Goal: Information Seeking & Learning: Learn about a topic

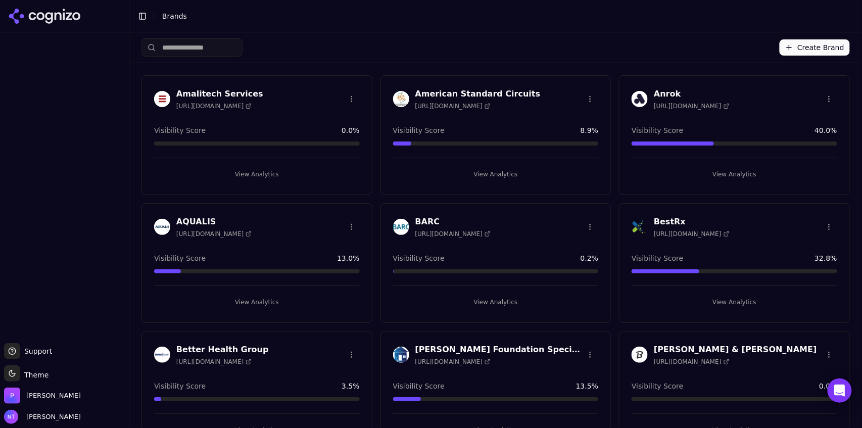
scroll to position [1874, 0]
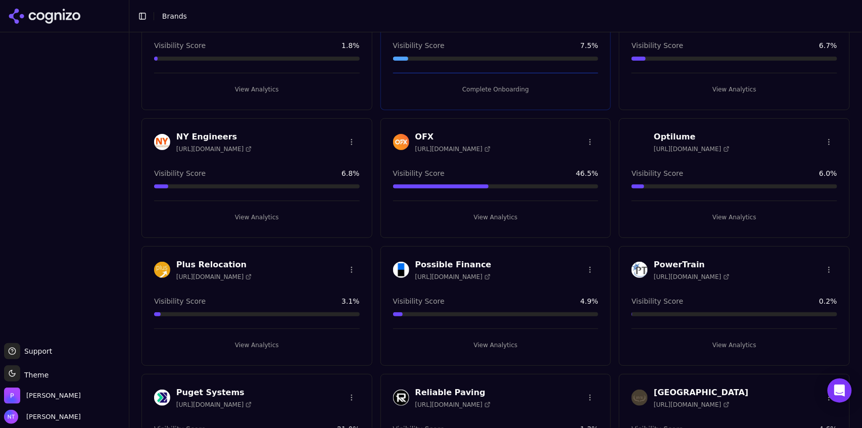
click at [485, 340] on button "View Analytics" at bounding box center [496, 345] width 206 height 16
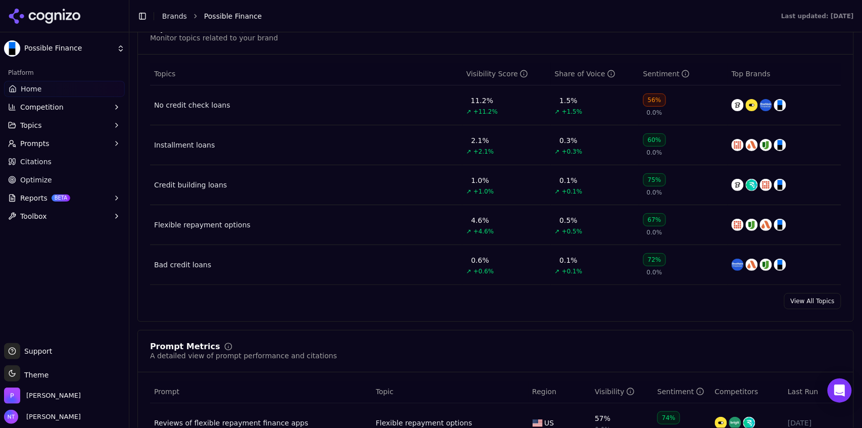
scroll to position [445, 0]
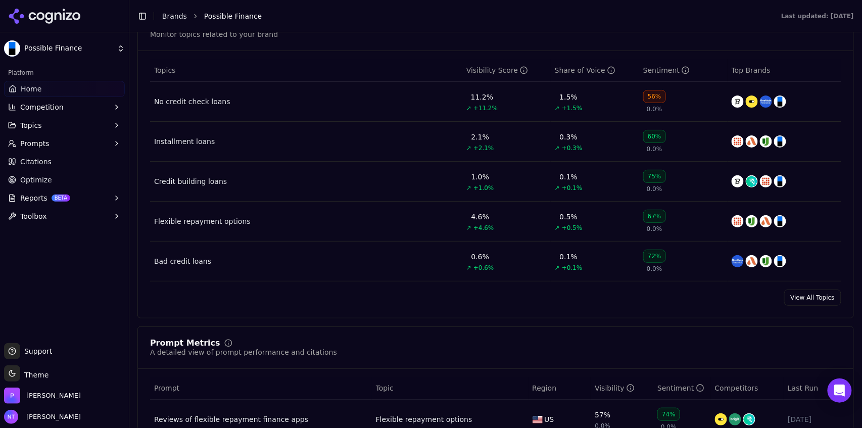
click at [812, 294] on link "View All Topics" at bounding box center [812, 297] width 57 height 16
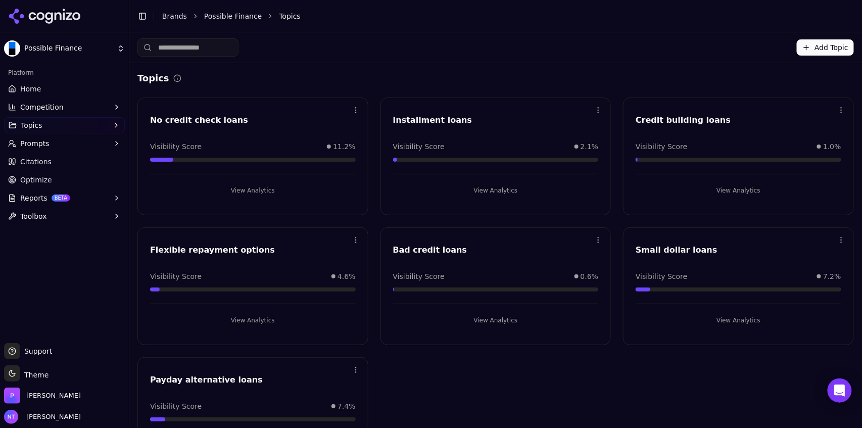
click at [214, 18] on link "Possible Finance" at bounding box center [233, 16] width 58 height 10
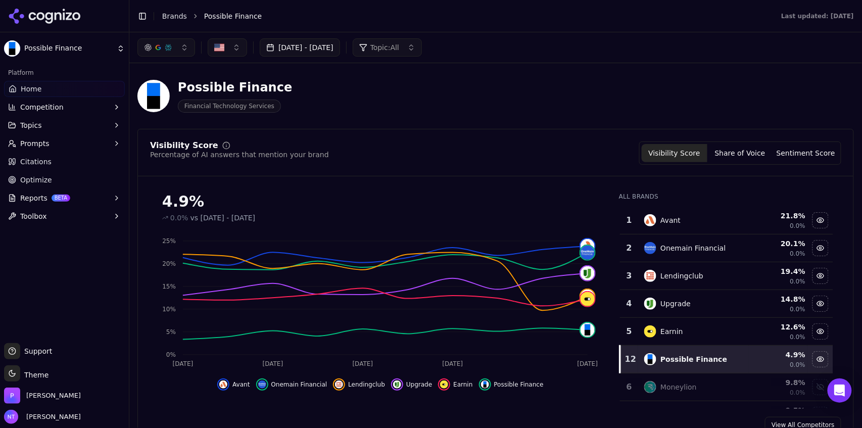
click at [746, 152] on button "Share of Voice" at bounding box center [740, 153] width 66 height 18
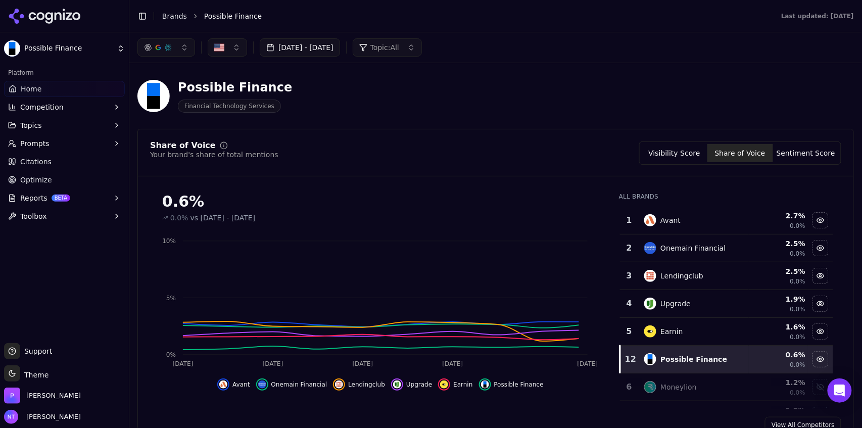
click at [789, 158] on button "Sentiment Score" at bounding box center [806, 153] width 66 height 18
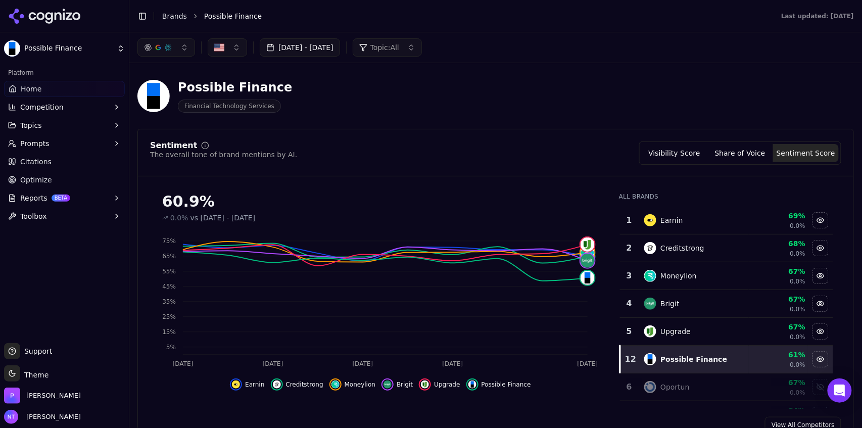
click at [164, 47] on div "button" at bounding box center [158, 47] width 28 height 8
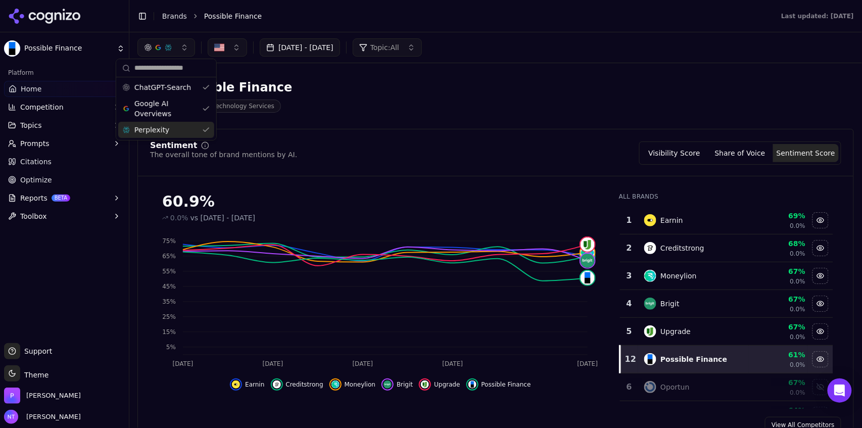
click at [153, 129] on span "Perplexity" at bounding box center [151, 130] width 35 height 10
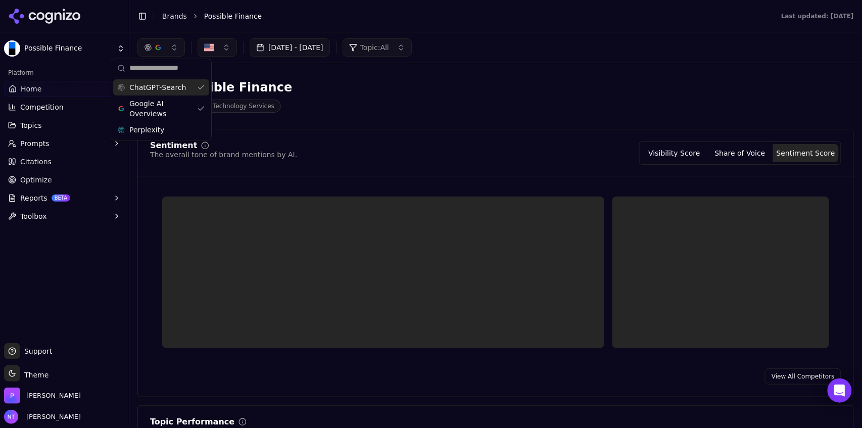
click at [166, 79] on div "ChatGPT-Search" at bounding box center [161, 87] width 96 height 16
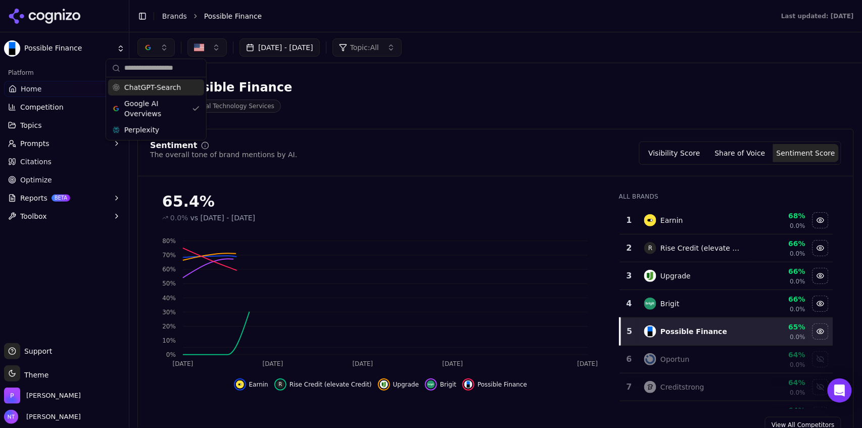
click at [474, 33] on div "[DATE] - [DATE] Topic: All" at bounding box center [495, 47] width 732 height 30
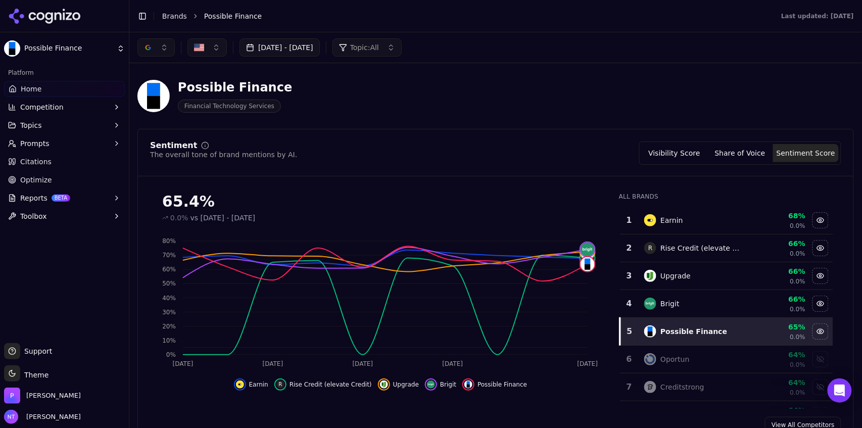
click at [745, 156] on button "Share of Voice" at bounding box center [740, 153] width 66 height 18
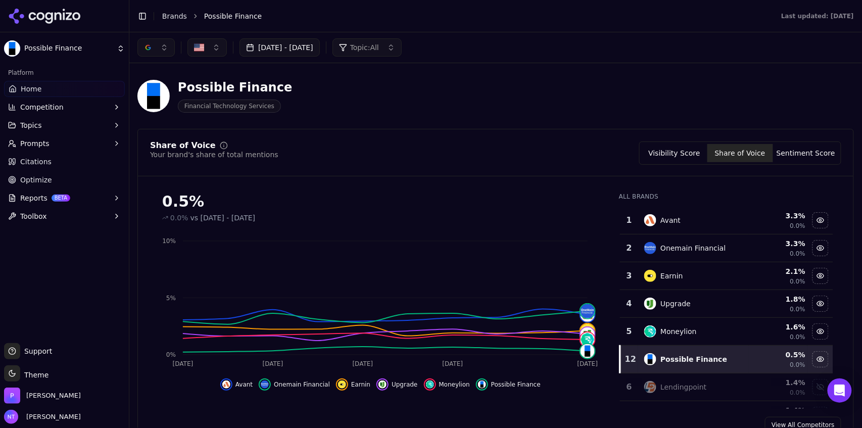
click at [683, 151] on button "Visibility Score" at bounding box center [674, 153] width 66 height 18
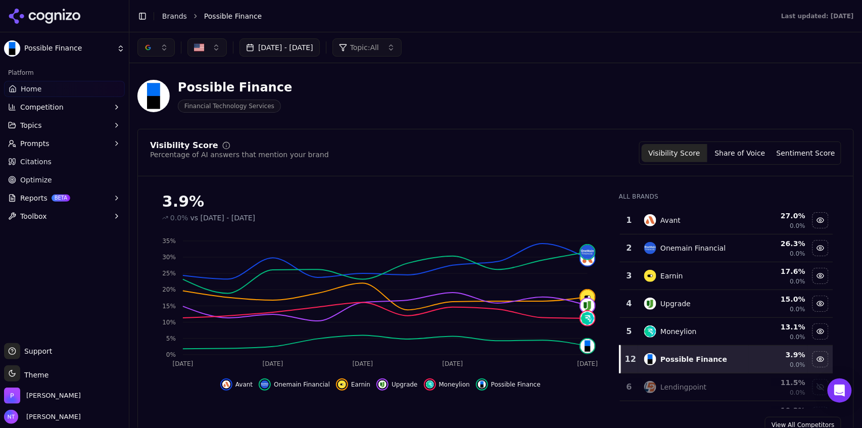
click at [150, 49] on div "button" at bounding box center [148, 47] width 8 height 8
click at [155, 88] on span "ChatGPT-Search" at bounding box center [152, 87] width 57 height 10
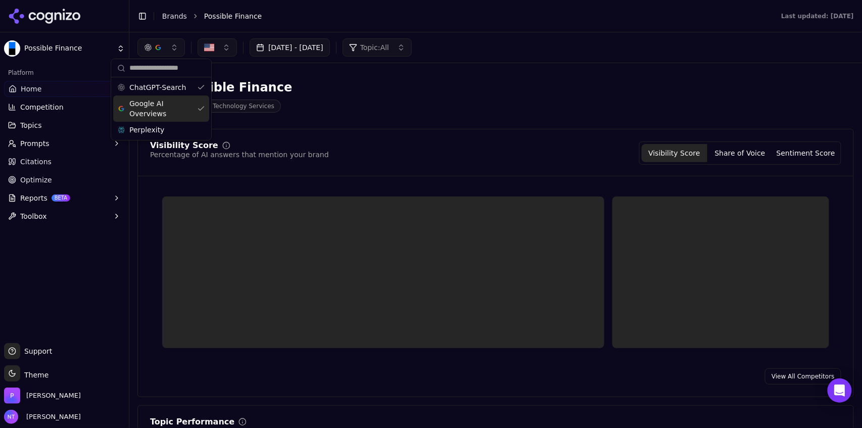
click at [154, 105] on span "Google AI Overviews" at bounding box center [161, 108] width 64 height 20
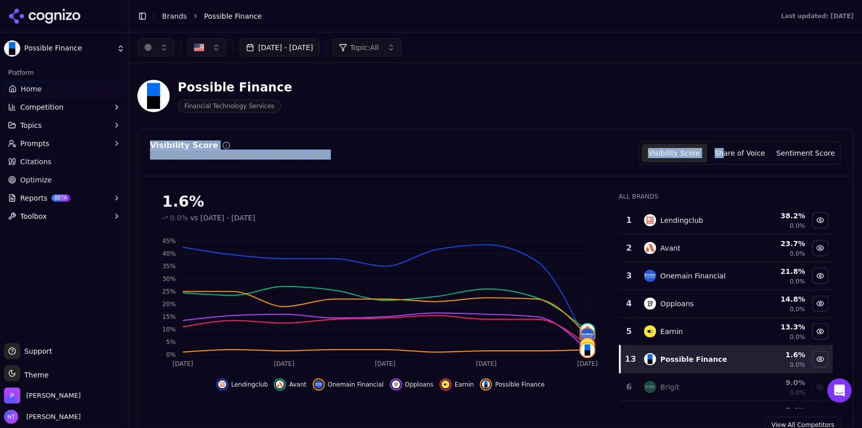
drag, startPoint x: 725, startPoint y: 128, endPoint x: 727, endPoint y: 146, distance: 18.3
click at [735, 160] on button "Share of Voice" at bounding box center [740, 153] width 66 height 18
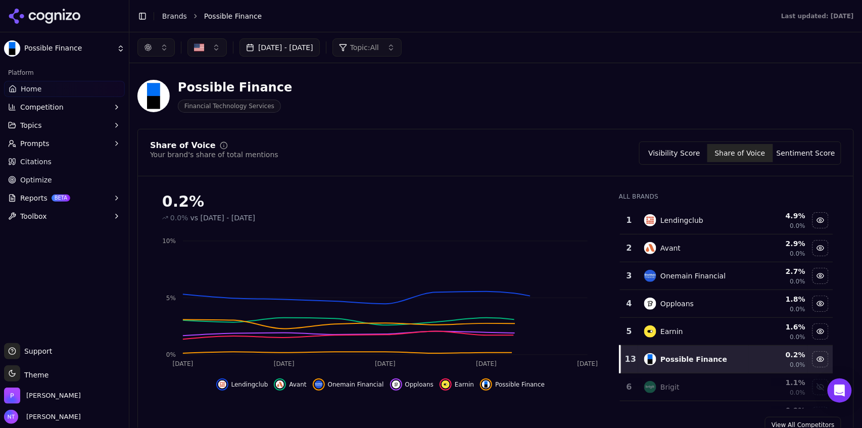
click at [794, 156] on button "Sentiment Score" at bounding box center [806, 153] width 66 height 18
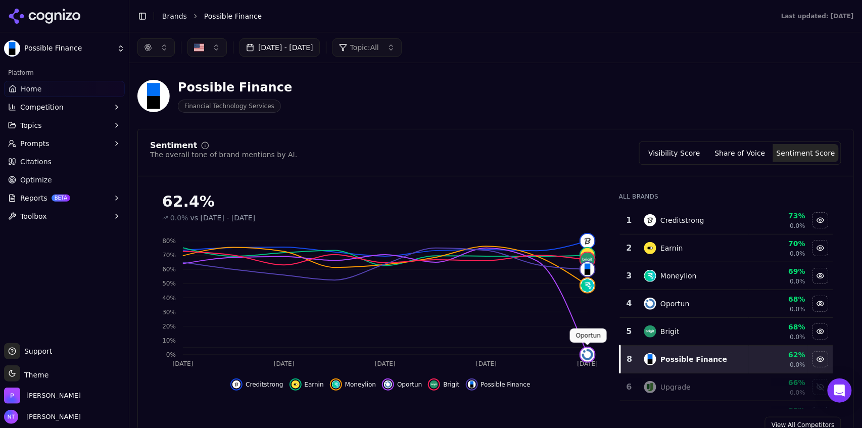
click at [162, 47] on button "button" at bounding box center [155, 47] width 37 height 18
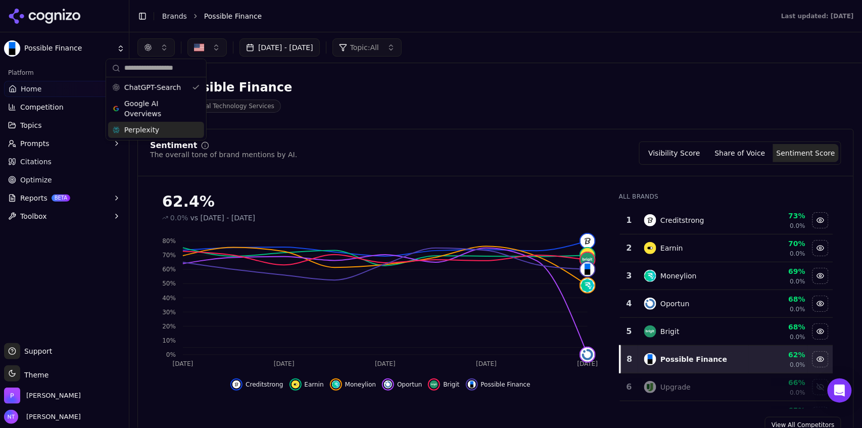
click at [146, 126] on span "Perplexity" at bounding box center [141, 130] width 35 height 10
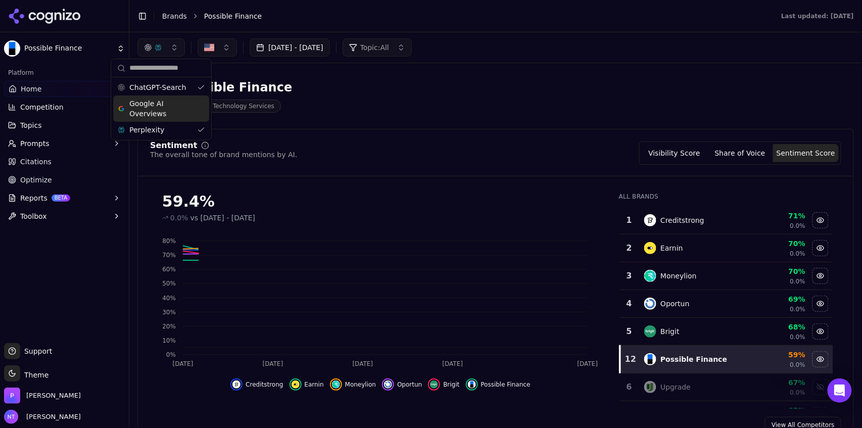
click at [150, 95] on div "Google AI Overviews" at bounding box center [161, 108] width 96 height 26
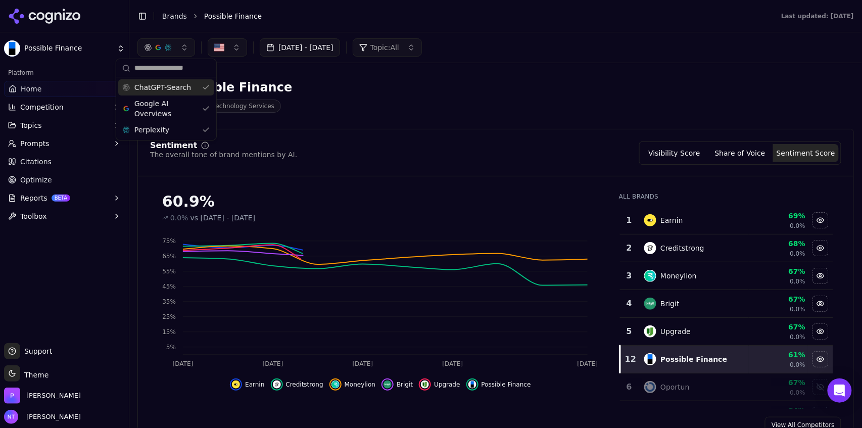
click at [152, 86] on span "ChatGPT-Search" at bounding box center [162, 87] width 57 height 10
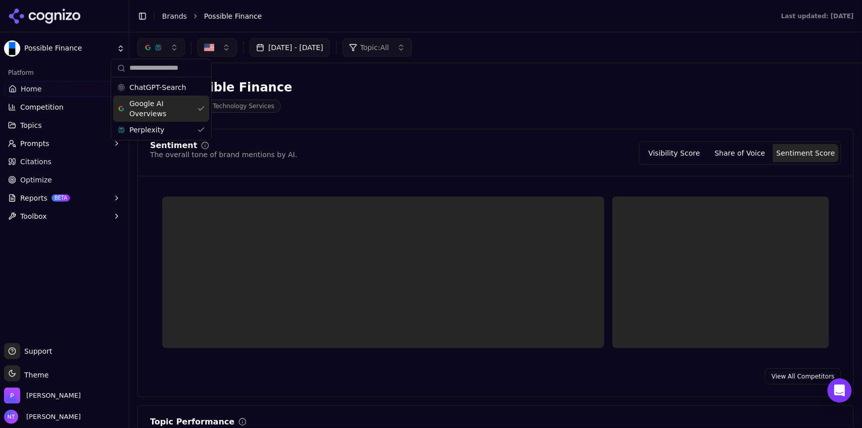
click at [149, 103] on span "Google AI Overviews" at bounding box center [161, 108] width 64 height 20
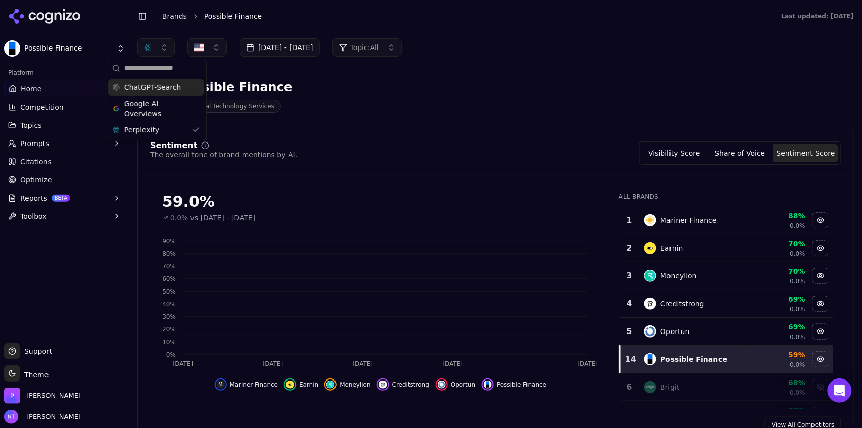
click at [291, 17] on li "Possible Finance" at bounding box center [482, 16] width 557 height 10
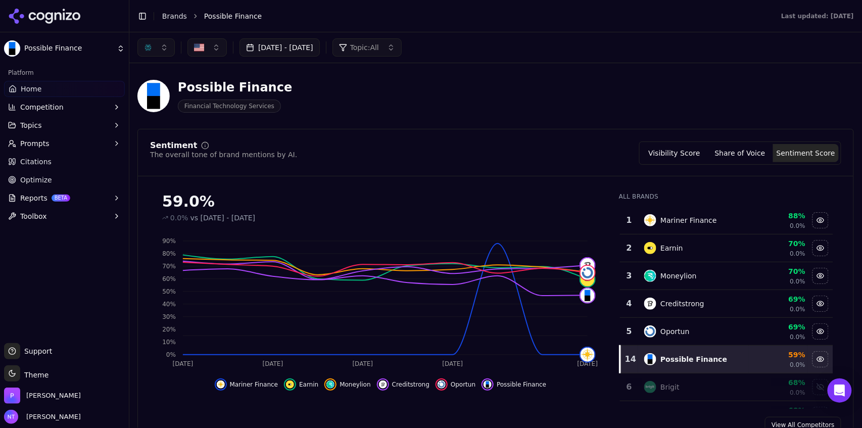
click at [735, 151] on button "Share of Voice" at bounding box center [740, 153] width 66 height 18
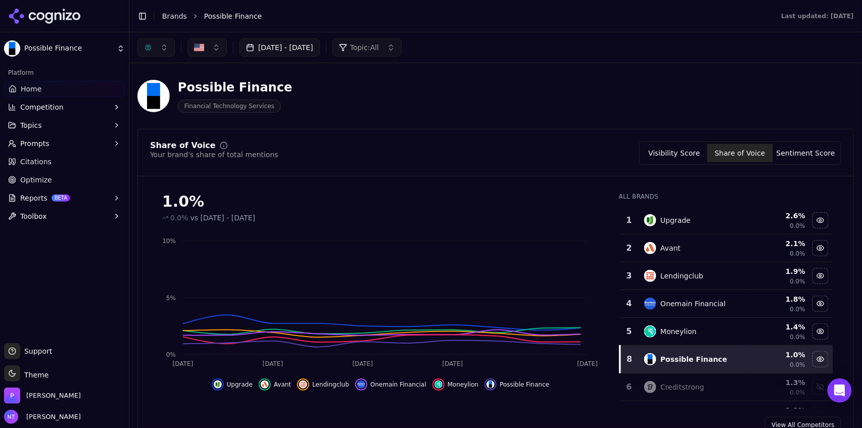
click at [683, 153] on button "Visibility Score" at bounding box center [674, 153] width 66 height 18
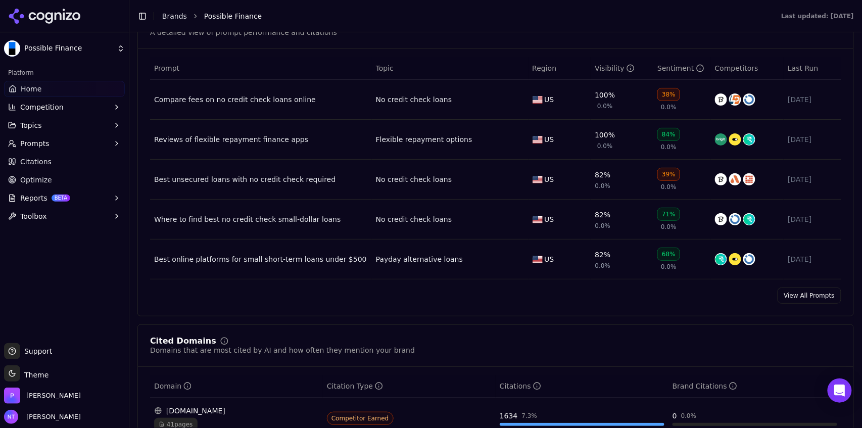
scroll to position [1083, 0]
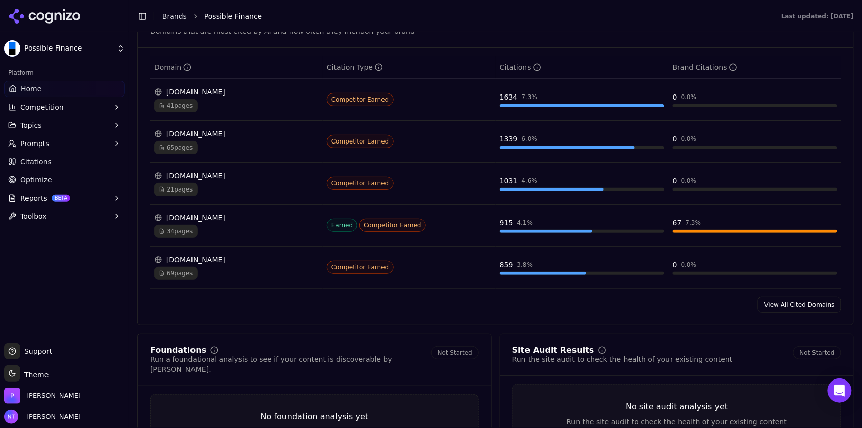
click at [778, 309] on link "View All Cited Domains" at bounding box center [799, 304] width 83 height 16
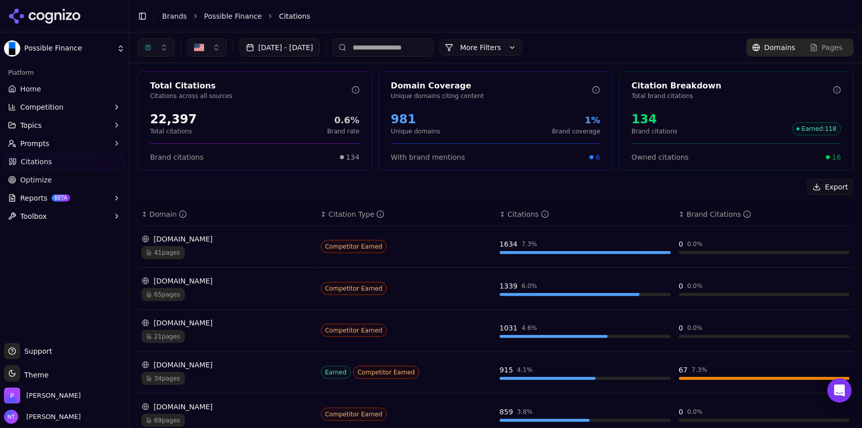
click at [163, 49] on button "button" at bounding box center [155, 47] width 37 height 18
click at [155, 89] on span "ChatGPT-Search" at bounding box center [152, 87] width 57 height 10
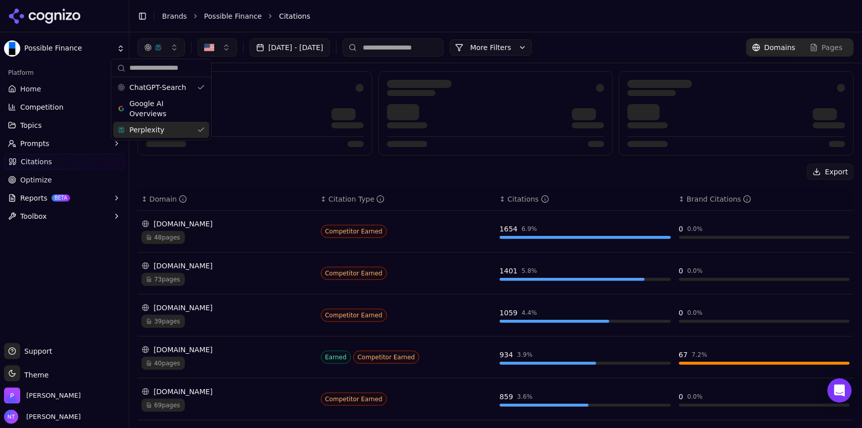
click at [153, 129] on span "Perplexity" at bounding box center [146, 130] width 35 height 10
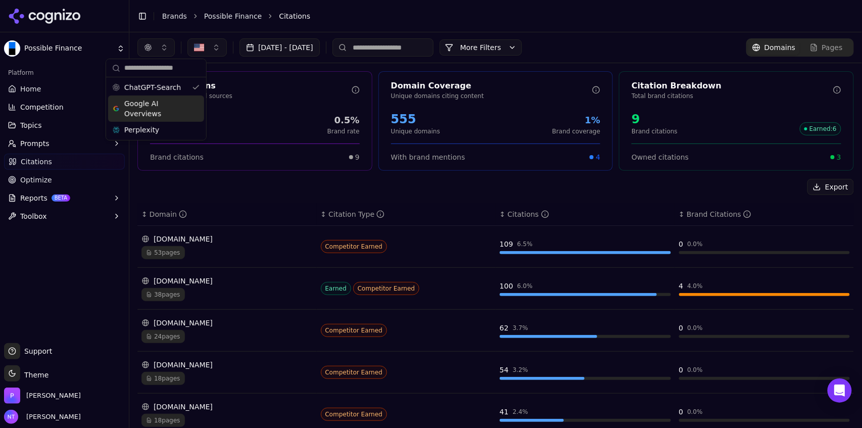
click at [362, 24] on header "Toggle Sidebar Brands Possible Finance Citations" at bounding box center [495, 16] width 732 height 32
click at [160, 48] on button "button" at bounding box center [155, 47] width 37 height 18
click at [152, 110] on span "Google AI Overviews" at bounding box center [156, 108] width 64 height 20
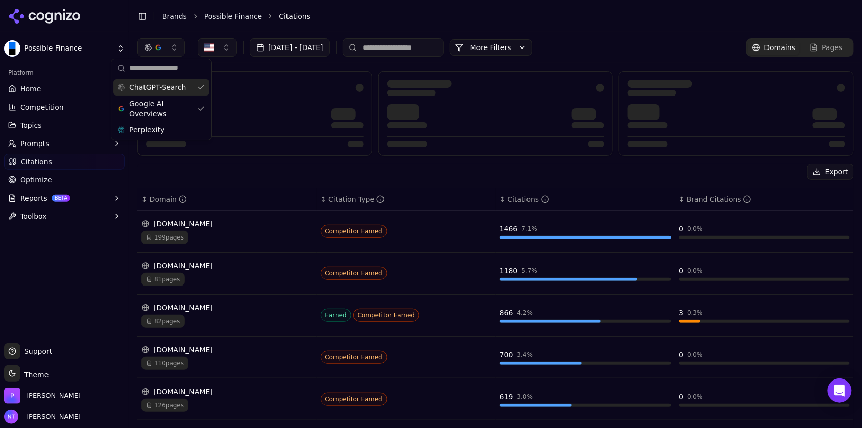
click at [154, 93] on div "ChatGPT-Search" at bounding box center [161, 87] width 96 height 16
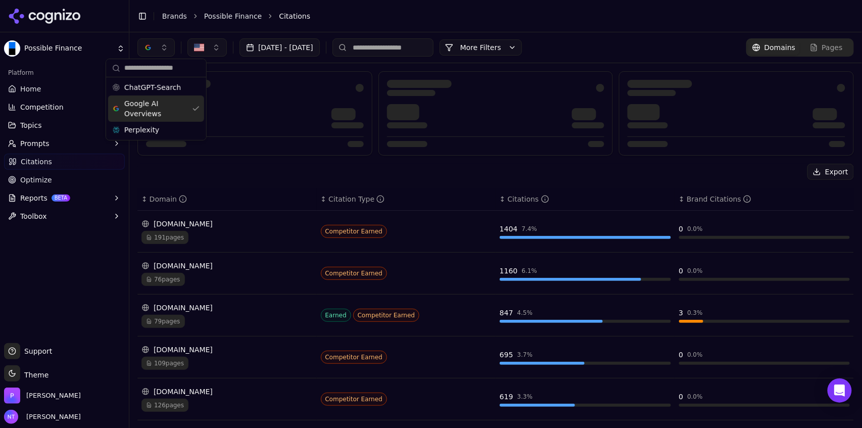
click at [335, 17] on li "Citations" at bounding box center [556, 16] width 555 height 10
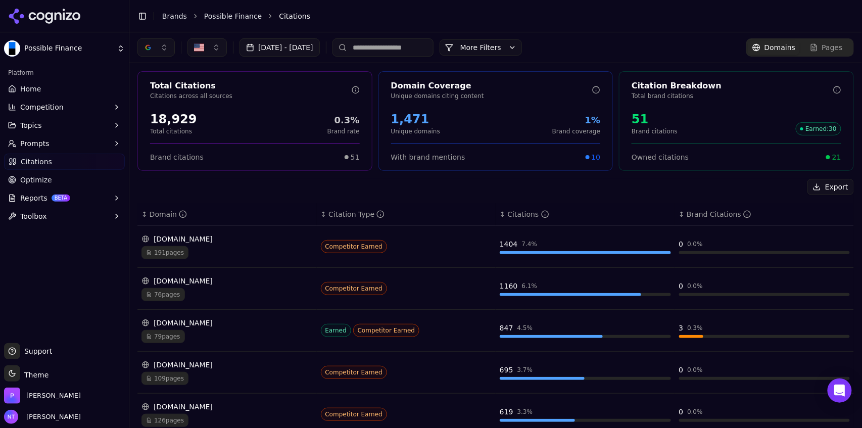
click at [145, 49] on div "button" at bounding box center [148, 47] width 8 height 8
click at [159, 90] on span "ChatGPT-Search" at bounding box center [152, 87] width 57 height 10
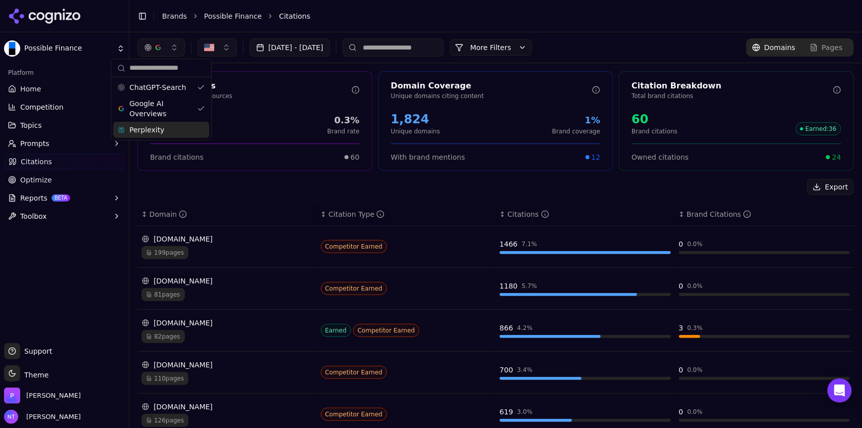
click at [161, 132] on div "Perplexity" at bounding box center [161, 130] width 96 height 16
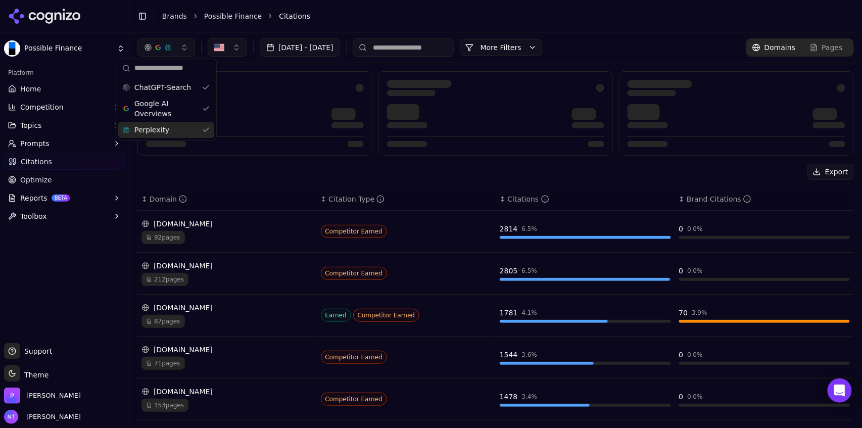
click at [370, 21] on li "Citations" at bounding box center [556, 16] width 555 height 10
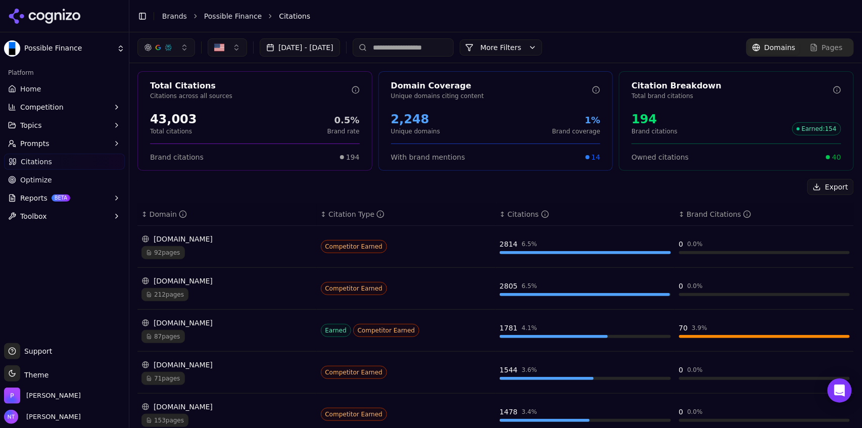
click at [416, 47] on input at bounding box center [403, 47] width 101 height 18
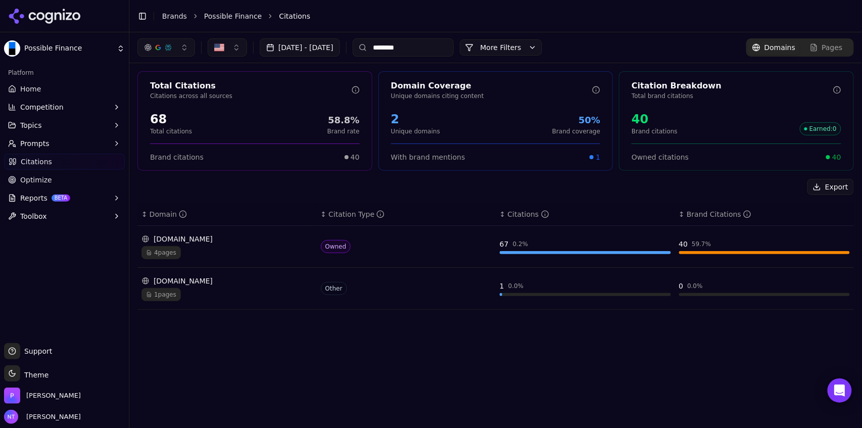
click at [173, 44] on button "button" at bounding box center [166, 47] width 58 height 18
click at [162, 105] on span "Google AI Overviews" at bounding box center [166, 108] width 64 height 20
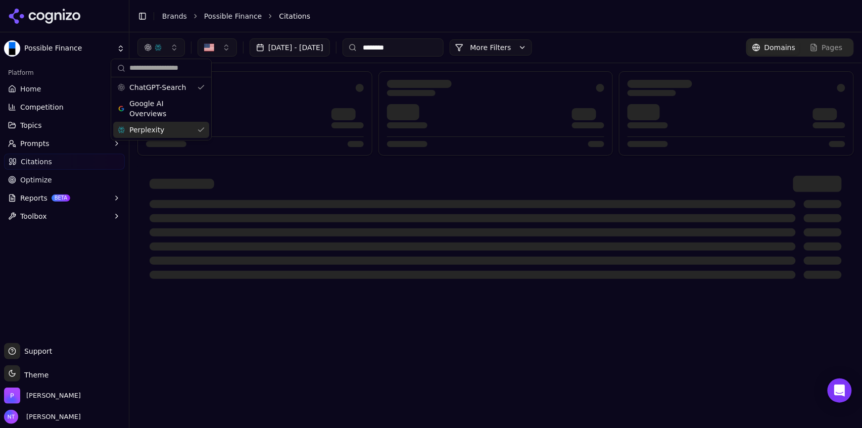
click at [159, 132] on span "Perplexity" at bounding box center [146, 130] width 35 height 10
click at [281, 357] on div "[DATE] - [DATE] ******** More More Filters Domains Pages" at bounding box center [495, 229] width 732 height 395
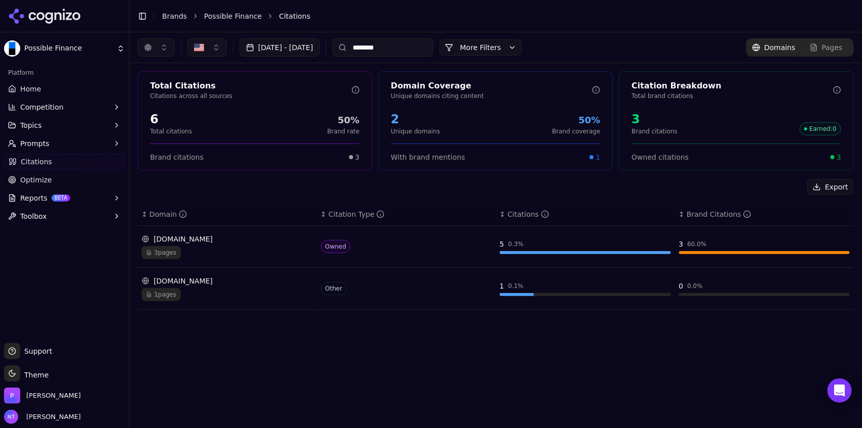
click at [162, 52] on button "button" at bounding box center [155, 47] width 37 height 18
click at [154, 110] on span "Google AI Overviews" at bounding box center [156, 108] width 64 height 20
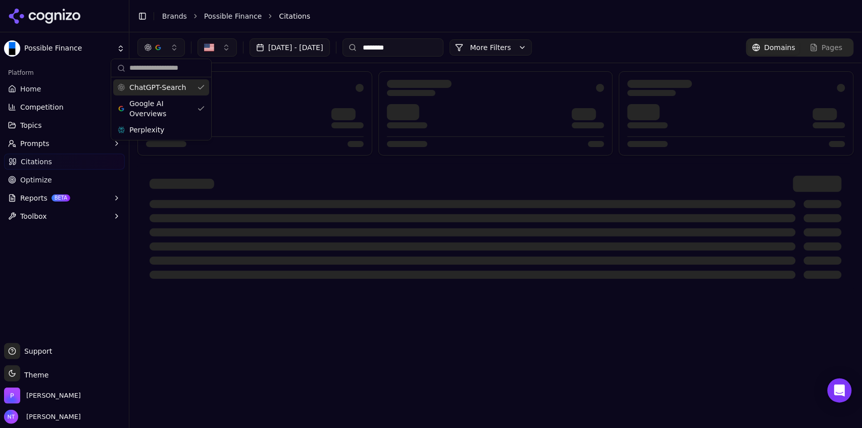
click at [160, 94] on div "ChatGPT-Search" at bounding box center [161, 87] width 96 height 16
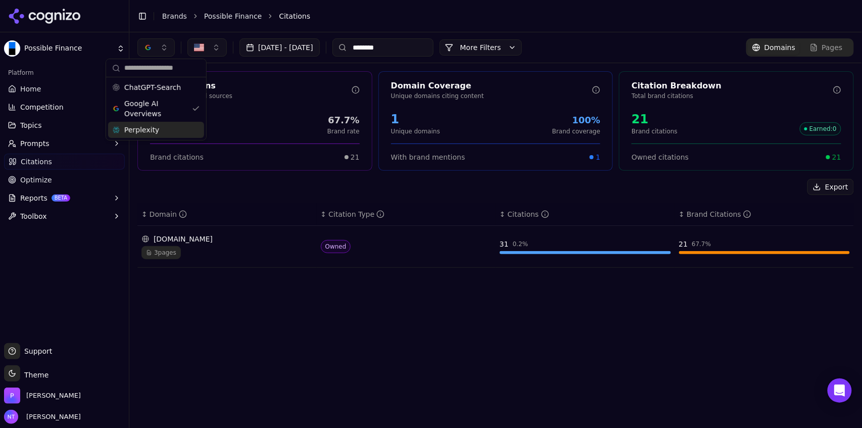
click at [153, 130] on span "Perplexity" at bounding box center [141, 130] width 35 height 10
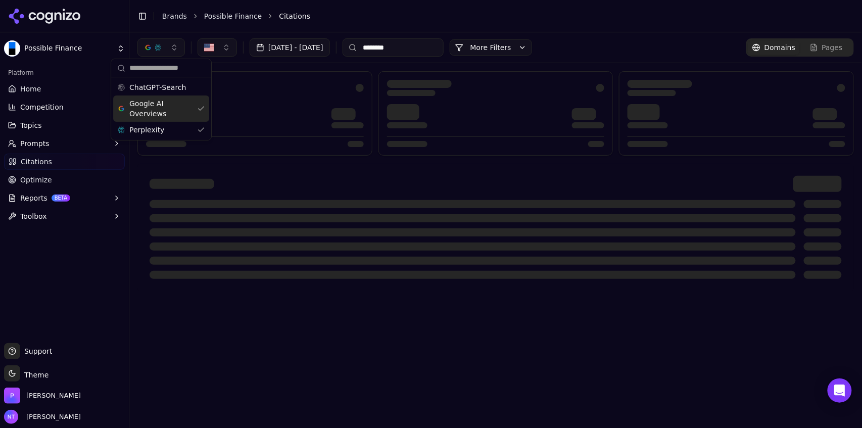
click at [153, 107] on span "Google AI Overviews" at bounding box center [161, 108] width 64 height 20
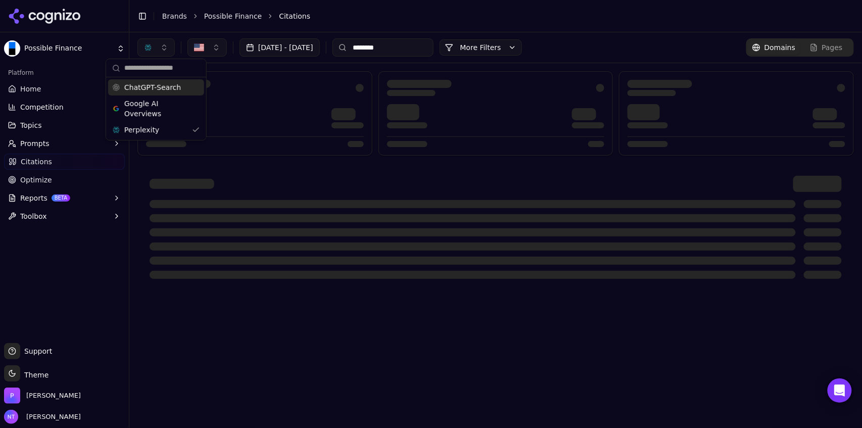
click at [350, 21] on div "Toggle Sidebar Brands Possible Finance Citations" at bounding box center [485, 16] width 712 height 14
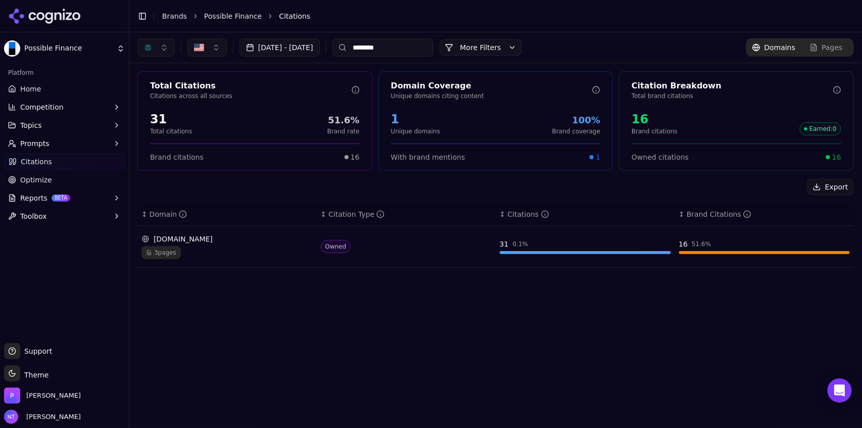
click at [414, 49] on input "********" at bounding box center [382, 47] width 101 height 18
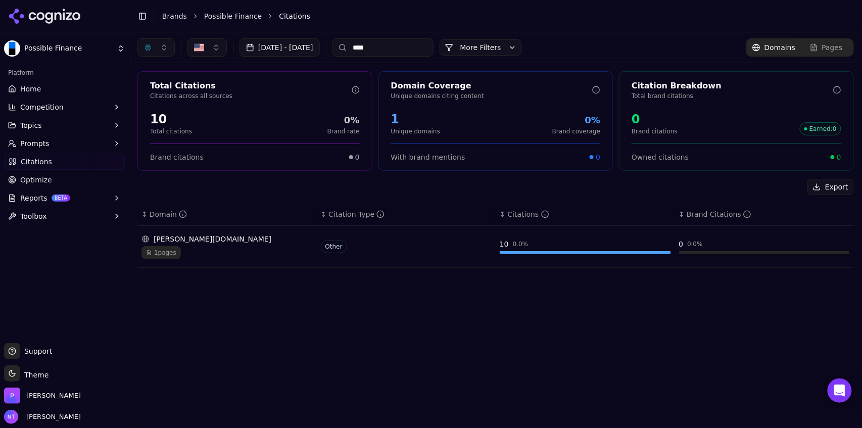
click at [407, 49] on input "****" at bounding box center [382, 47] width 101 height 18
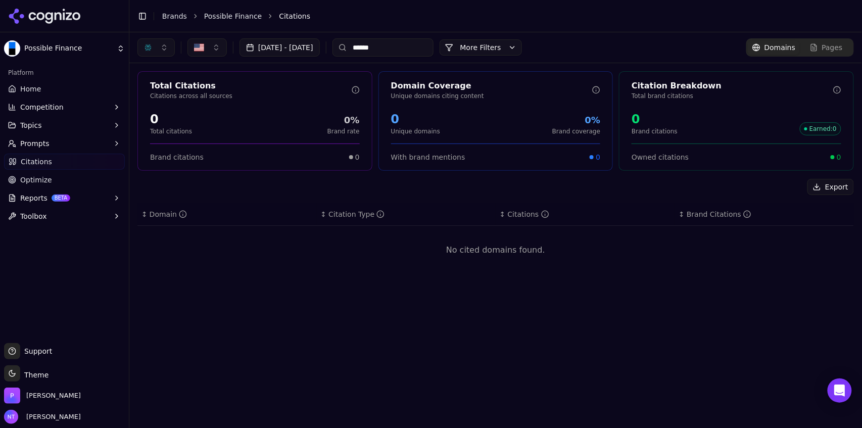
click at [158, 45] on button "button" at bounding box center [155, 47] width 37 height 18
click at [155, 82] on span "ChatGPT-Search" at bounding box center [152, 87] width 57 height 10
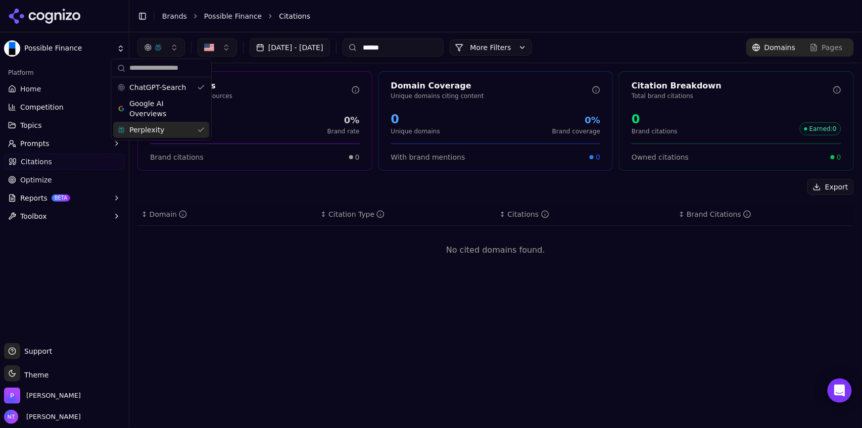
click at [156, 128] on span "Perplexity" at bounding box center [146, 130] width 35 height 10
click at [420, 51] on input "******" at bounding box center [382, 47] width 101 height 18
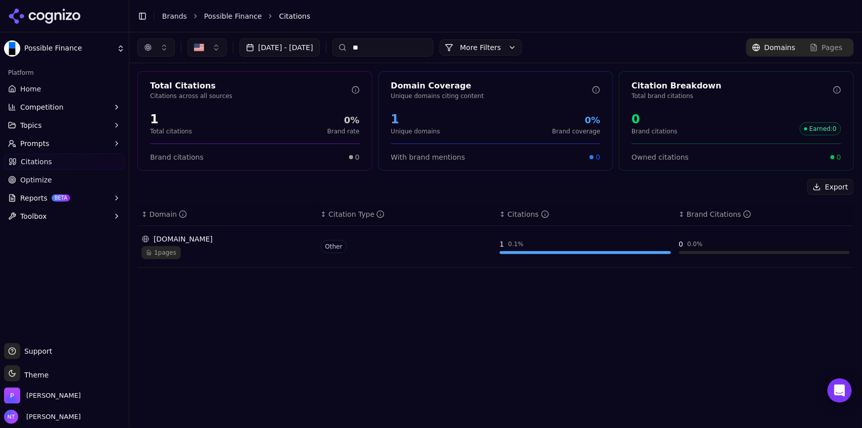
type input "*"
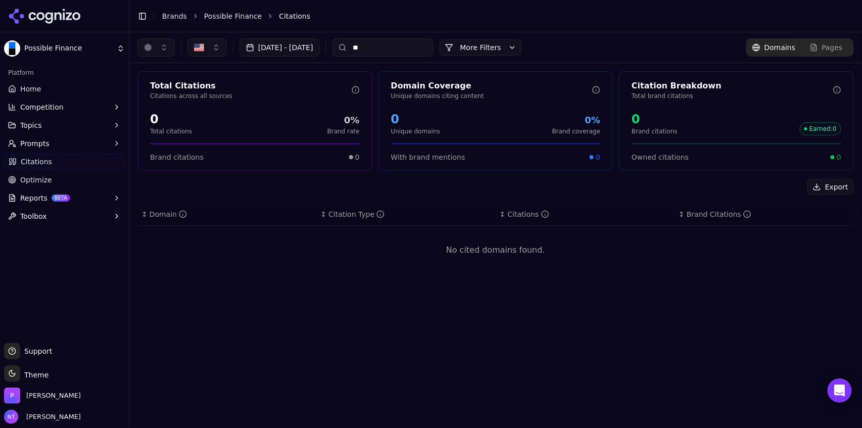
type input "*"
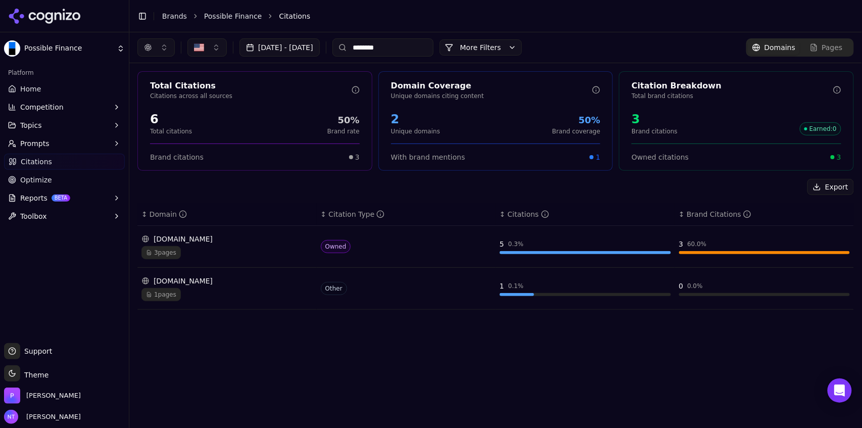
click at [399, 49] on input "********" at bounding box center [382, 47] width 101 height 18
click at [167, 47] on button "button" at bounding box center [155, 47] width 37 height 18
click at [155, 108] on span "Google AI Overviews" at bounding box center [156, 108] width 64 height 20
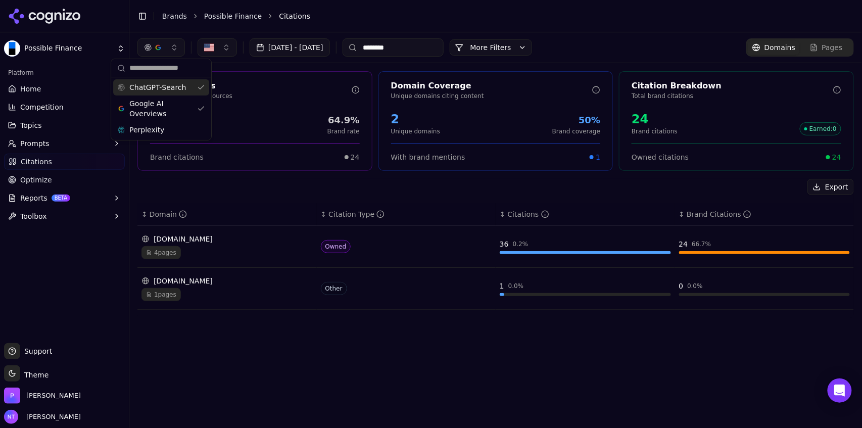
click at [179, 90] on span "ChatGPT-Search" at bounding box center [157, 87] width 57 height 10
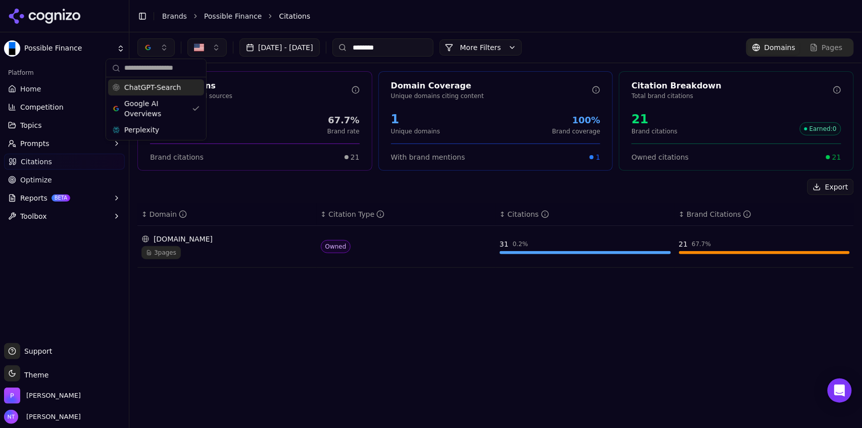
click at [396, 53] on input "********" at bounding box center [382, 47] width 101 height 18
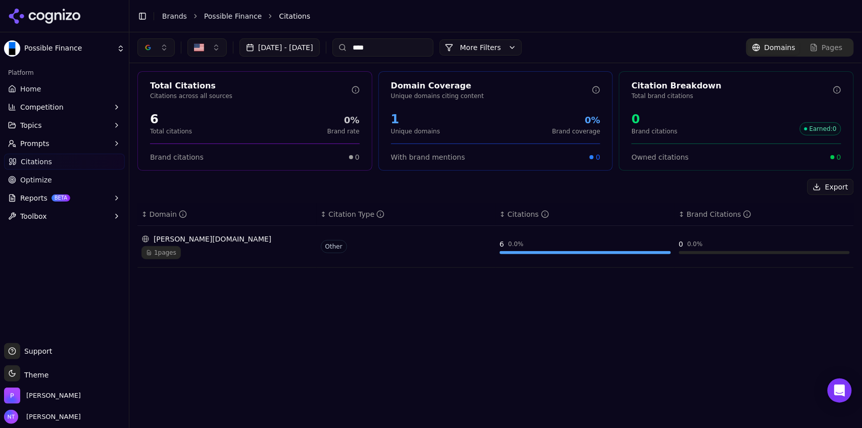
click at [396, 53] on input "****" at bounding box center [382, 47] width 101 height 18
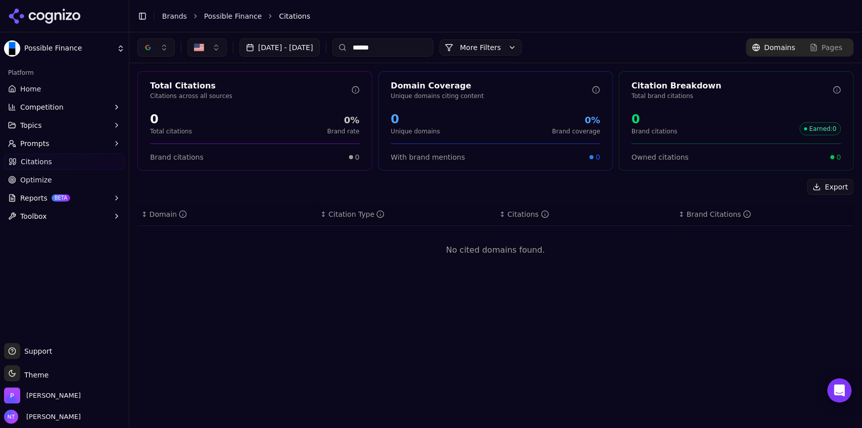
type input "******"
click at [220, 18] on link "Possible Finance" at bounding box center [233, 16] width 58 height 10
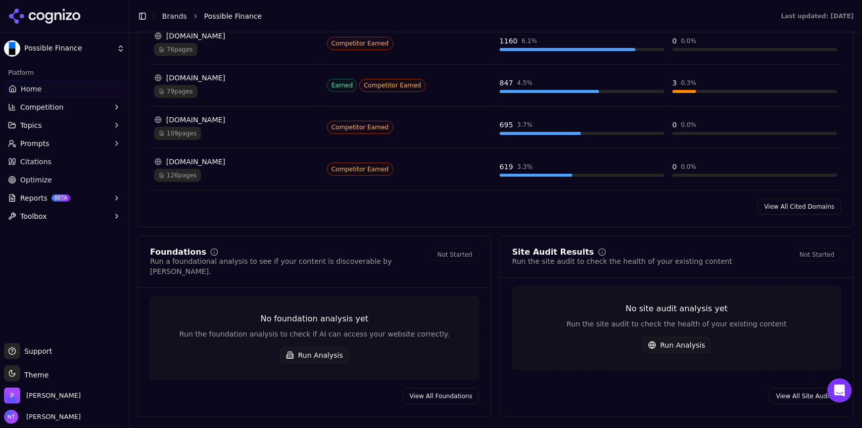
scroll to position [1182, 0]
click at [787, 208] on link "View All Cited Domains" at bounding box center [799, 205] width 83 height 16
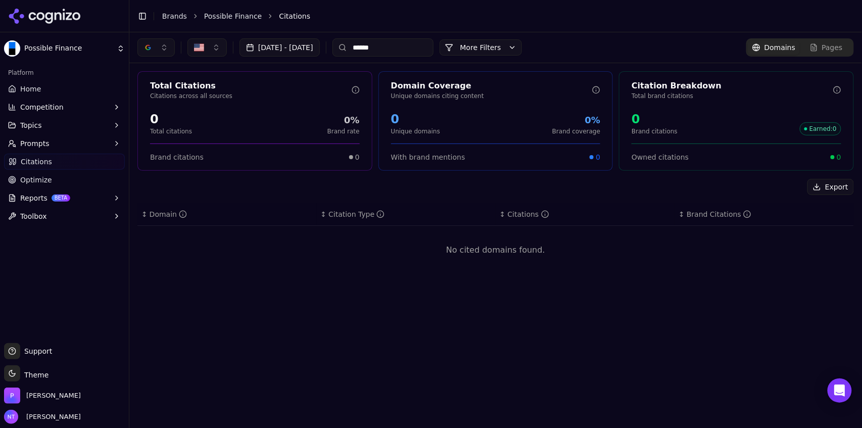
click at [418, 53] on input "******" at bounding box center [382, 47] width 101 height 18
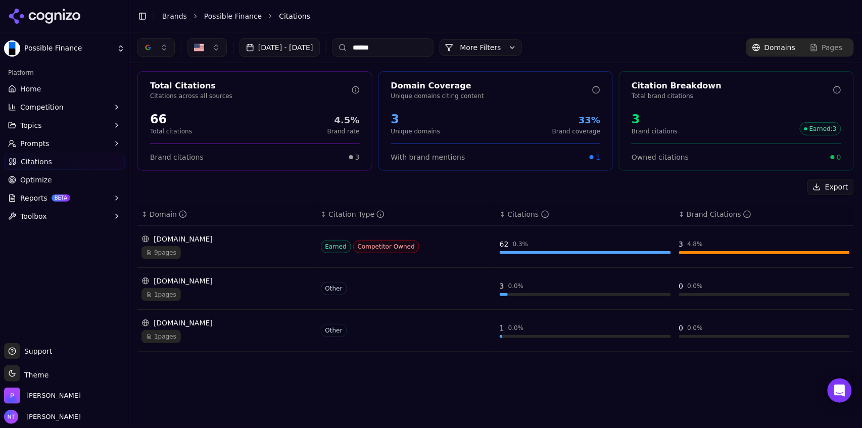
click at [149, 47] on div "button" at bounding box center [148, 47] width 8 height 8
click at [159, 91] on span "ChatGPT-Search" at bounding box center [152, 87] width 57 height 10
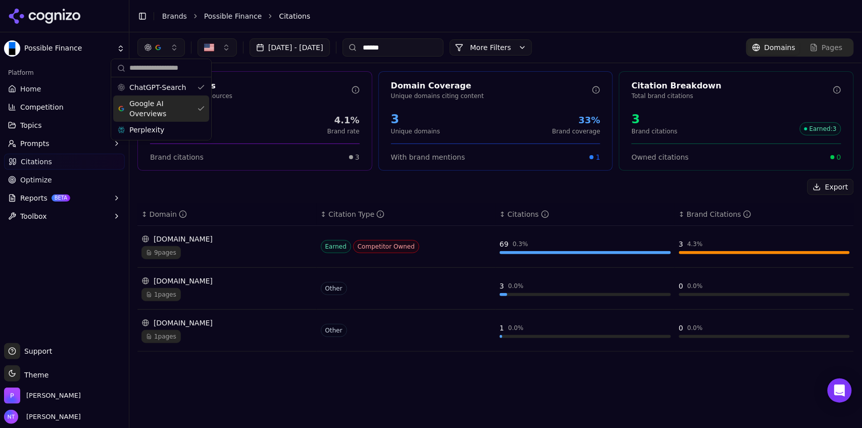
click at [156, 111] on span "Google AI Overviews" at bounding box center [161, 108] width 64 height 20
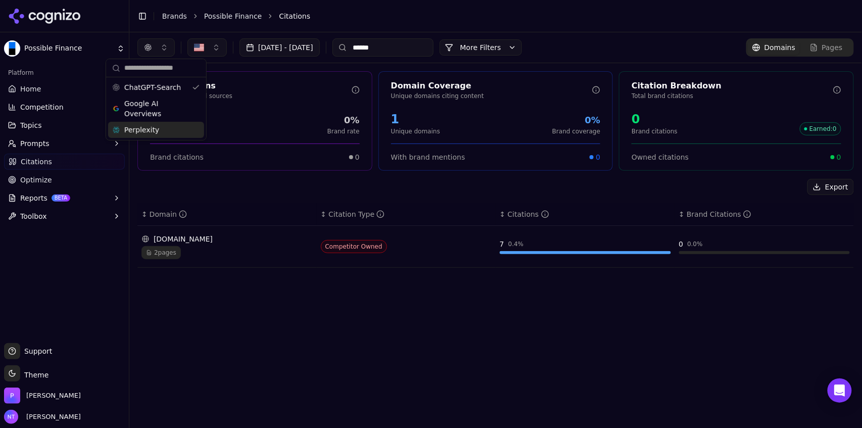
click at [162, 130] on div "Perplexity" at bounding box center [156, 130] width 96 height 16
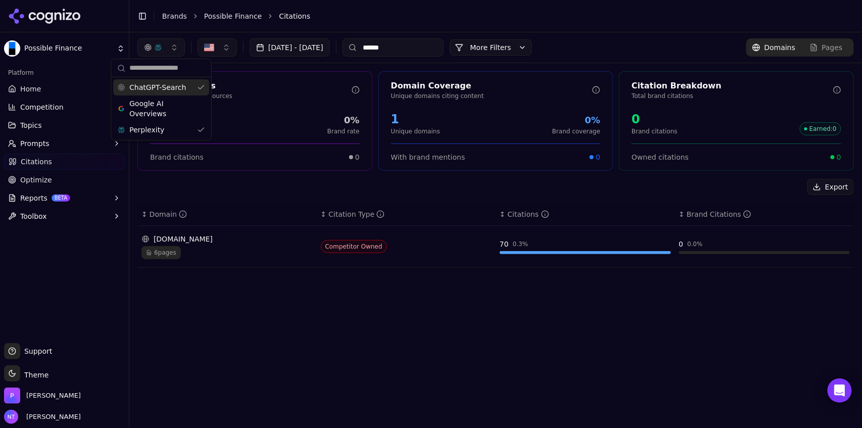
click at [172, 82] on span "ChatGPT-Search" at bounding box center [157, 87] width 57 height 10
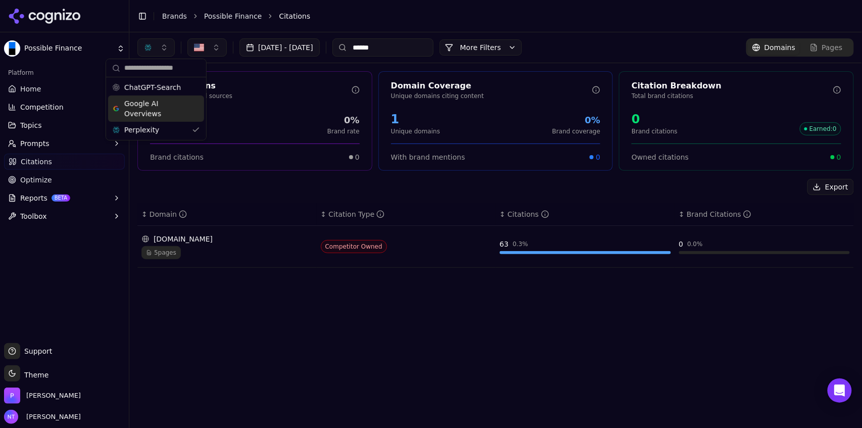
click at [160, 107] on span "Google AI Overviews" at bounding box center [156, 108] width 64 height 20
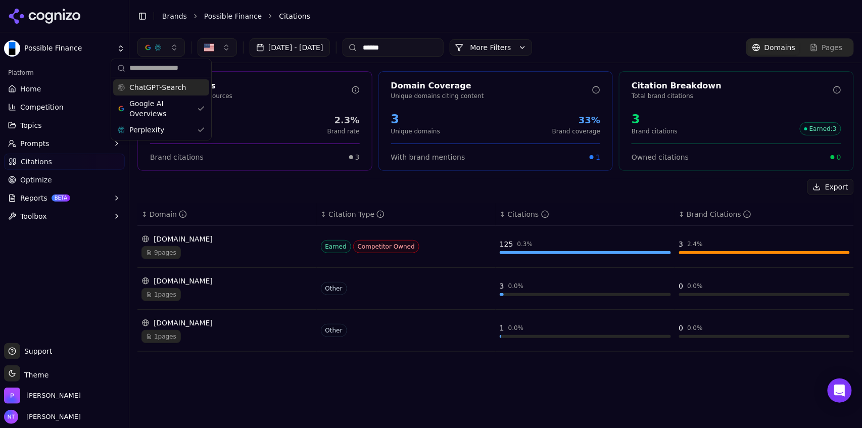
click at [160, 87] on span "ChatGPT-Search" at bounding box center [157, 87] width 57 height 10
click at [190, 243] on div "[DOMAIN_NAME]" at bounding box center [226, 239] width 171 height 10
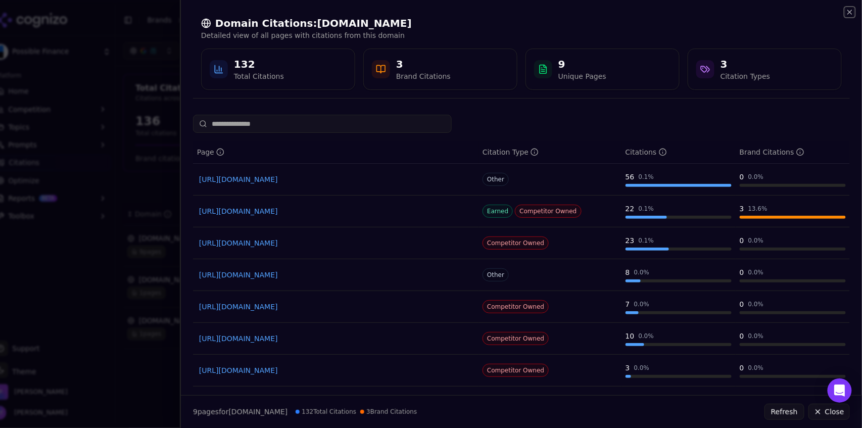
click at [851, 14] on icon "button" at bounding box center [849, 12] width 8 height 8
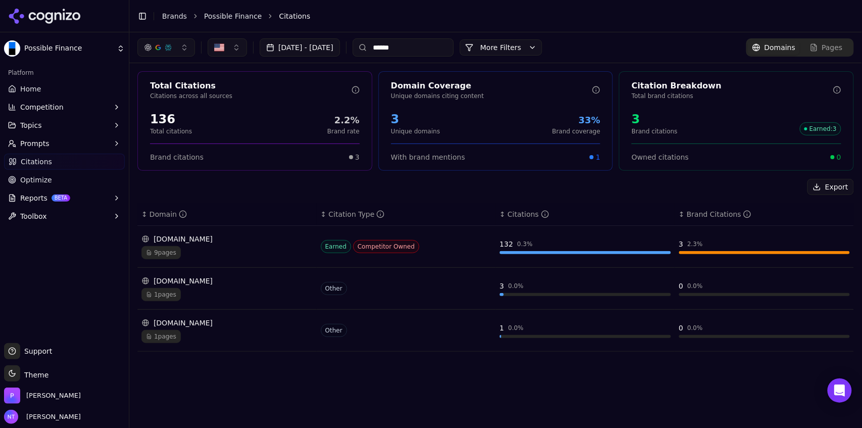
click at [232, 260] on td "[DOMAIN_NAME] 9 pages" at bounding box center [226, 247] width 179 height 42
click at [222, 248] on div "9 pages" at bounding box center [226, 252] width 171 height 13
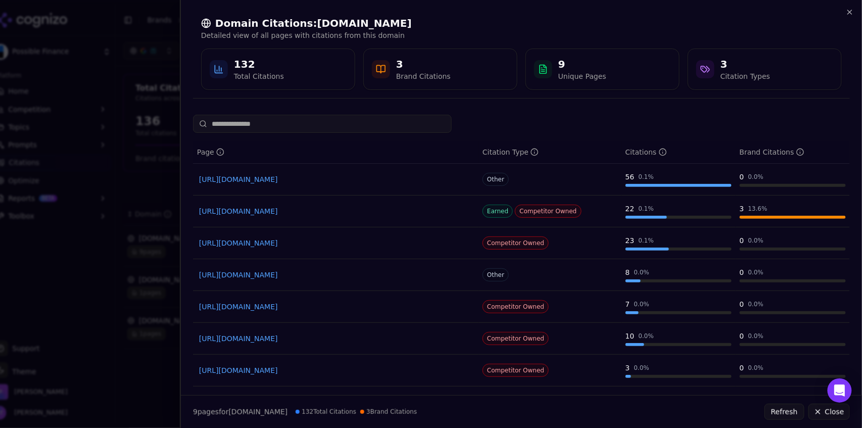
click at [384, 246] on link "[URL][DOMAIN_NAME]" at bounding box center [335, 243] width 273 height 10
click at [851, 14] on icon "button" at bounding box center [849, 12] width 8 height 8
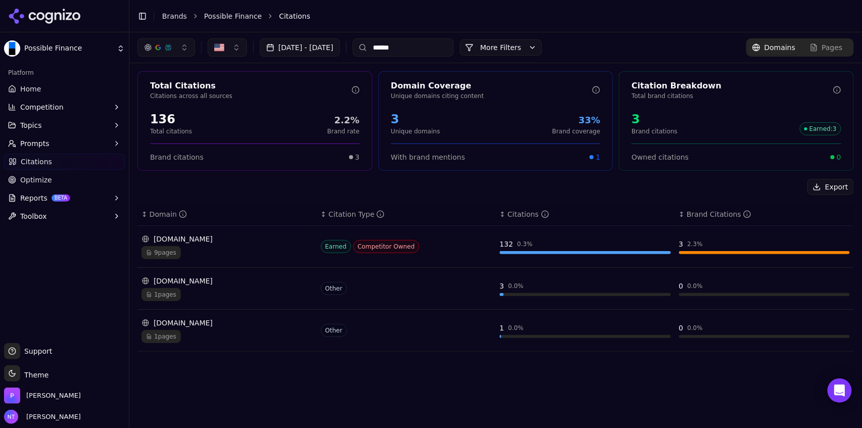
click at [426, 45] on input "******" at bounding box center [403, 47] width 101 height 18
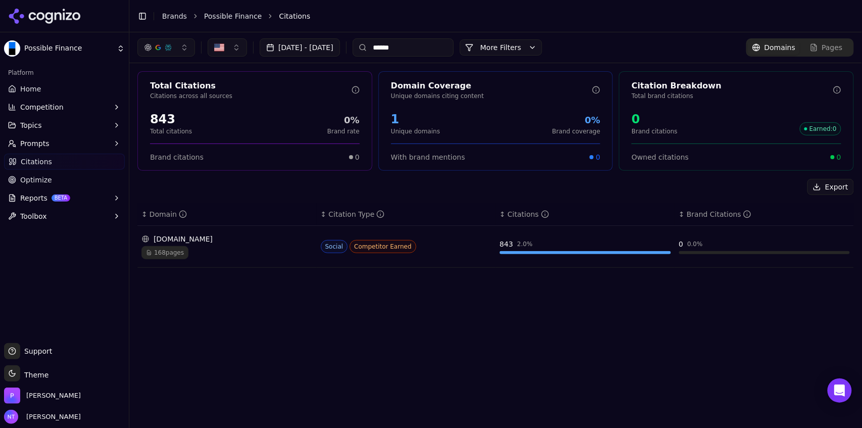
type input "******"
click at [252, 257] on div "168 pages" at bounding box center [226, 252] width 171 height 13
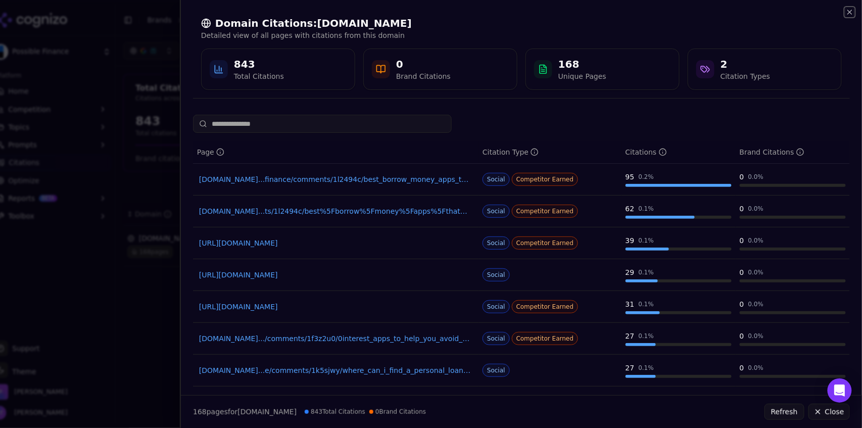
click at [852, 12] on icon "button" at bounding box center [849, 12] width 8 height 8
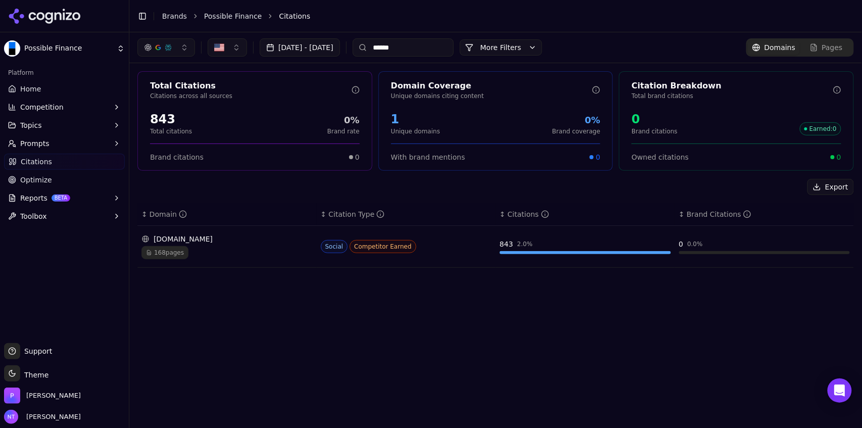
click at [825, 52] on span "Pages" at bounding box center [832, 47] width 21 height 10
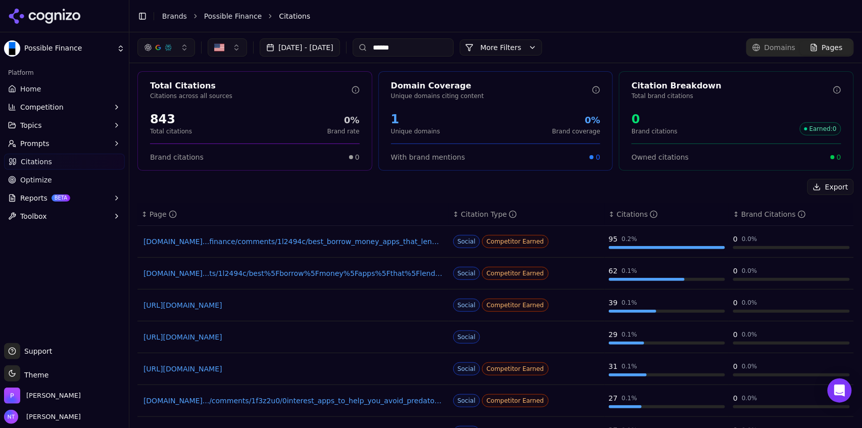
click at [412, 46] on input "******" at bounding box center [403, 47] width 101 height 18
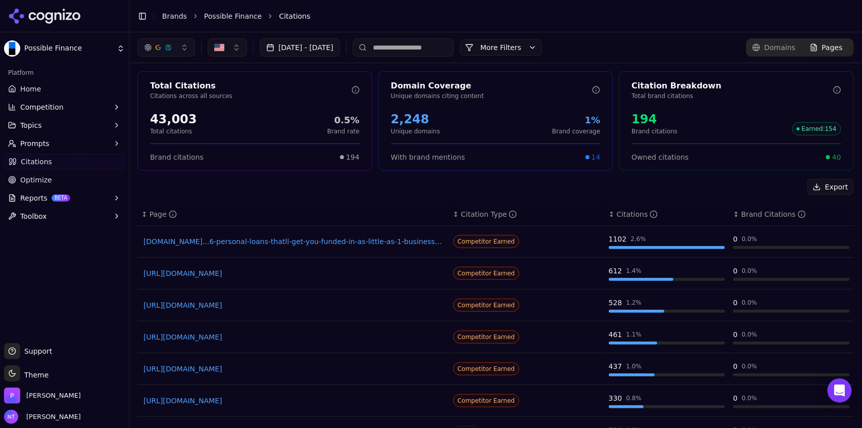
click at [343, 239] on link "[DOMAIN_NAME]...6-personal-loans-thatll-get-you-funded-in-as-little-as-1-busine…" at bounding box center [293, 241] width 300 height 10
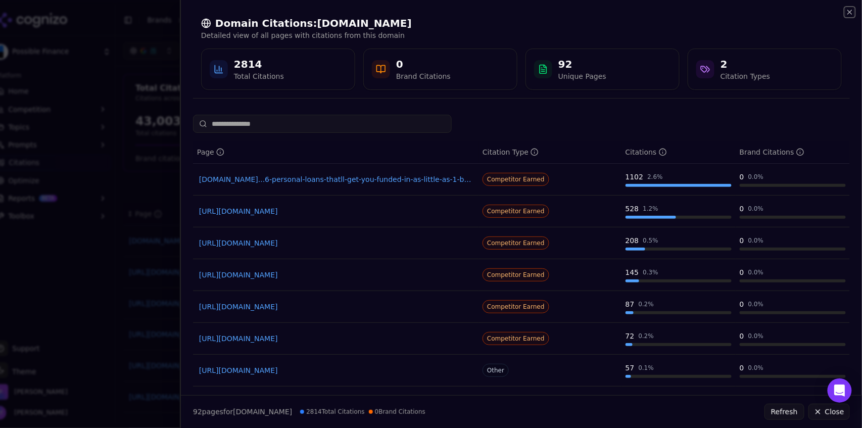
click at [852, 10] on icon "button" at bounding box center [850, 12] width 4 height 4
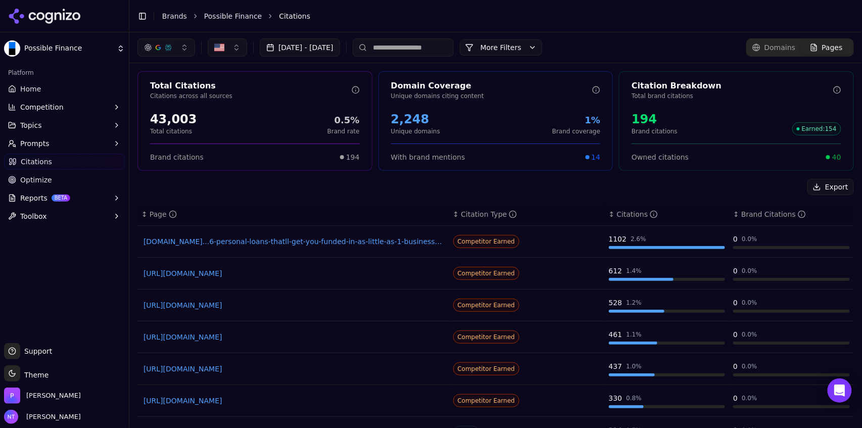
click at [240, 334] on link "[URL][DOMAIN_NAME]" at bounding box center [293, 337] width 300 height 10
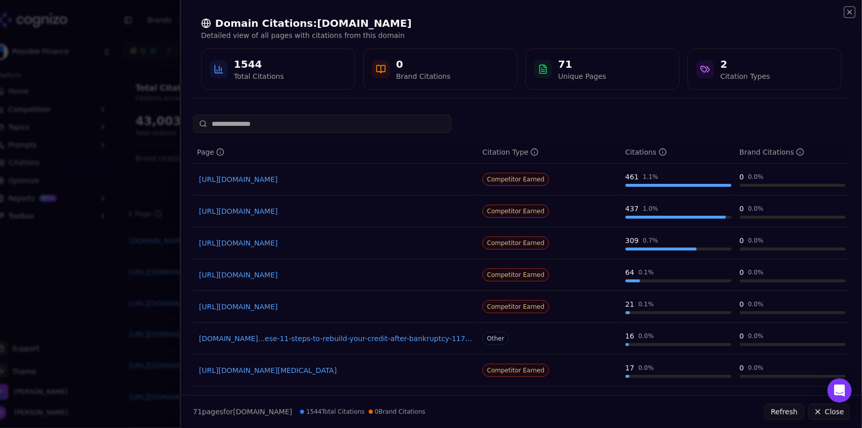
click at [851, 14] on icon "button" at bounding box center [850, 12] width 4 height 4
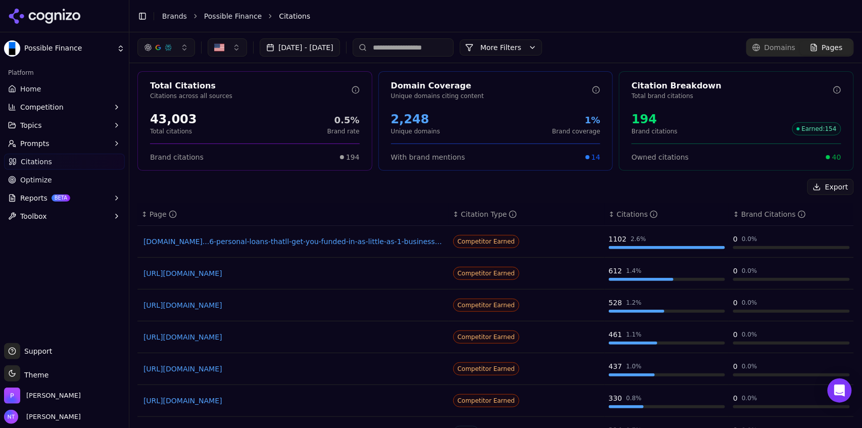
click at [424, 44] on input at bounding box center [403, 47] width 101 height 18
type input "****"
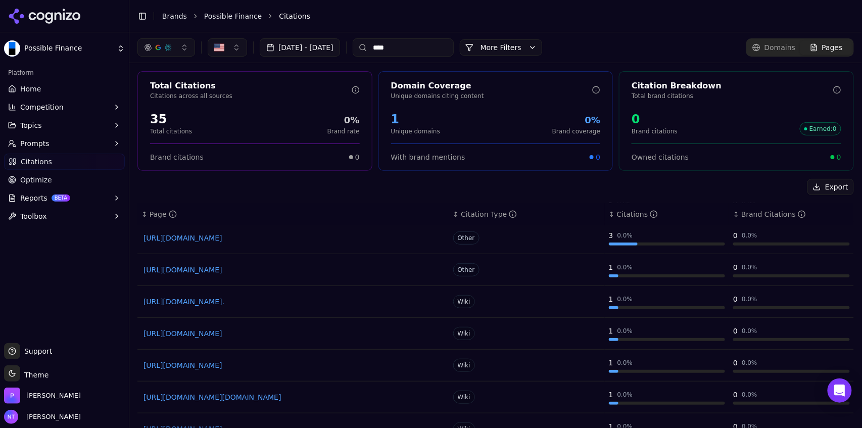
scroll to position [48, 0]
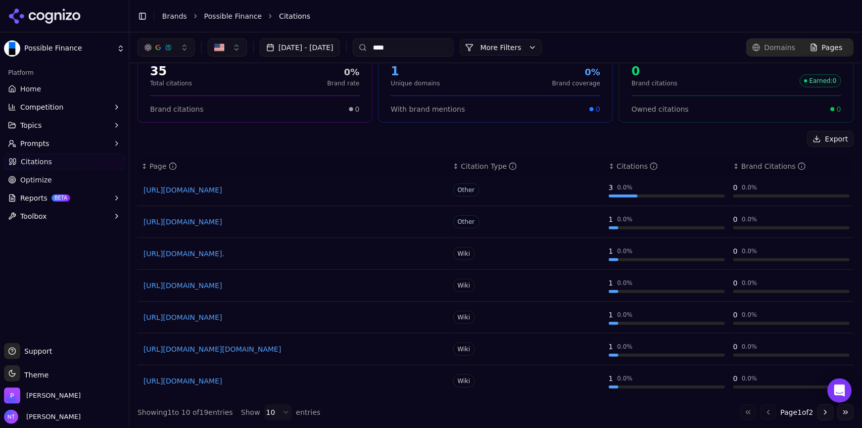
click at [427, 52] on input "****" at bounding box center [403, 47] width 101 height 18
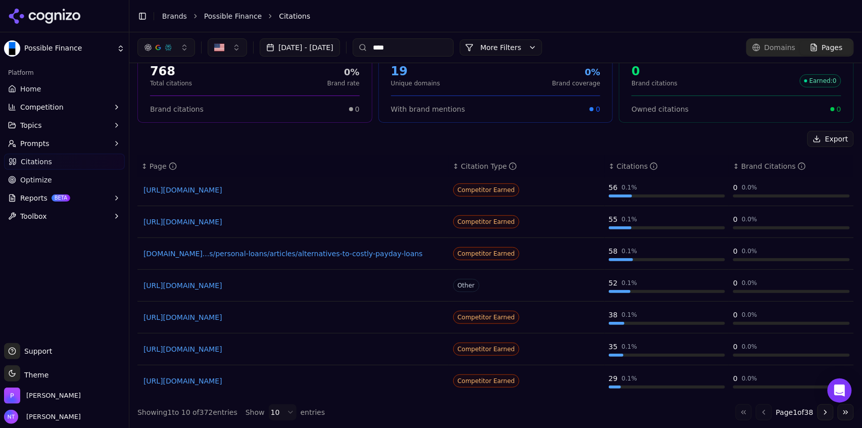
type input "****"
click at [418, 43] on input "****" at bounding box center [403, 47] width 101 height 18
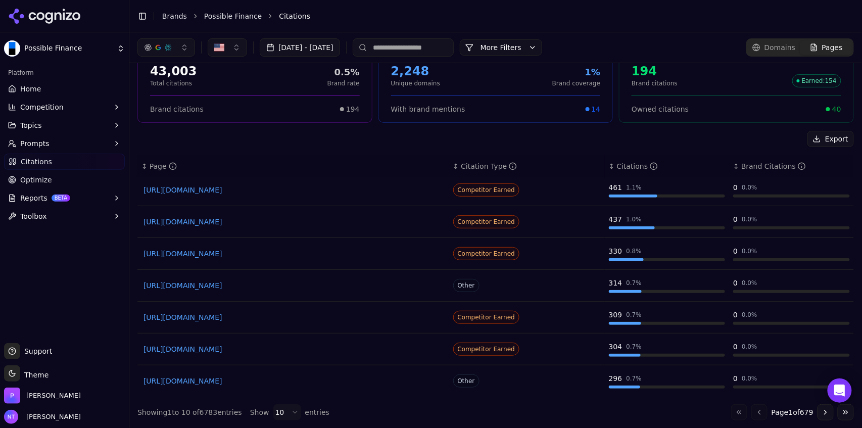
click at [278, 411] on html "Possible Finance Platform Home Competition Topics Prompts Citations Optimize Re…" at bounding box center [431, 214] width 862 height 428
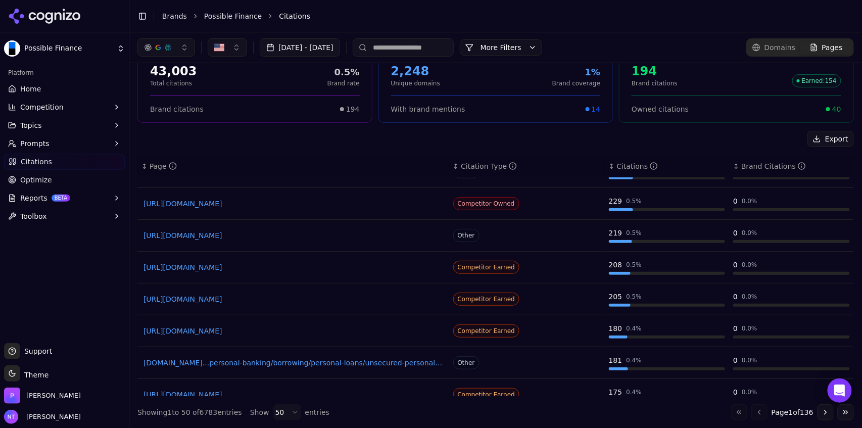
scroll to position [522, 0]
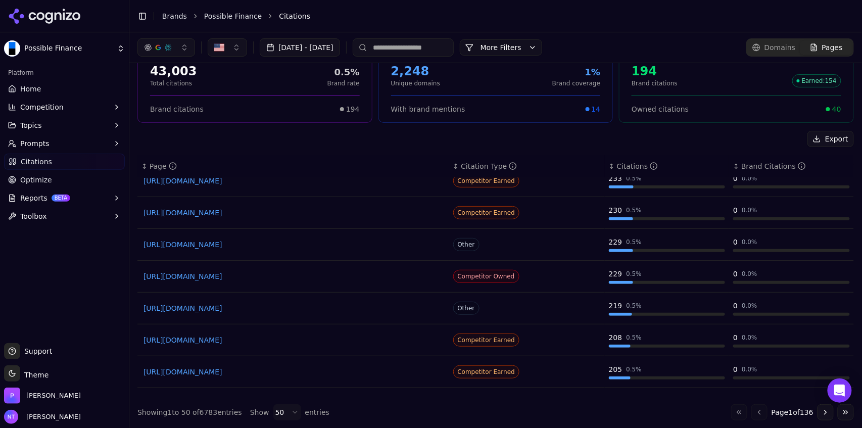
click at [144, 18] on button "Toggle Sidebar" at bounding box center [142, 16] width 14 height 14
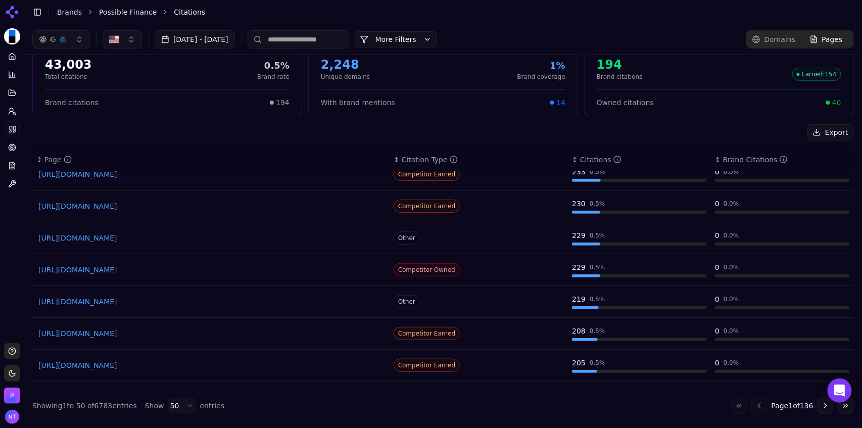
scroll to position [46, 0]
click at [35, 13] on button "Toggle Sidebar" at bounding box center [37, 12] width 14 height 14
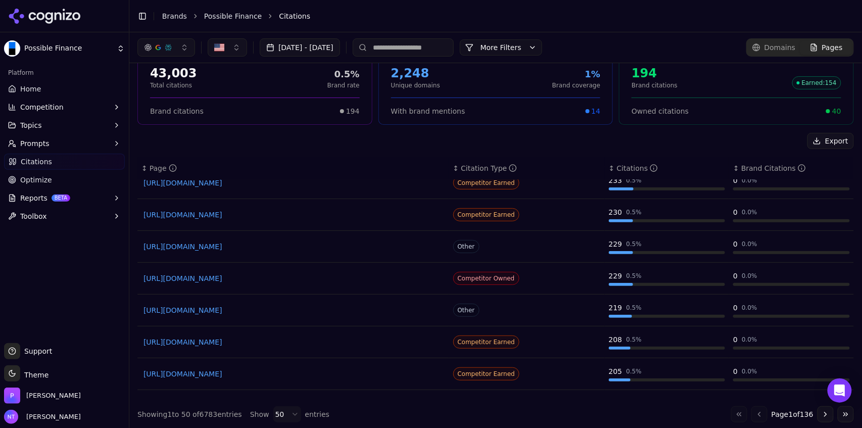
scroll to position [48, 0]
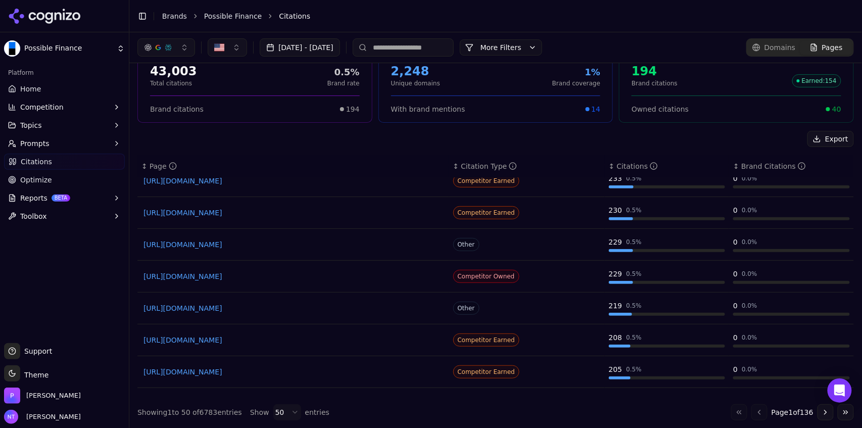
click at [142, 19] on button "Toggle Sidebar" at bounding box center [142, 16] width 14 height 14
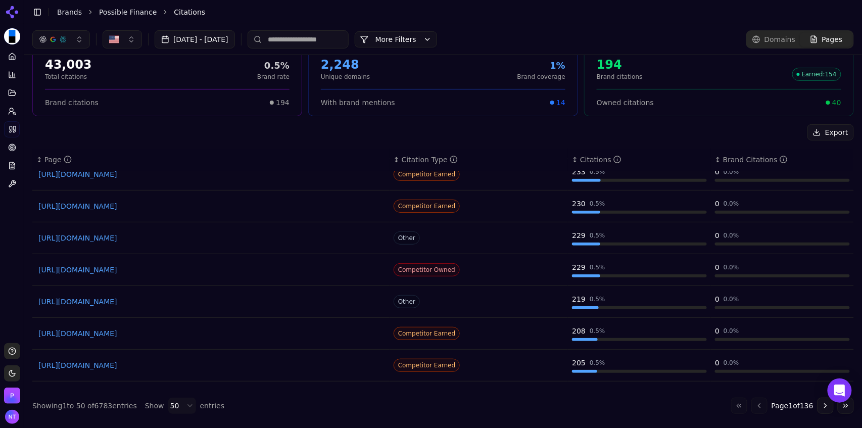
scroll to position [46, 0]
click at [36, 5] on button "Toggle Sidebar" at bounding box center [37, 12] width 14 height 14
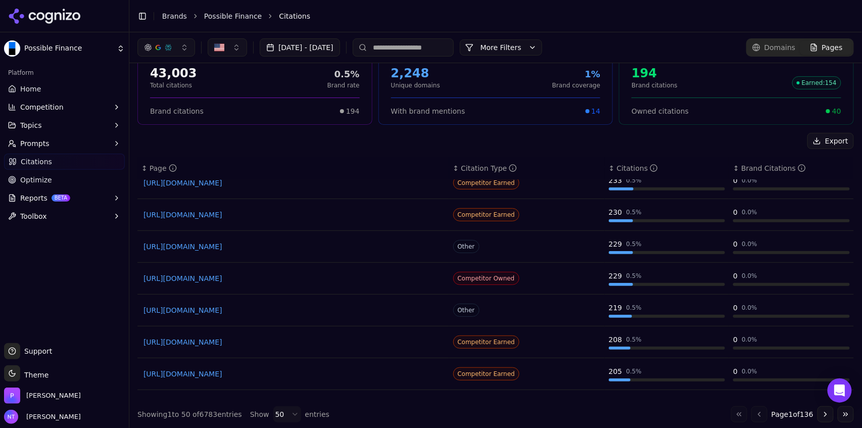
scroll to position [48, 0]
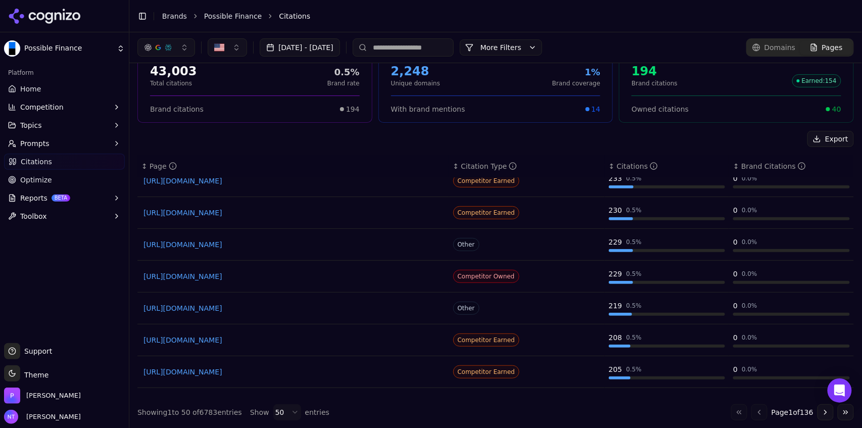
click at [61, 53] on html "Possible Finance Platform Home Competition Topics Prompts Citations Optimize Re…" at bounding box center [431, 214] width 862 height 428
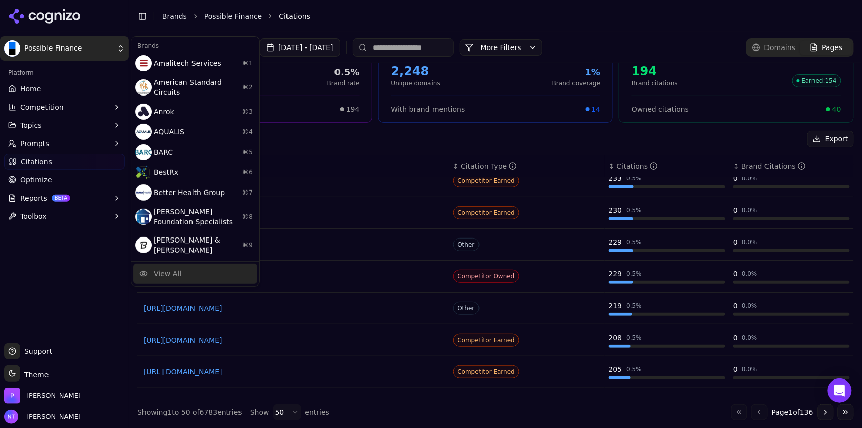
click at [202, 264] on div "View All" at bounding box center [195, 274] width 124 height 20
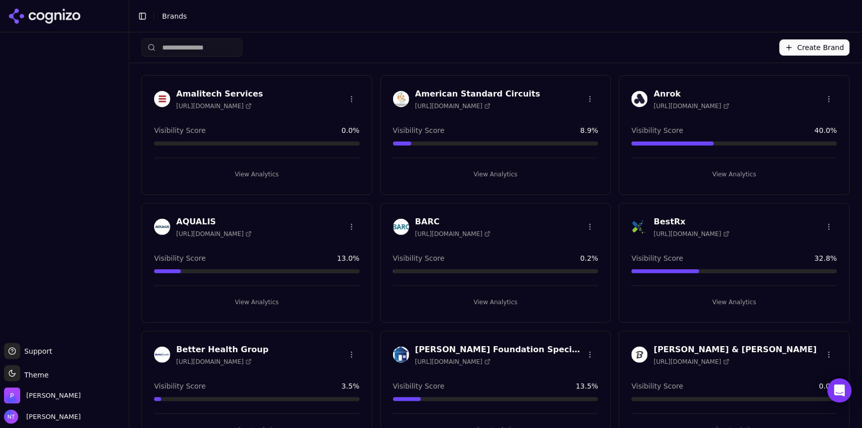
click at [820, 47] on button "Create Brand" at bounding box center [814, 47] width 70 height 16
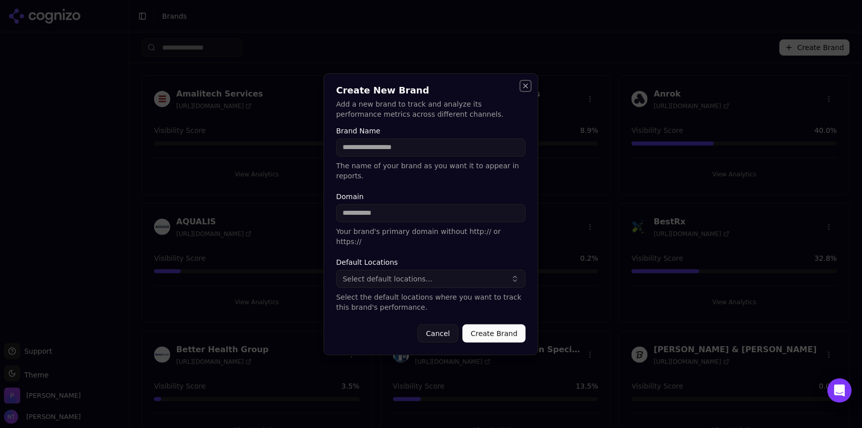
click at [527, 90] on button "Close" at bounding box center [526, 86] width 8 height 8
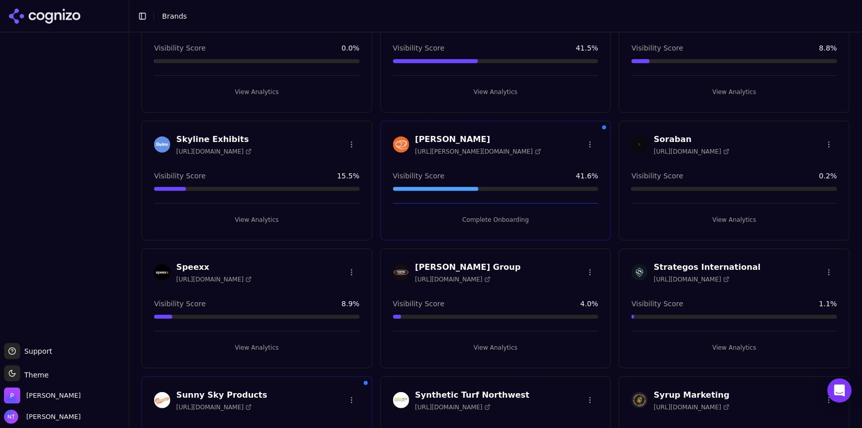
scroll to position [2759, 0]
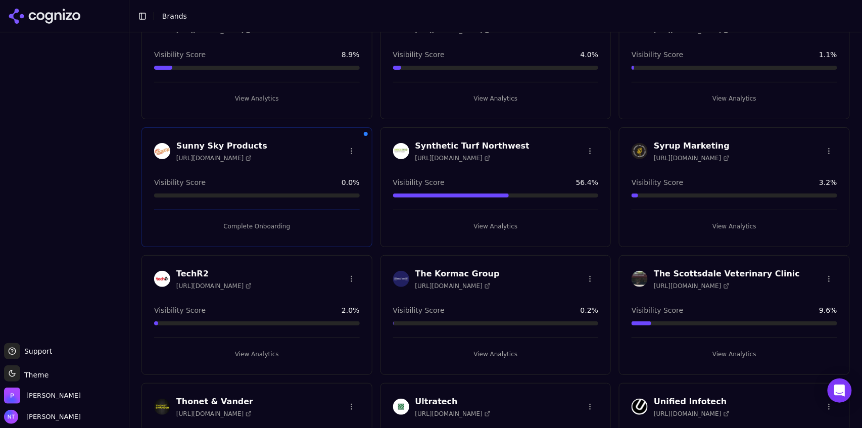
click at [265, 218] on button "Complete Onboarding" at bounding box center [257, 226] width 206 height 16
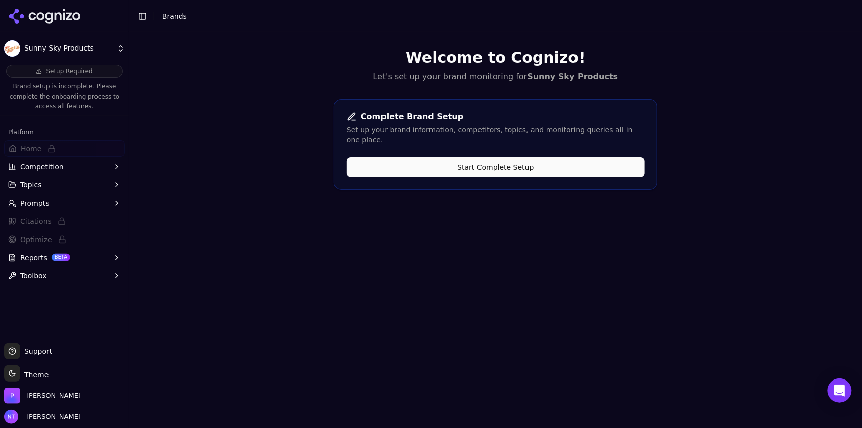
click at [481, 162] on button "Start Complete Setup" at bounding box center [495, 167] width 298 height 20
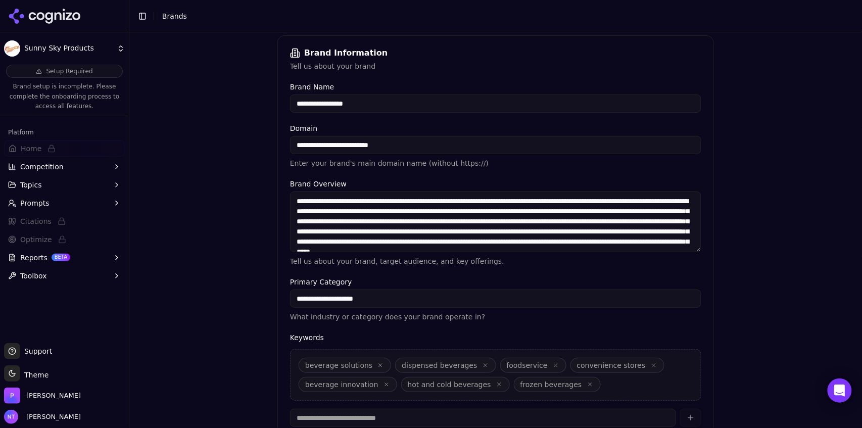
scroll to position [224, 0]
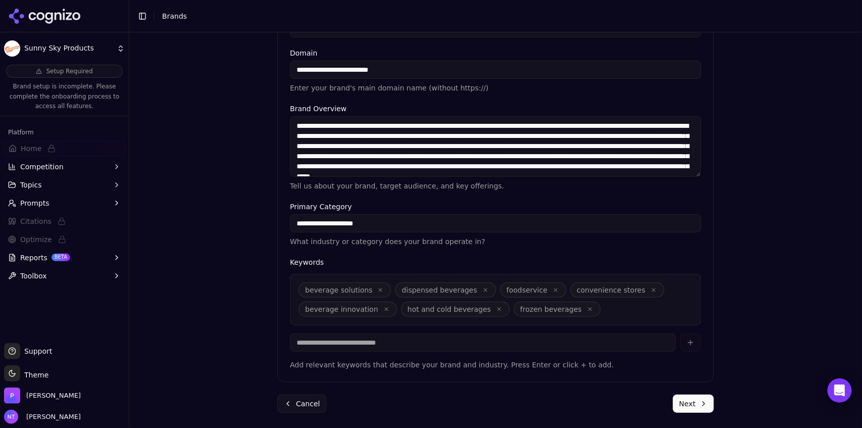
click at [688, 406] on button "Next" at bounding box center [693, 403] width 41 height 18
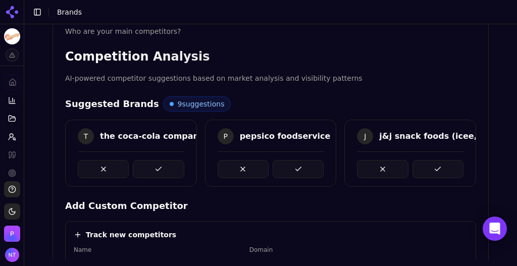
scroll to position [173, 0]
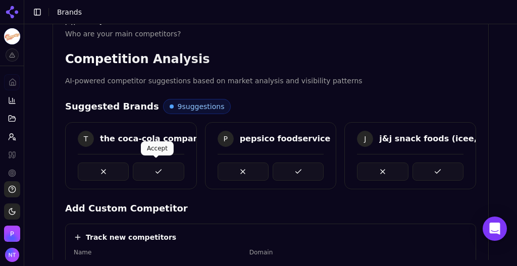
click at [152, 174] on button at bounding box center [158, 172] width 51 height 18
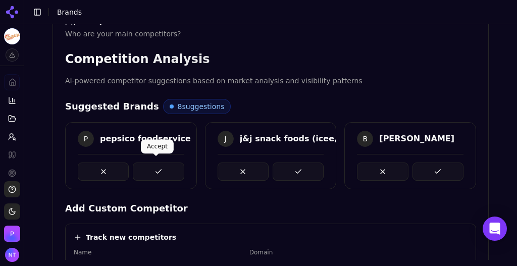
click at [152, 172] on button at bounding box center [158, 172] width 51 height 18
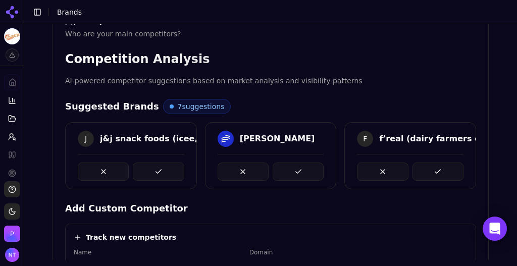
click at [152, 172] on button at bounding box center [158, 172] width 51 height 18
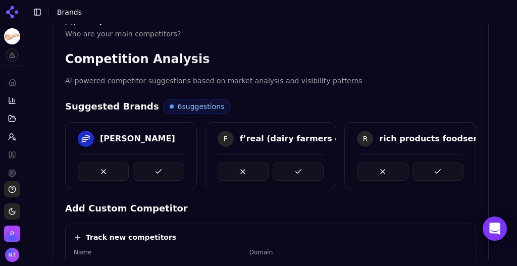
click at [152, 172] on button at bounding box center [158, 172] width 51 height 18
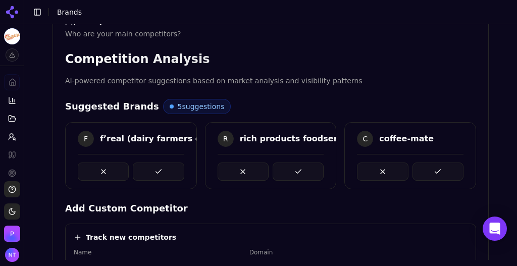
click at [152, 172] on button at bounding box center [158, 172] width 51 height 18
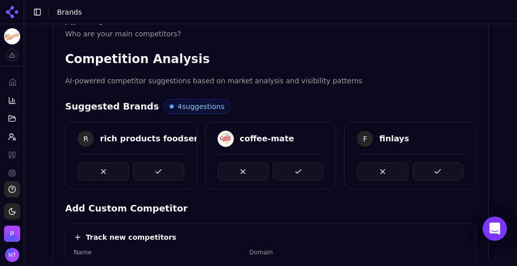
click at [152, 172] on button at bounding box center [158, 172] width 51 height 18
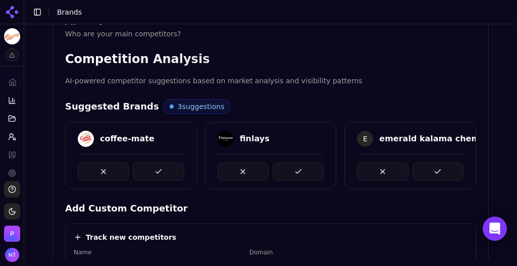
click at [152, 172] on button at bounding box center [158, 172] width 51 height 18
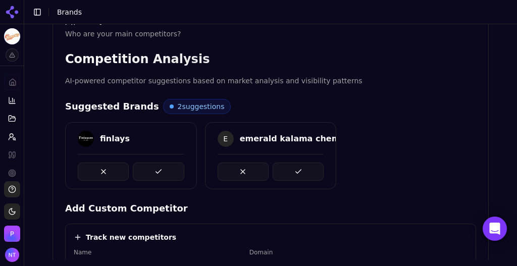
click at [152, 172] on button at bounding box center [158, 172] width 51 height 18
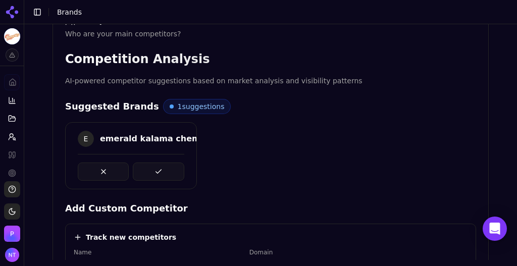
click at [152, 172] on button at bounding box center [158, 172] width 51 height 18
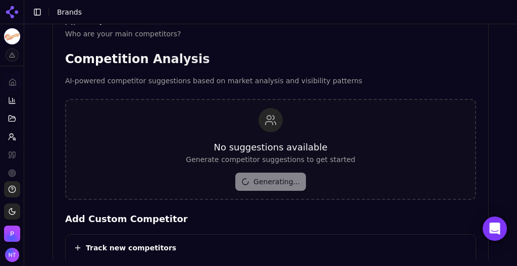
scroll to position [284, 0]
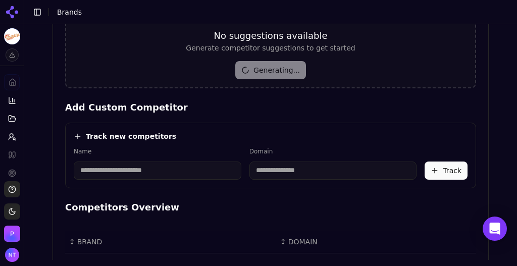
click at [131, 169] on input at bounding box center [158, 171] width 168 height 18
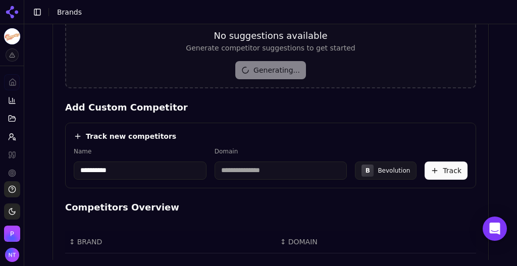
type input "**********"
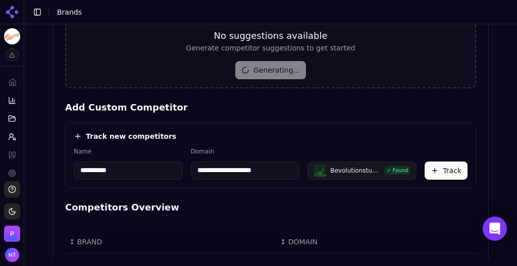
drag, startPoint x: 275, startPoint y: 167, endPoint x: 186, endPoint y: 166, distance: 89.4
click at [186, 166] on div "**********" at bounding box center [271, 163] width 394 height 32
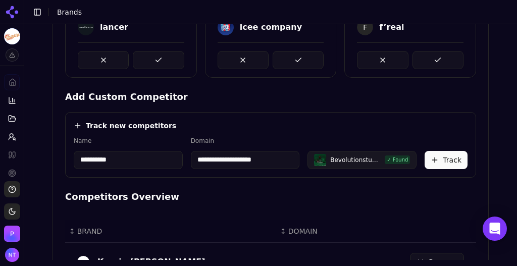
paste input "*******"
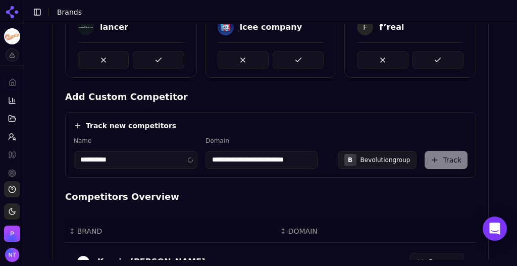
scroll to position [0, 0]
click at [448, 156] on button "Track" at bounding box center [446, 160] width 43 height 18
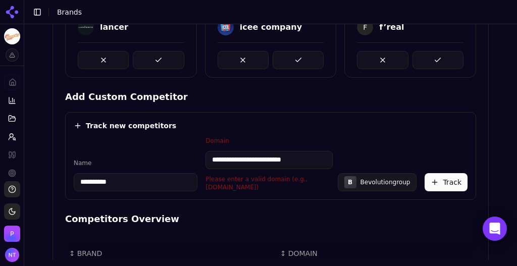
drag, startPoint x: 236, startPoint y: 158, endPoint x: 110, endPoint y: 140, distance: 127.6
click at [110, 140] on div "**********" at bounding box center [271, 164] width 394 height 55
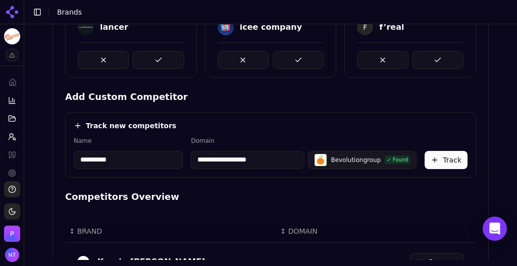
type input "**********"
click at [437, 159] on button "Track" at bounding box center [446, 160] width 43 height 18
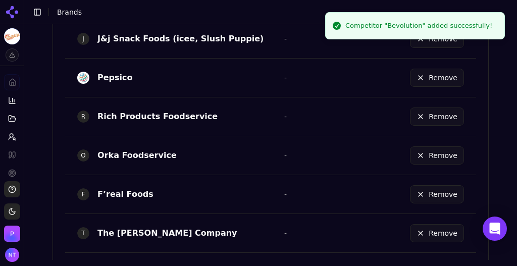
scroll to position [734, 0]
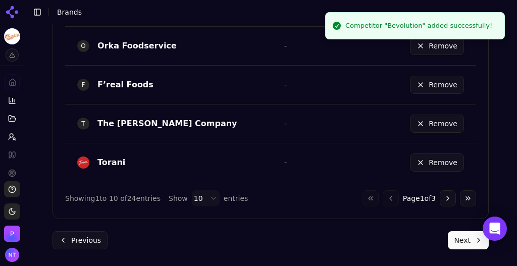
click at [461, 239] on button "Next" at bounding box center [468, 240] width 41 height 18
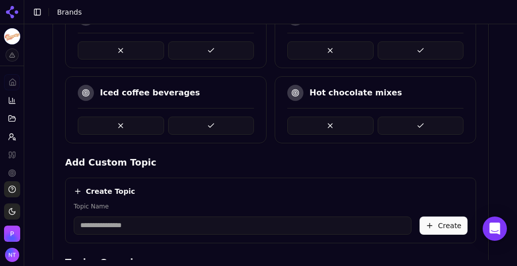
scroll to position [319, 0]
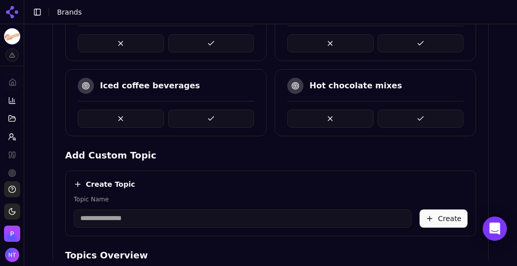
click at [222, 218] on input "Topic Name" at bounding box center [243, 219] width 338 height 18
type input "**********"
click at [440, 217] on button "Create" at bounding box center [444, 219] width 48 height 18
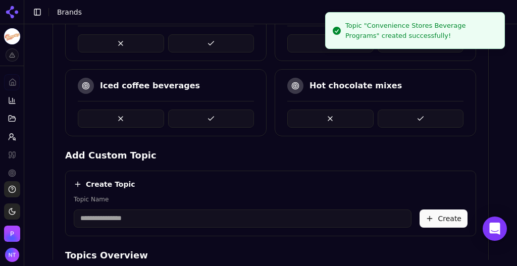
click at [235, 217] on input "Topic Name" at bounding box center [243, 219] width 338 height 18
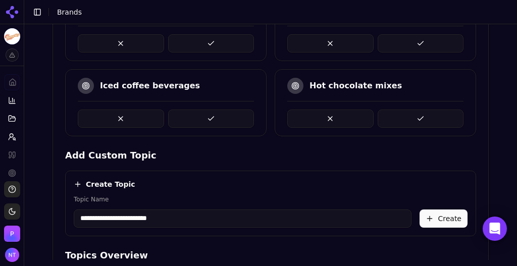
type input "**********"
click at [441, 212] on button "Create" at bounding box center [444, 219] width 48 height 18
click at [127, 218] on input "Topic Name" at bounding box center [243, 219] width 338 height 18
type input "**********"
click at [432, 223] on button "Create" at bounding box center [444, 219] width 48 height 18
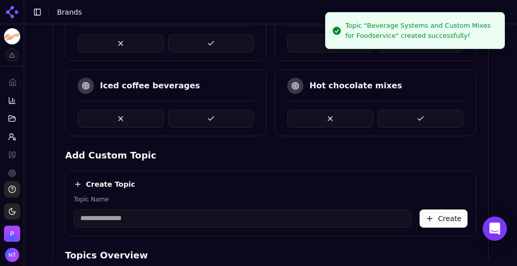
click at [254, 218] on input "Topic Name" at bounding box center [243, 219] width 338 height 18
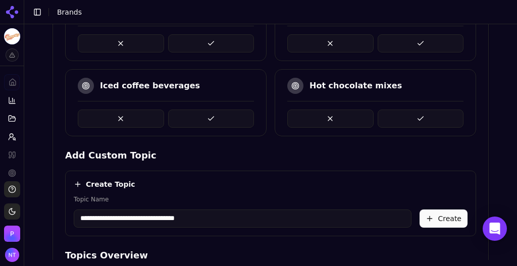
type input "**********"
click at [434, 218] on button "Create" at bounding box center [444, 219] width 48 height 18
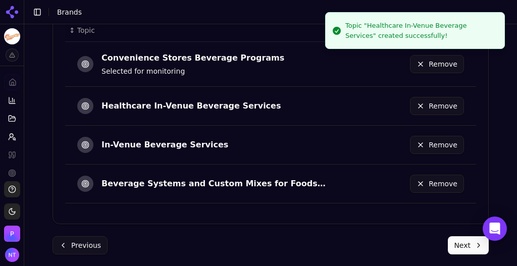
click at [465, 240] on button "Next" at bounding box center [468, 245] width 41 height 18
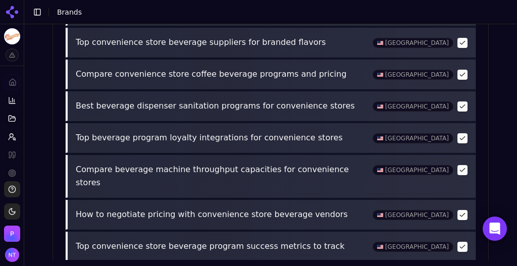
scroll to position [547, 0]
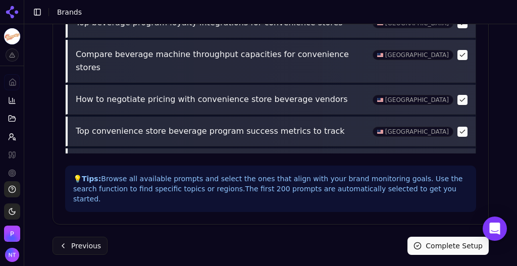
click at [430, 242] on button "Complete Setup" at bounding box center [448, 246] width 81 height 18
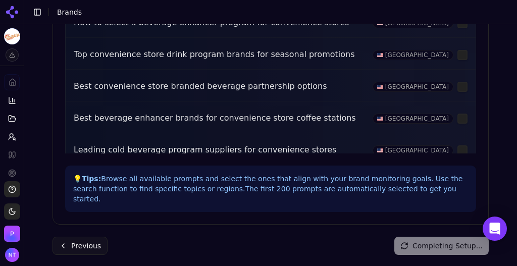
scroll to position [30, 0]
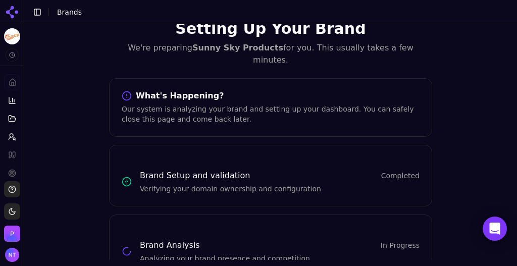
click at [37, 11] on button "Toggle Sidebar" at bounding box center [37, 12] width 14 height 14
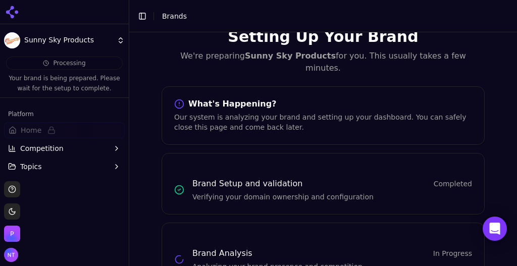
click at [144, 18] on button "Toggle Sidebar" at bounding box center [142, 16] width 14 height 14
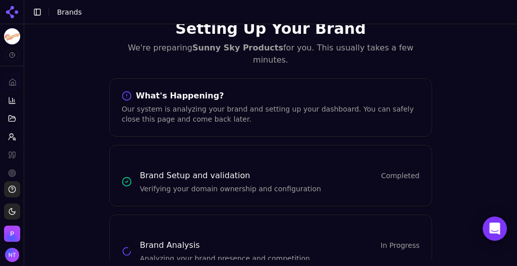
click at [34, 11] on button "Toggle Sidebar" at bounding box center [37, 12] width 14 height 14
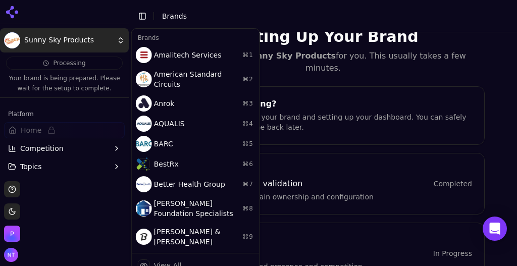
click at [73, 35] on html "Sunny Sky Products Processing Your brand is being prepared. Please wait for the…" at bounding box center [258, 133] width 517 height 266
click at [172, 256] on div "View All" at bounding box center [196, 266] width 124 height 20
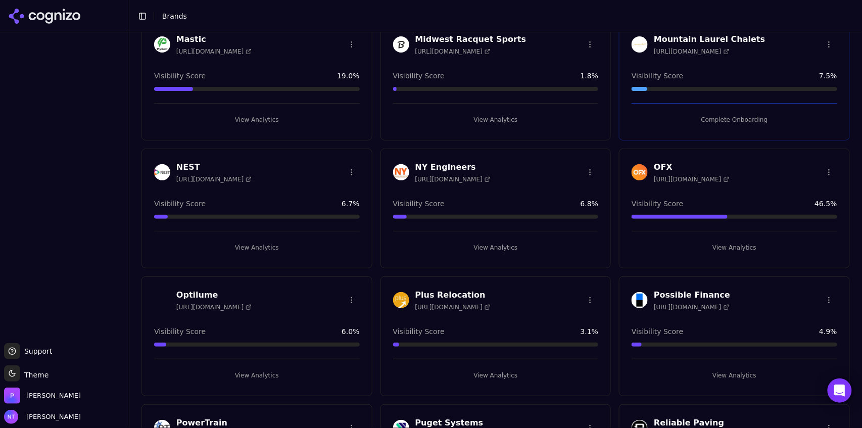
scroll to position [1865, 0]
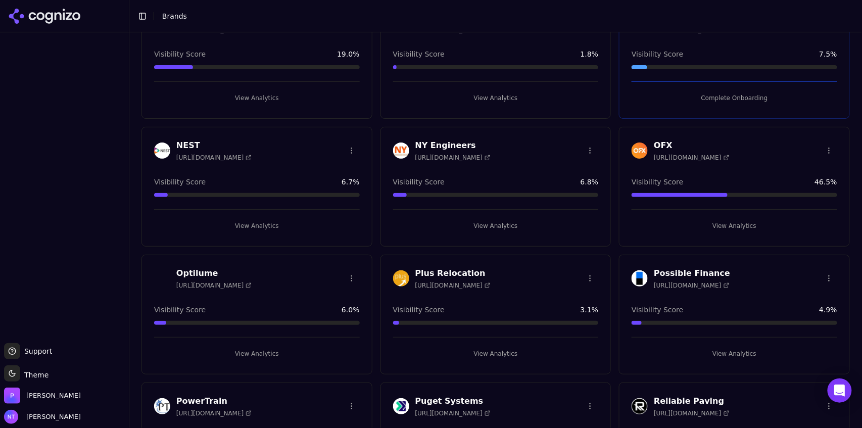
click at [255, 351] on button "View Analytics" at bounding box center [257, 353] width 206 height 16
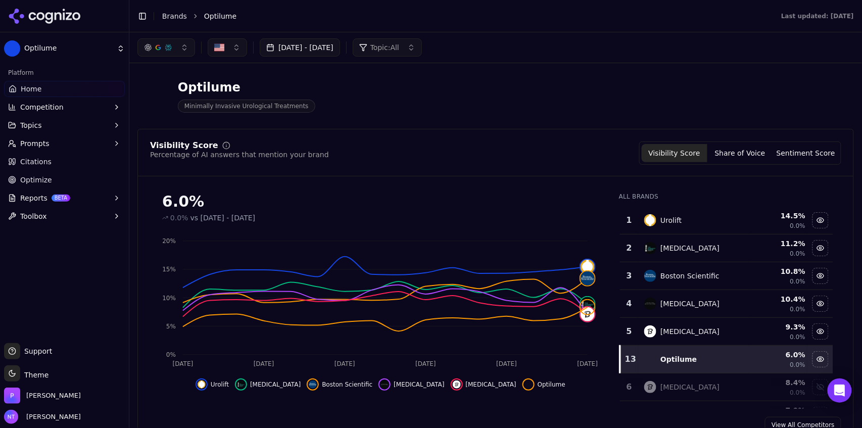
click at [739, 165] on div "Visibility Score Percentage of AI answers that mention your brand Visibility Sc…" at bounding box center [495, 158] width 715 height 35
click at [738, 158] on button "Share of Voice" at bounding box center [740, 153] width 66 height 18
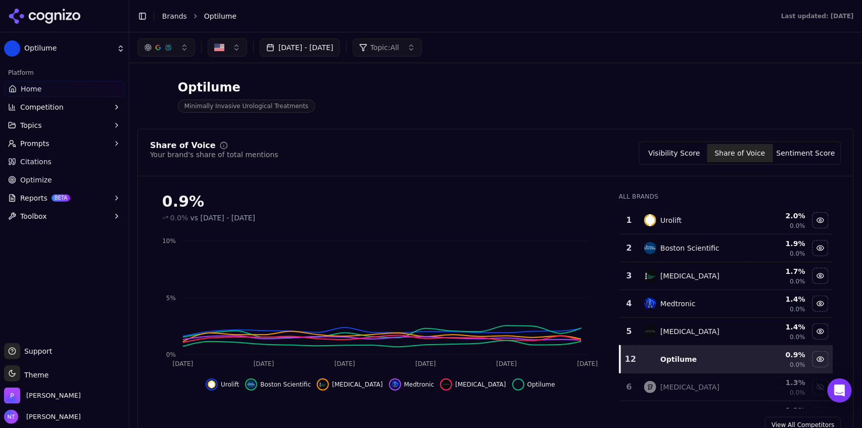
click at [793, 155] on button "Sentiment Score" at bounding box center [806, 153] width 66 height 18
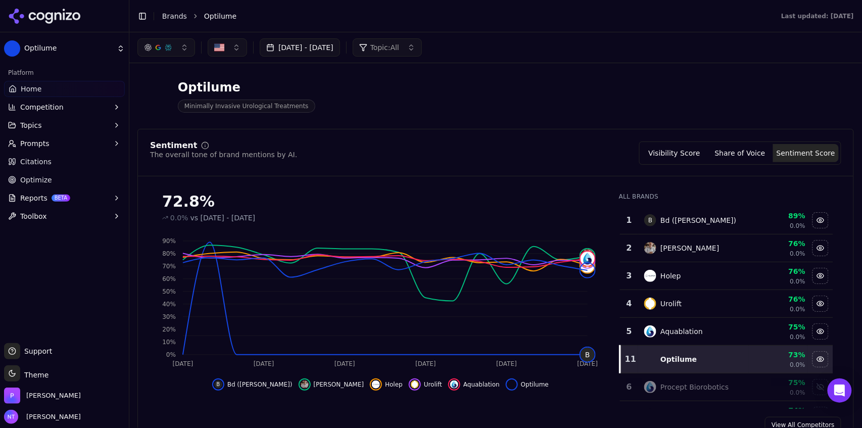
click at [166, 48] on div "button" at bounding box center [168, 47] width 8 height 8
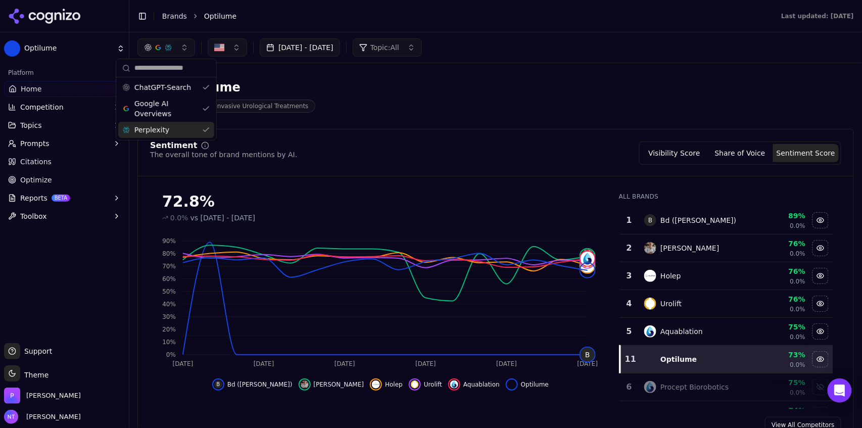
click at [161, 125] on span "Perplexity" at bounding box center [151, 130] width 35 height 10
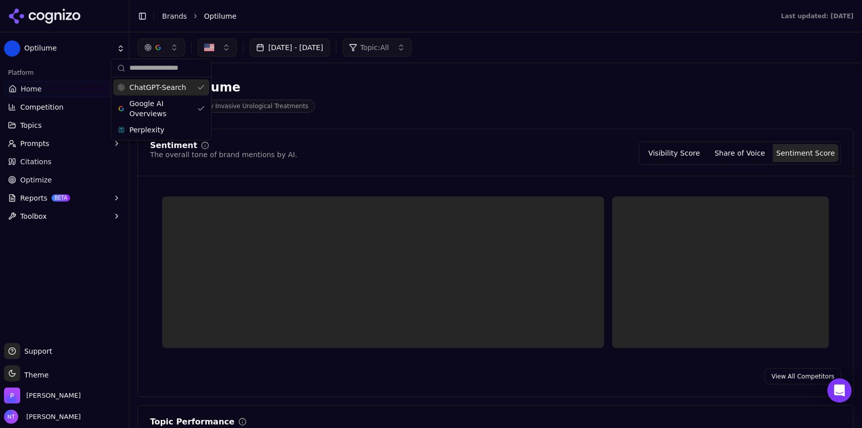
click at [164, 79] on div "ChatGPT-Search" at bounding box center [161, 87] width 96 height 16
click at [421, 24] on header "Toggle Sidebar Brands Optilume Last updated: October 1st, 2025" at bounding box center [495, 16] width 732 height 32
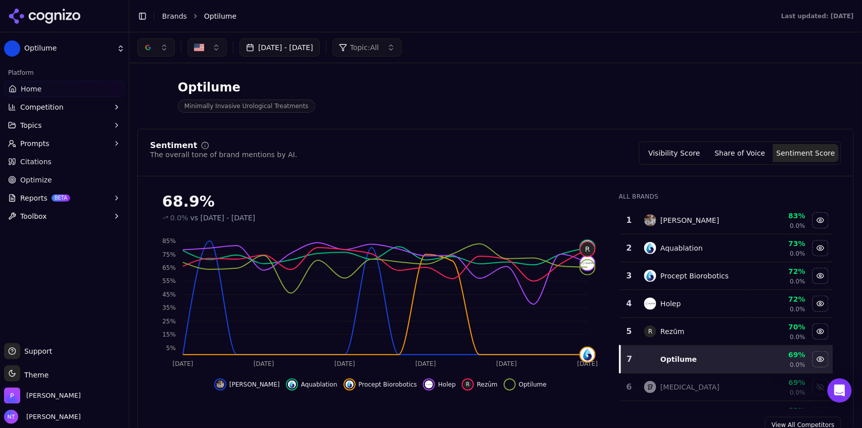
click at [739, 155] on button "Share of Voice" at bounding box center [740, 153] width 66 height 18
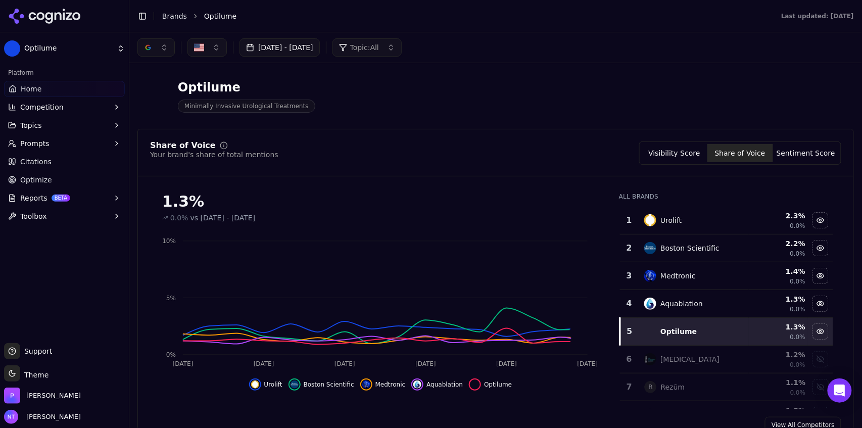
click at [676, 159] on button "Visibility Score" at bounding box center [674, 153] width 66 height 18
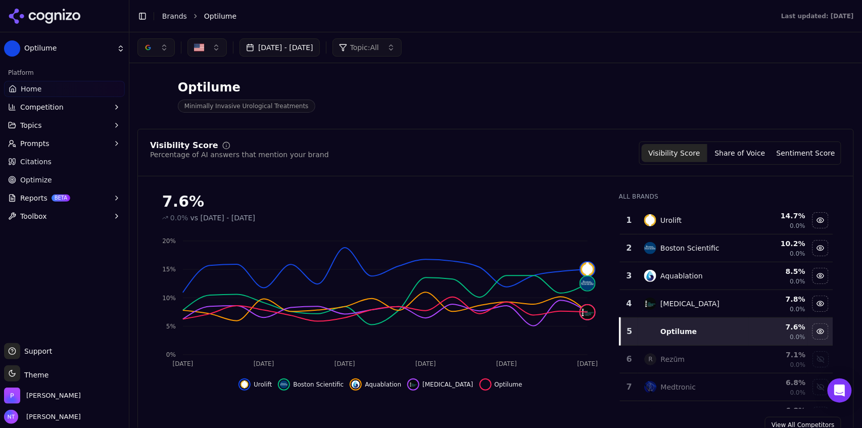
click at [152, 50] on button "button" at bounding box center [155, 47] width 37 height 18
click at [156, 89] on span "ChatGPT-Search" at bounding box center [152, 87] width 57 height 10
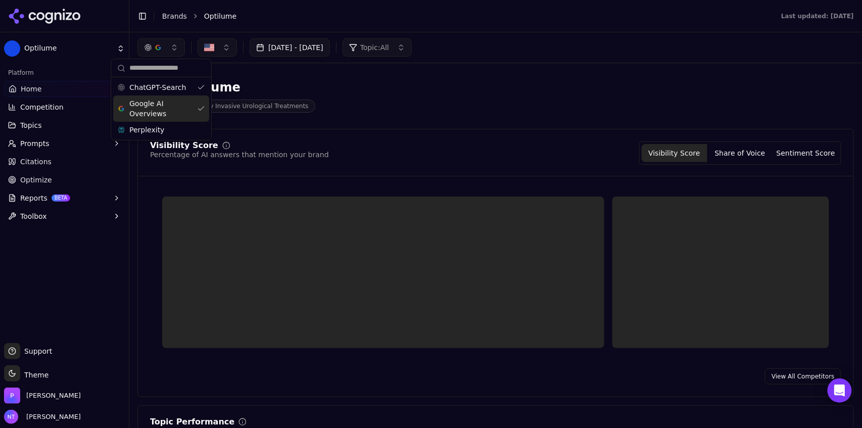
click at [155, 104] on span "Google AI Overviews" at bounding box center [161, 108] width 64 height 20
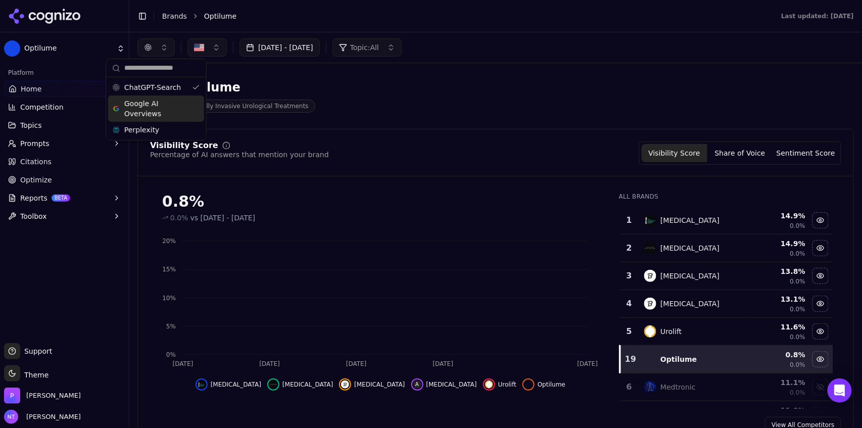
click at [540, 43] on div "[DATE] - [DATE] Topic: All" at bounding box center [495, 47] width 716 height 18
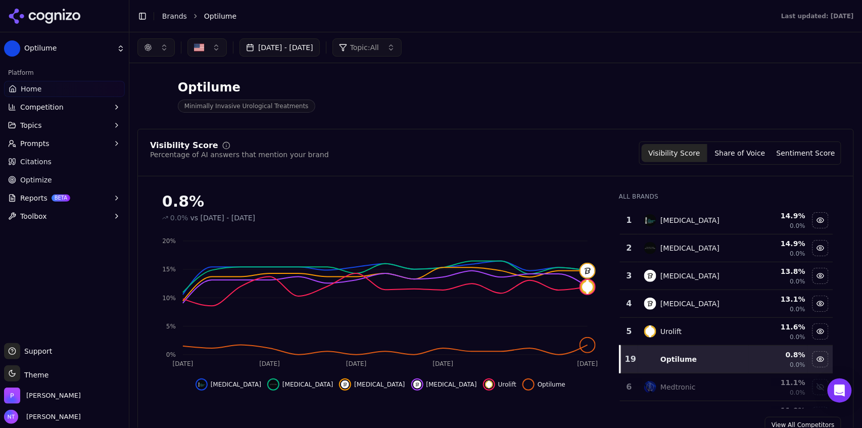
click at [748, 156] on button "Share of Voice" at bounding box center [740, 153] width 66 height 18
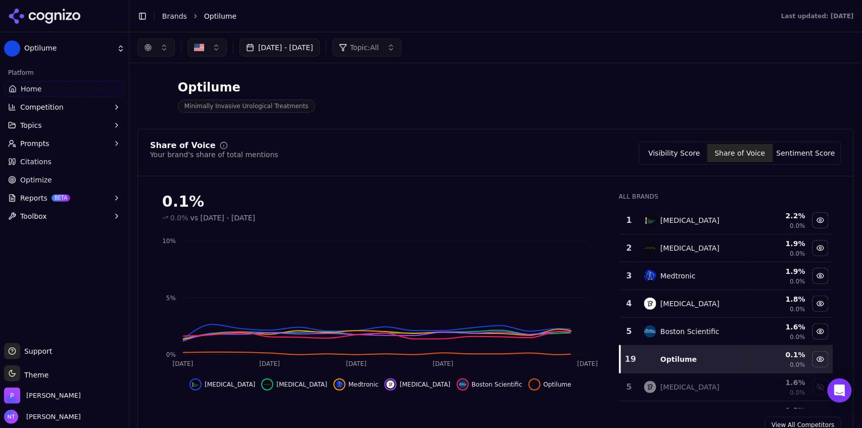
click at [792, 153] on button "Sentiment Score" at bounding box center [806, 153] width 66 height 18
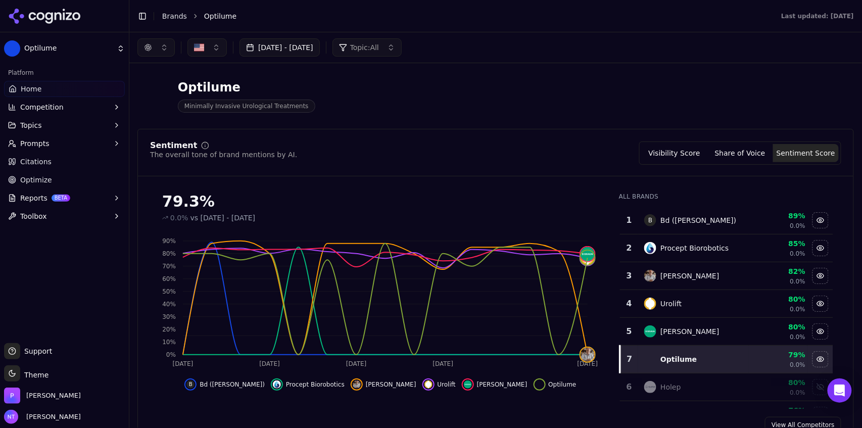
click at [155, 51] on button "button" at bounding box center [155, 47] width 37 height 18
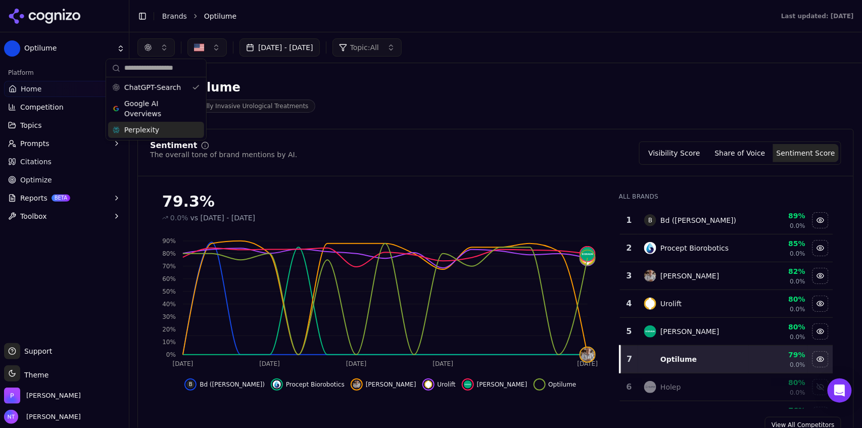
click at [145, 136] on div "Perplexity" at bounding box center [156, 130] width 96 height 16
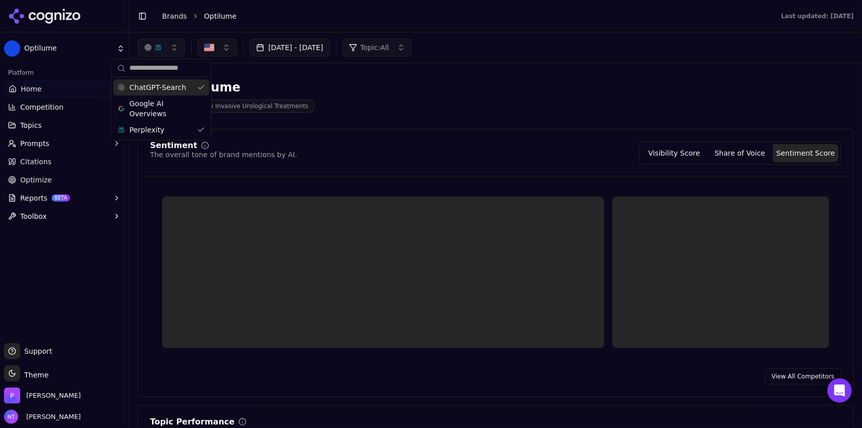
click at [166, 90] on span "ChatGPT-Search" at bounding box center [157, 87] width 57 height 10
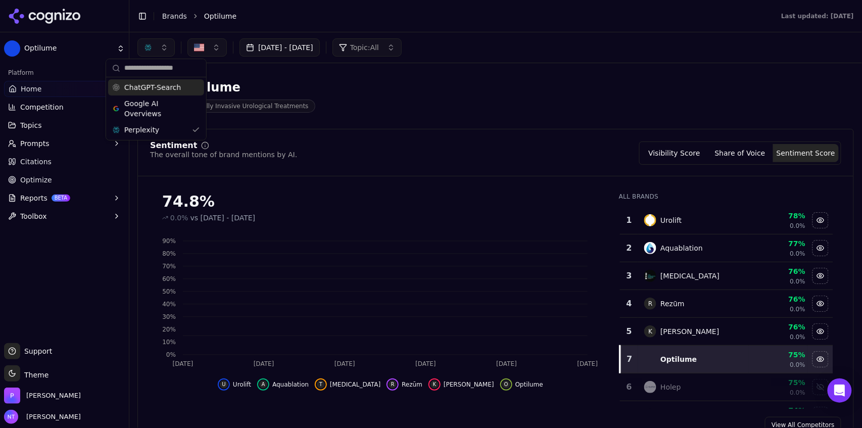
click at [510, 49] on div "[DATE] - [DATE] Topic: All" at bounding box center [495, 47] width 716 height 18
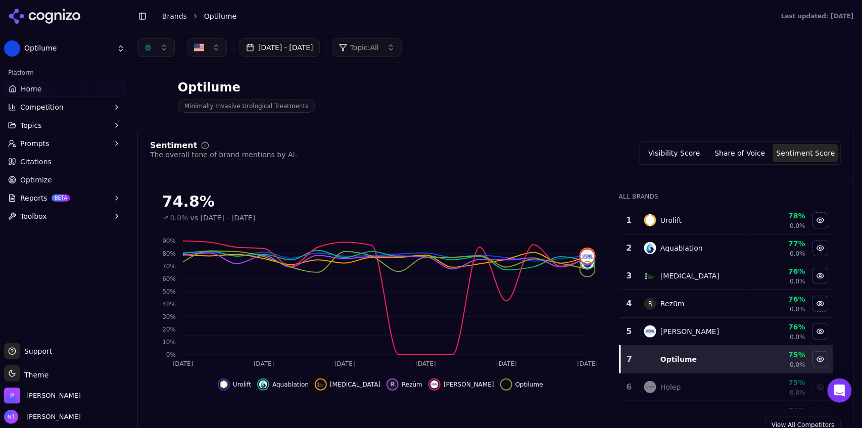
click at [748, 152] on button "Share of Voice" at bounding box center [740, 153] width 66 height 18
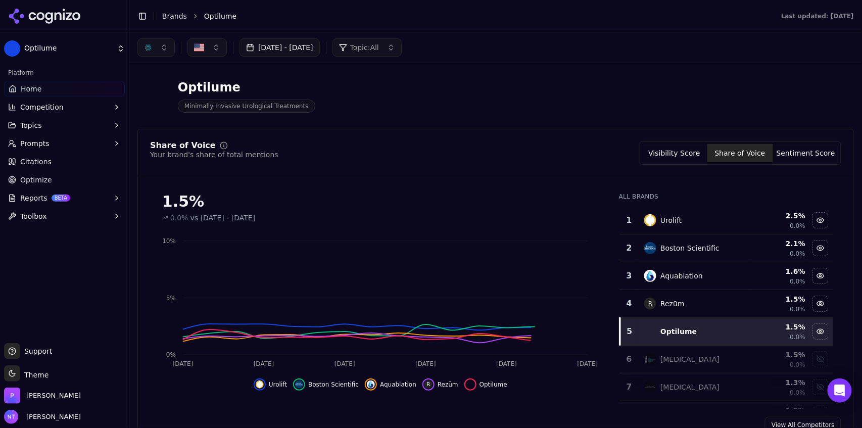
click at [689, 151] on button "Visibility Score" at bounding box center [674, 153] width 66 height 18
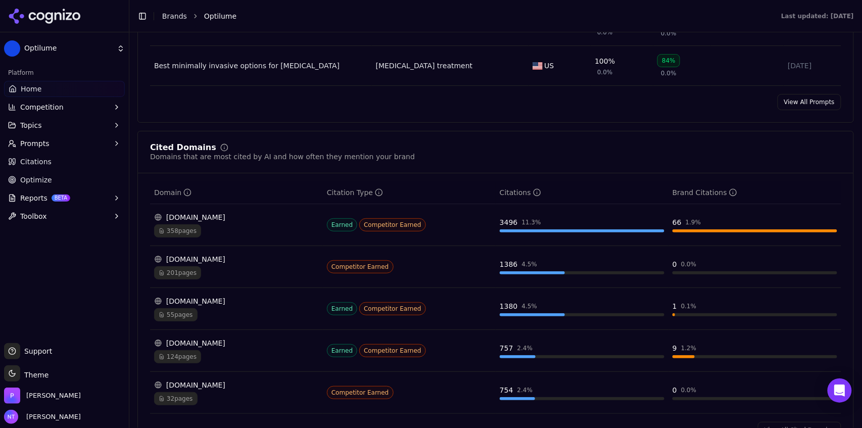
scroll to position [1022, 0]
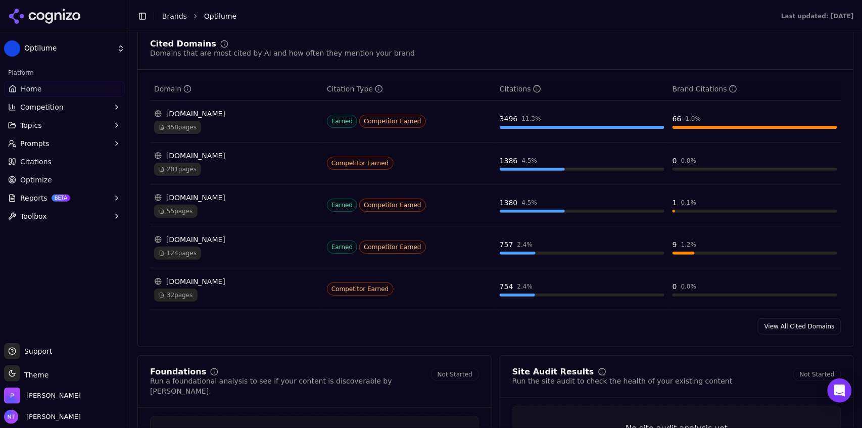
click at [809, 327] on link "View All Cited Domains" at bounding box center [799, 326] width 83 height 16
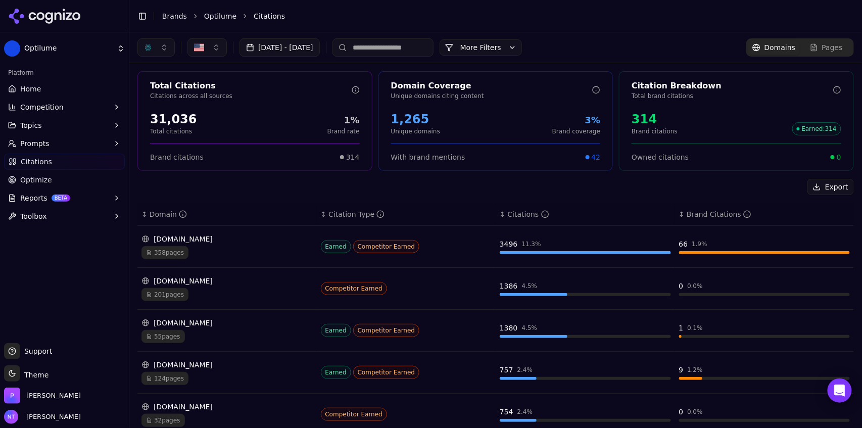
click at [156, 48] on button "button" at bounding box center [155, 47] width 37 height 18
click at [168, 89] on span "ChatGPT-Search" at bounding box center [152, 87] width 57 height 10
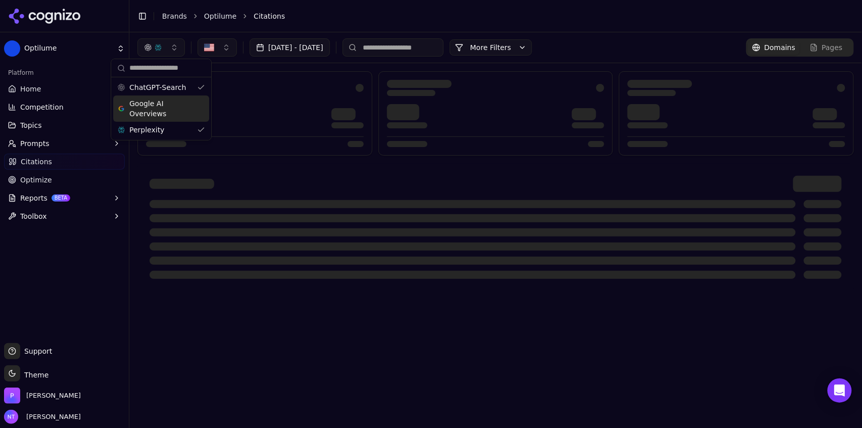
click at [161, 111] on span "Google AI Overviews" at bounding box center [161, 108] width 64 height 20
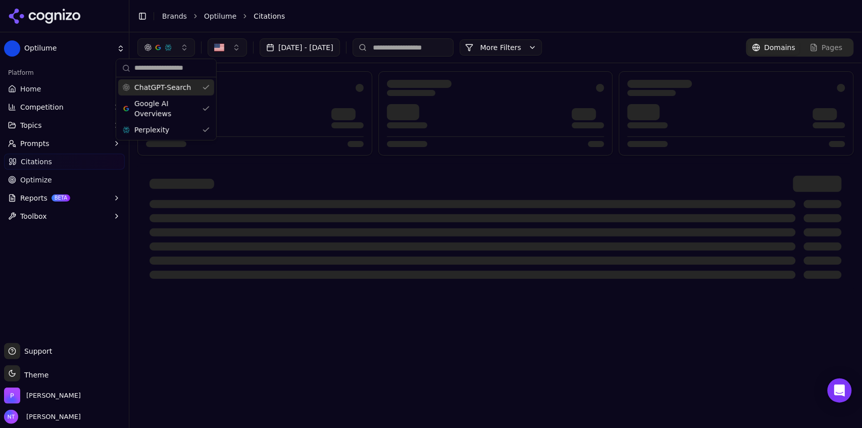
click at [365, 21] on div "Toggle Sidebar Brands Optilume Citations" at bounding box center [485, 16] width 712 height 14
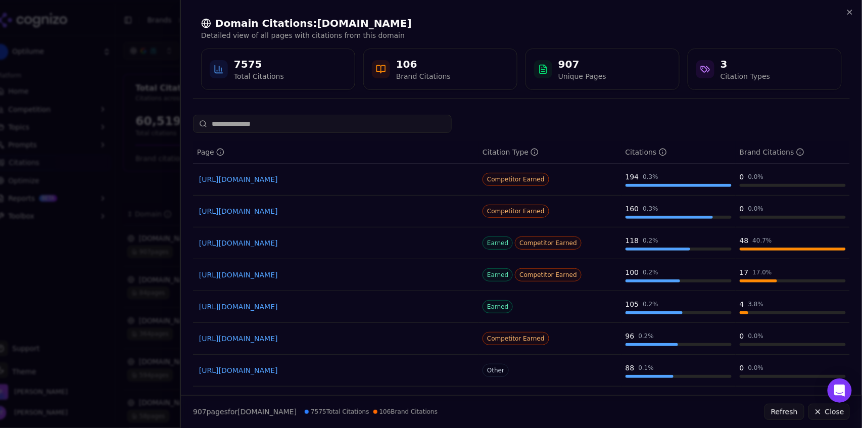
click at [233, 180] on link "https://pmc.ncbi.nlm.nih.gov/articles/PMC12112549" at bounding box center [335, 179] width 273 height 10
click at [849, 9] on icon "button" at bounding box center [849, 12] width 8 height 8
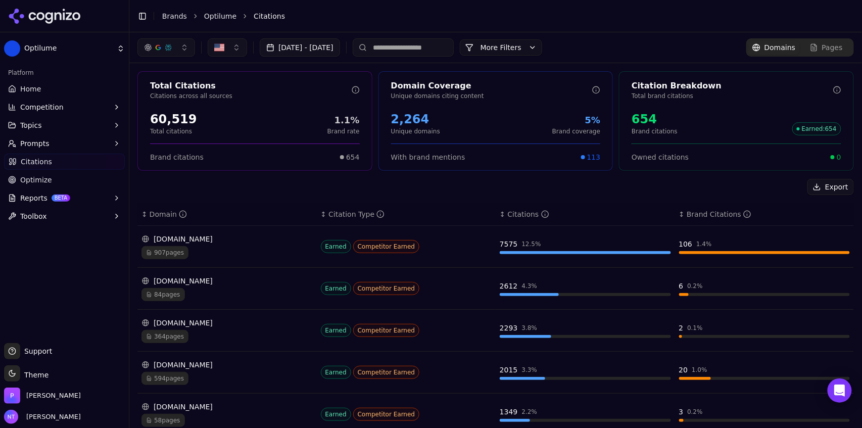
click at [171, 49] on div "button" at bounding box center [168, 47] width 8 height 8
click at [164, 107] on span "Google AI Overviews" at bounding box center [166, 108] width 64 height 20
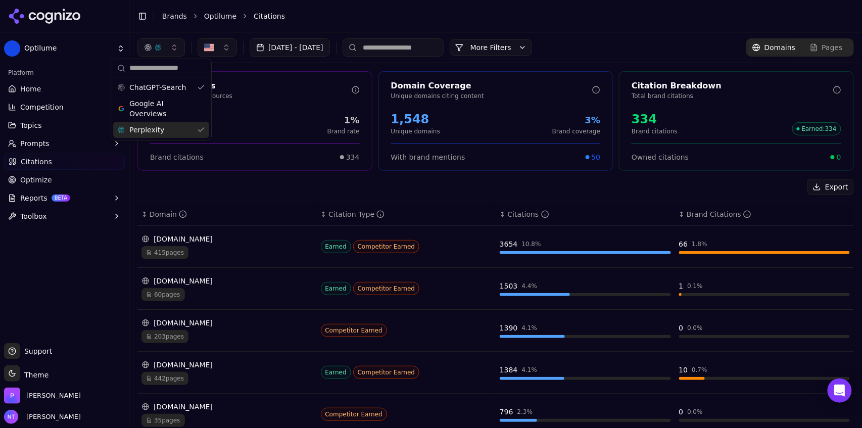
click at [158, 132] on span "Perplexity" at bounding box center [146, 130] width 35 height 10
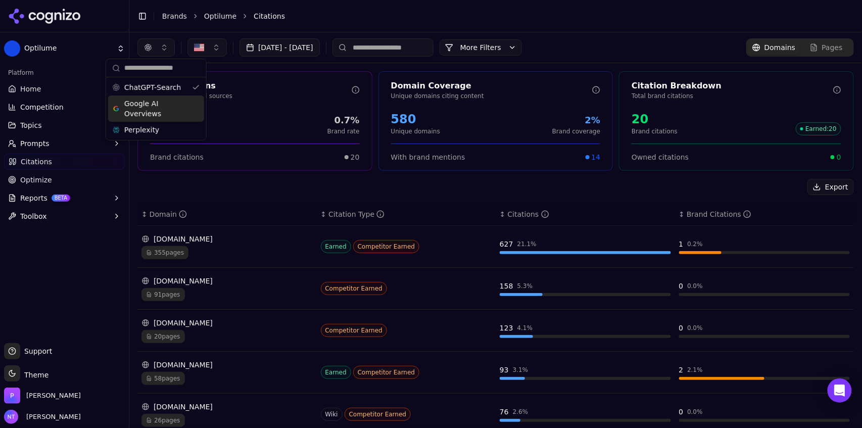
click at [380, 24] on header "Toggle Sidebar Brands Optilume Citations" at bounding box center [495, 16] width 732 height 32
click at [157, 51] on button "button" at bounding box center [155, 47] width 37 height 18
click at [154, 111] on span "Google AI Overviews" at bounding box center [156, 108] width 64 height 20
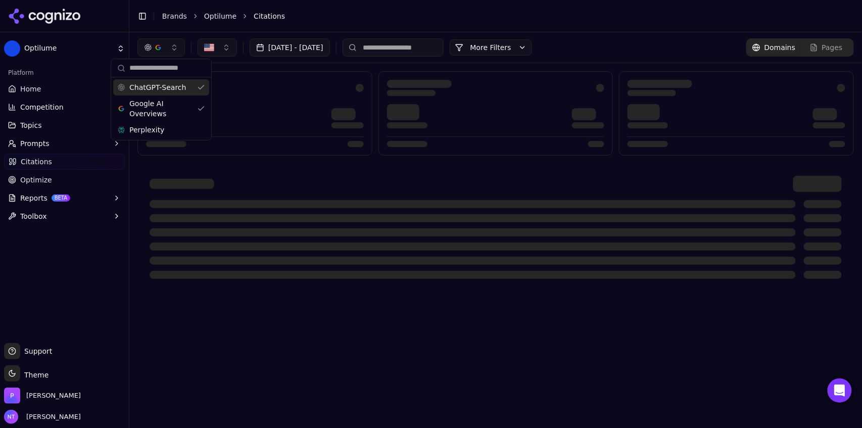
click at [153, 89] on span "ChatGPT-Search" at bounding box center [157, 87] width 57 height 10
click at [416, 22] on div "Toggle Sidebar Brands Optilume Citations" at bounding box center [485, 16] width 712 height 14
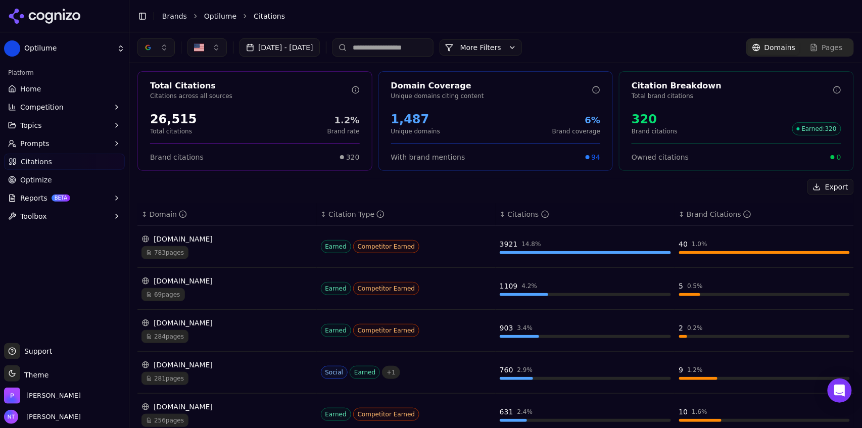
click at [164, 48] on button "button" at bounding box center [155, 47] width 37 height 18
click at [147, 122] on div "Perplexity" at bounding box center [156, 130] width 96 height 16
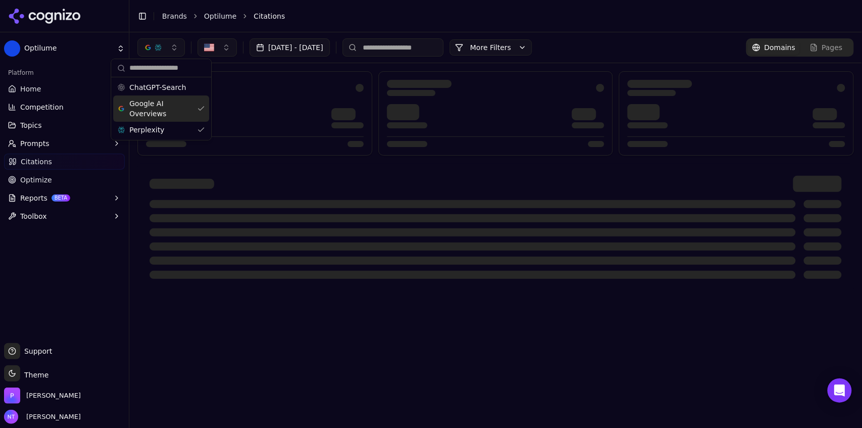
click at [151, 113] on span "Google AI Overviews" at bounding box center [161, 108] width 64 height 20
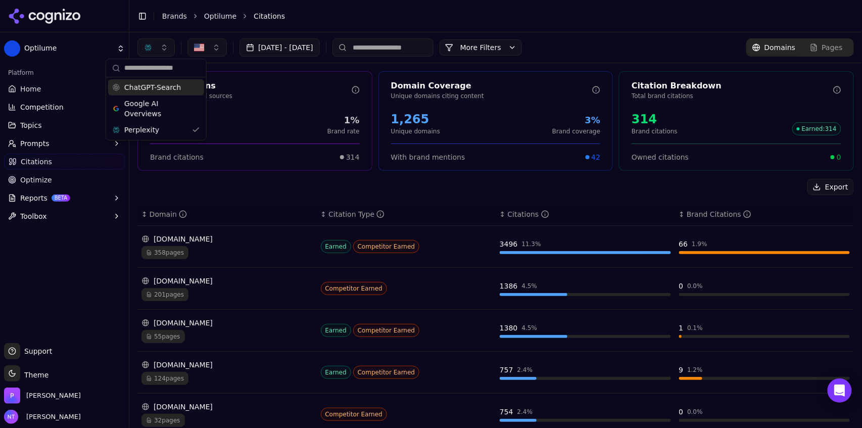
click at [356, 21] on div "Toggle Sidebar Brands Optilume Citations" at bounding box center [485, 16] width 712 height 14
click at [421, 54] on input at bounding box center [382, 47] width 101 height 18
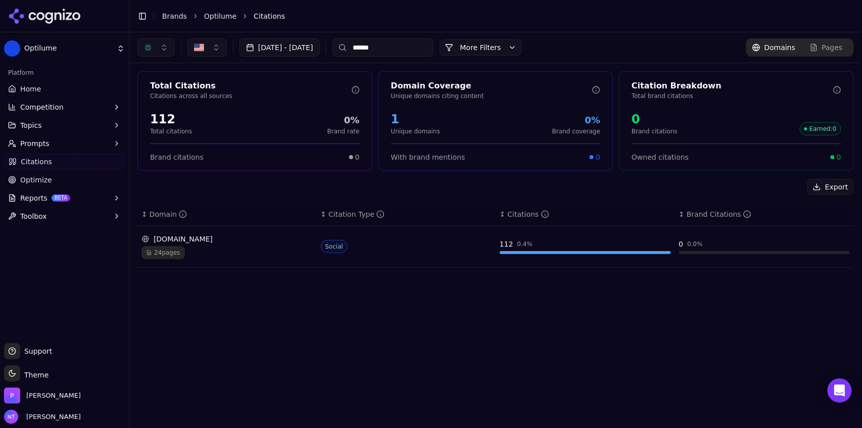
type input "******"
click at [408, 51] on input "******" at bounding box center [382, 47] width 101 height 18
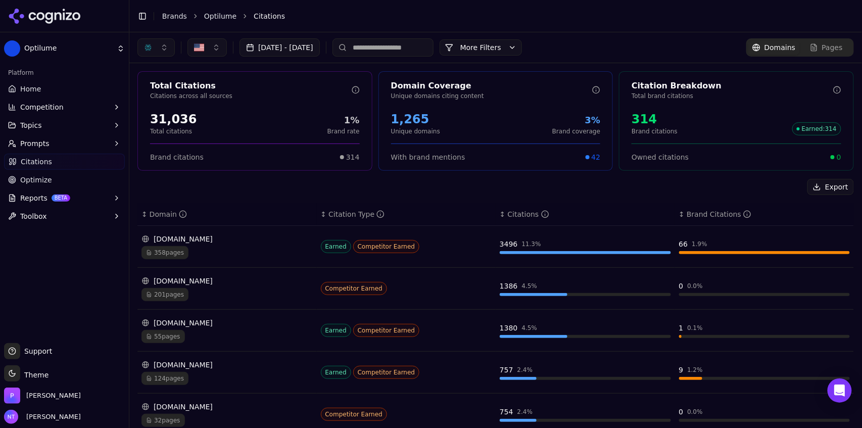
click at [433, 51] on input at bounding box center [382, 47] width 101 height 18
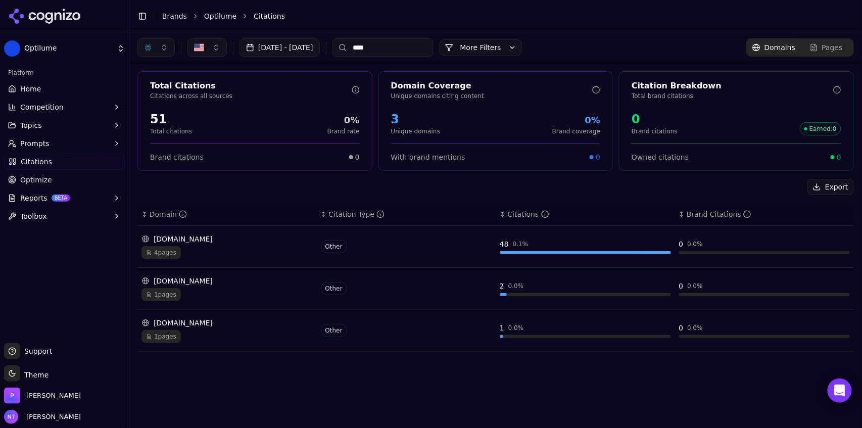
click at [822, 49] on div "Pages" at bounding box center [826, 47] width 33 height 10
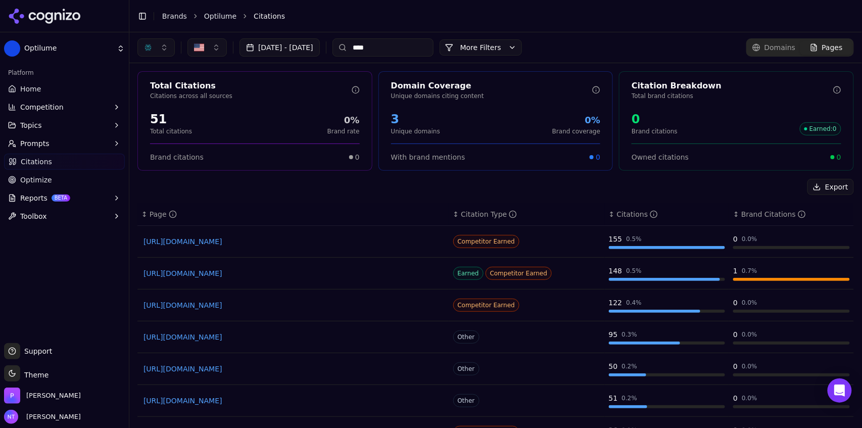
click at [293, 243] on link "https://oregonurology.com/6-best-treatments-for-bph" at bounding box center [293, 241] width 300 height 10
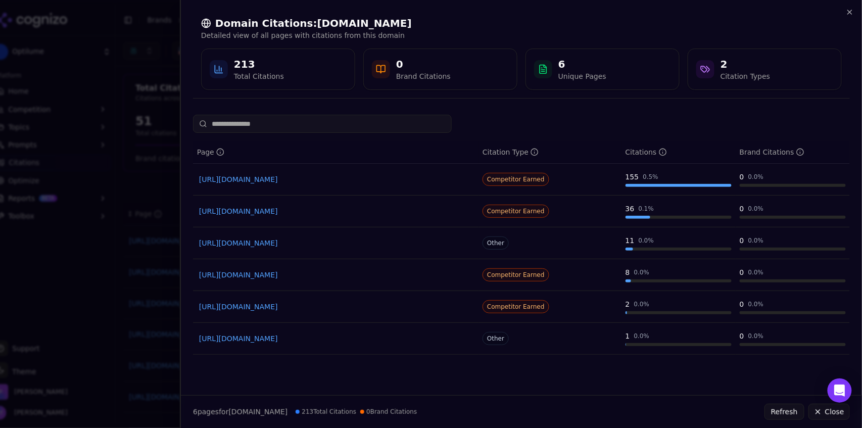
click at [307, 182] on link "https://oregonurology.com/6-best-treatments-for-bph" at bounding box center [335, 179] width 273 height 10
click at [855, 13] on div "Domain Citations: oregonurology.com Detailed view of all pages with citations f…" at bounding box center [521, 53] width 681 height 107
click at [851, 14] on icon "button" at bounding box center [849, 12] width 8 height 8
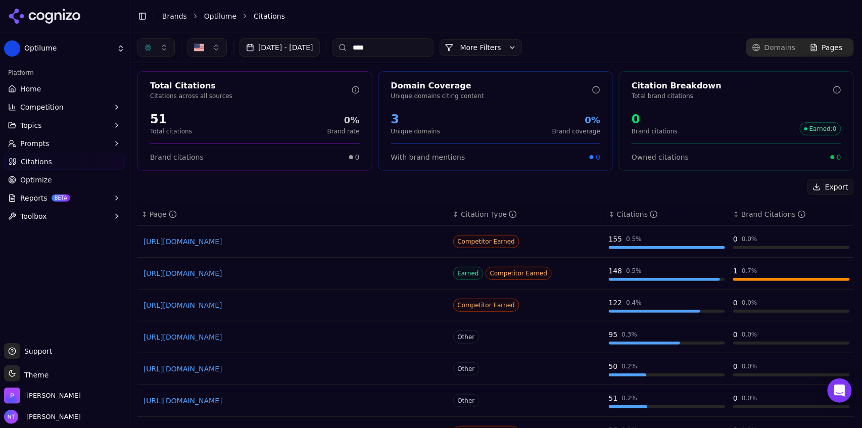
click at [256, 309] on link "https://atlanticurologyclinics.com/blog/5-best-treatments-for-bph" at bounding box center [293, 305] width 300 height 10
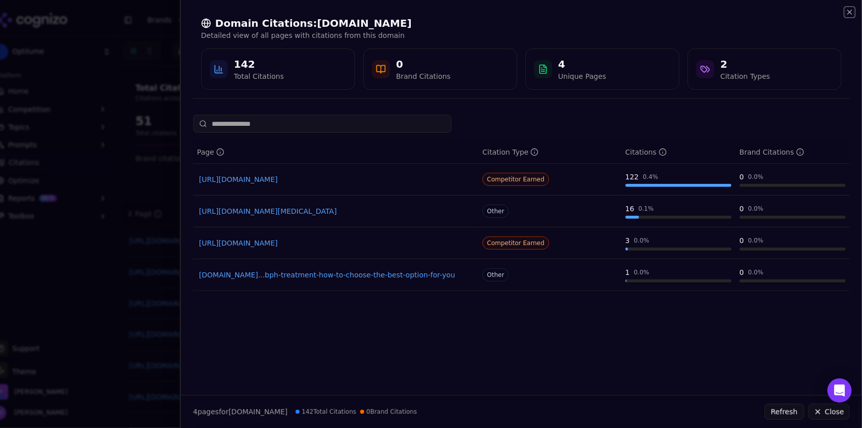
click at [853, 12] on icon "button" at bounding box center [849, 12] width 8 height 8
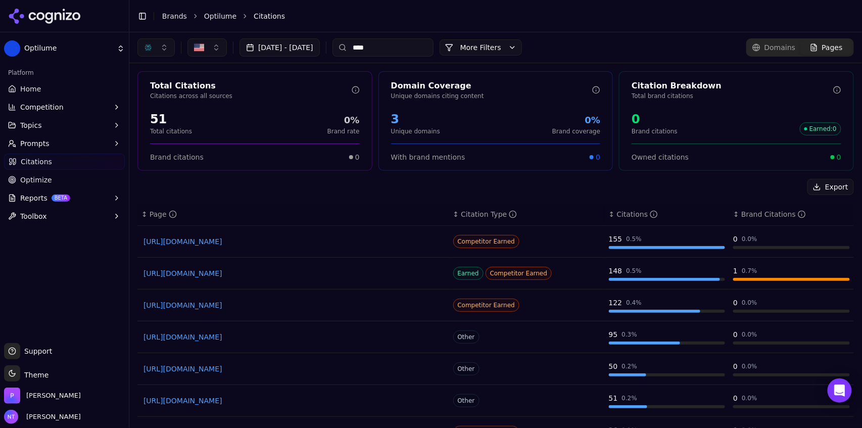
click at [405, 43] on input "****" at bounding box center [382, 47] width 101 height 18
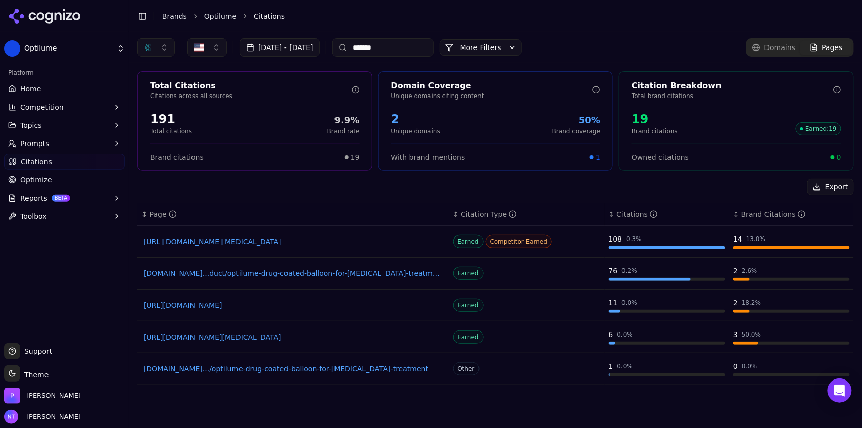
click at [776, 51] on span "Domains" at bounding box center [779, 47] width 31 height 10
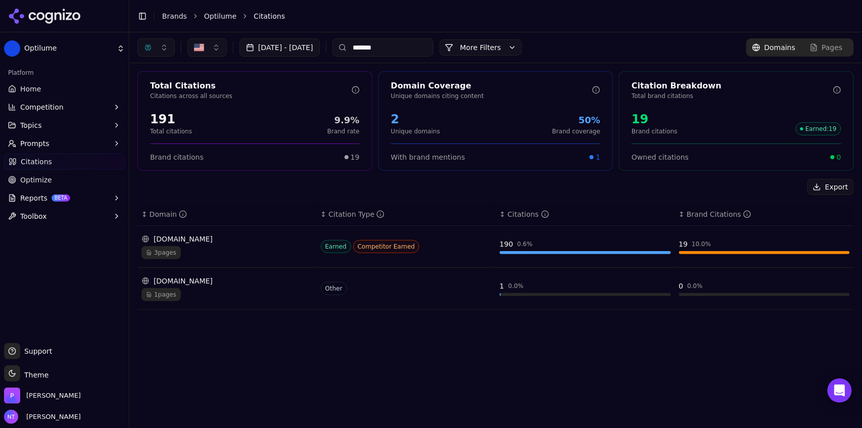
click at [163, 59] on div "Sep 01, 2025 - Oct 01, 2025 ******* More More Filters Domains Pages" at bounding box center [495, 47] width 732 height 30
click at [158, 45] on button "button" at bounding box center [155, 47] width 37 height 18
click at [158, 92] on span "ChatGPT-Search" at bounding box center [152, 87] width 57 height 10
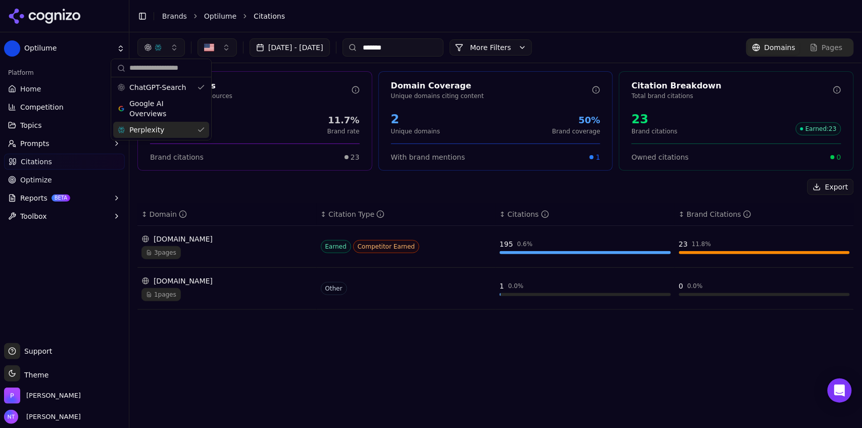
click at [150, 134] on span "Perplexity" at bounding box center [146, 130] width 35 height 10
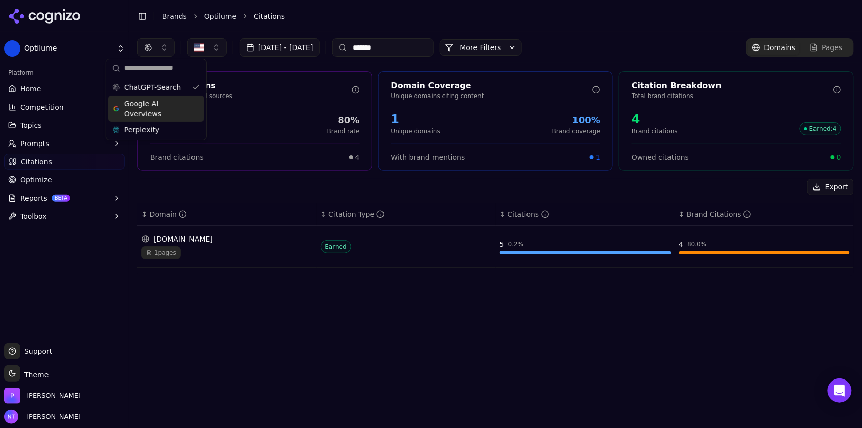
click at [165, 110] on span "Google AI Overviews" at bounding box center [156, 108] width 64 height 20
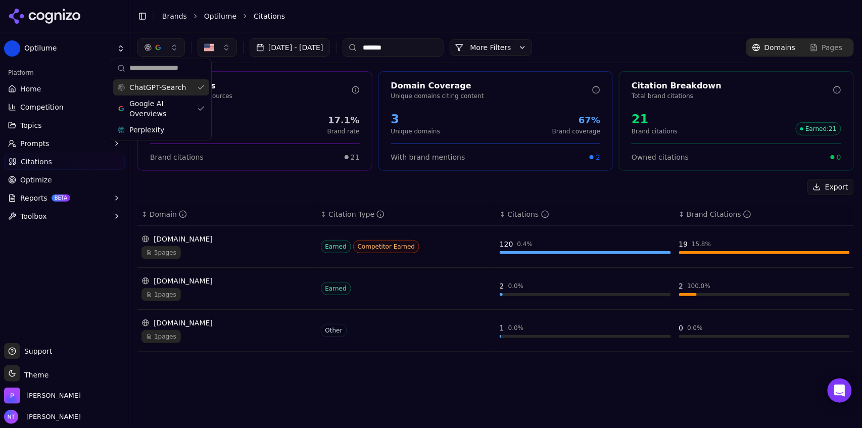
click at [170, 89] on span "ChatGPT-Search" at bounding box center [157, 87] width 57 height 10
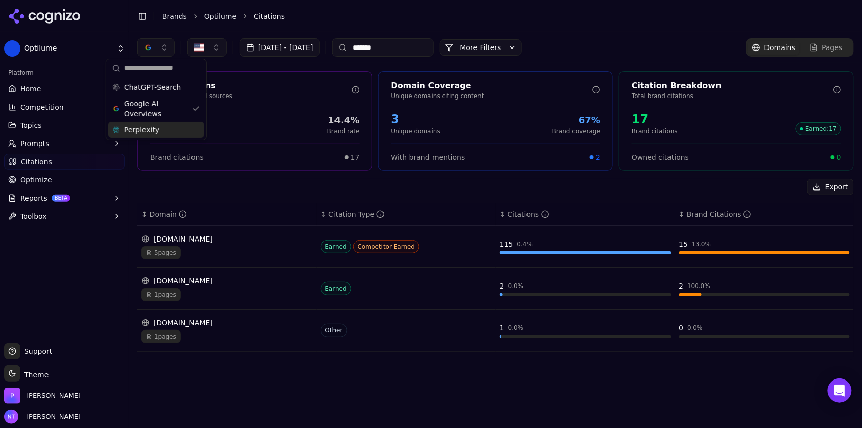
click at [170, 134] on div "Perplexity" at bounding box center [156, 130] width 96 height 16
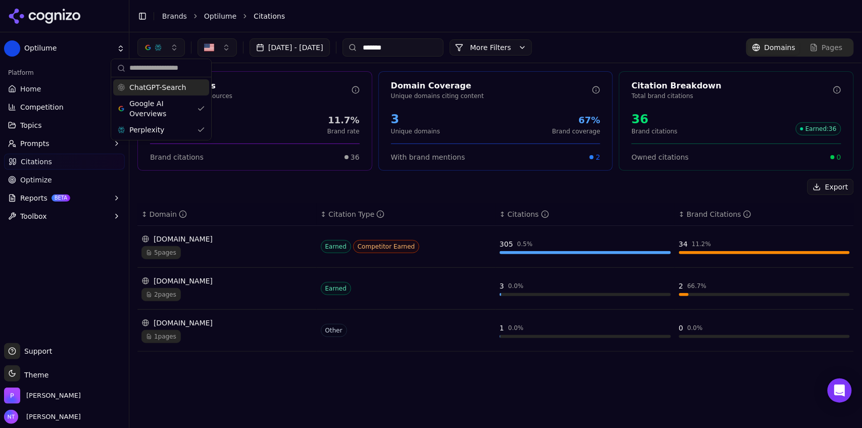
click at [170, 82] on div "ChatGPT-Search" at bounding box center [161, 87] width 96 height 16
click at [454, 47] on input "*******" at bounding box center [403, 47] width 101 height 18
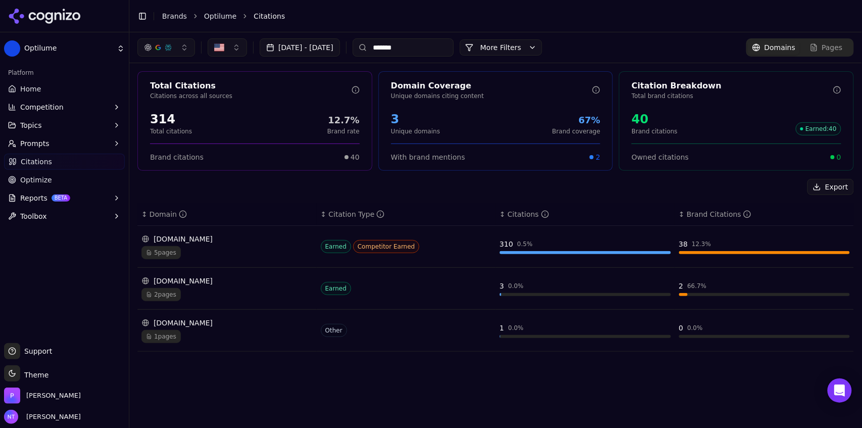
click at [454, 47] on input "*******" at bounding box center [403, 47] width 101 height 18
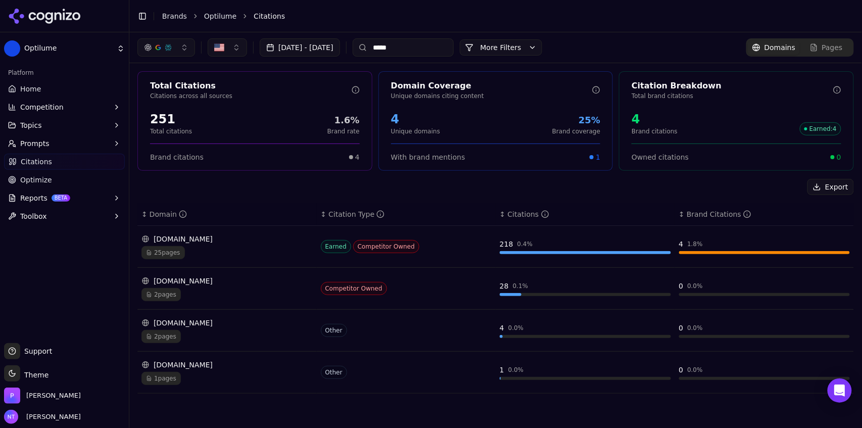
type input "*****"
click at [168, 54] on button "button" at bounding box center [166, 47] width 58 height 18
click at [158, 125] on span "Perplexity" at bounding box center [151, 130] width 35 height 10
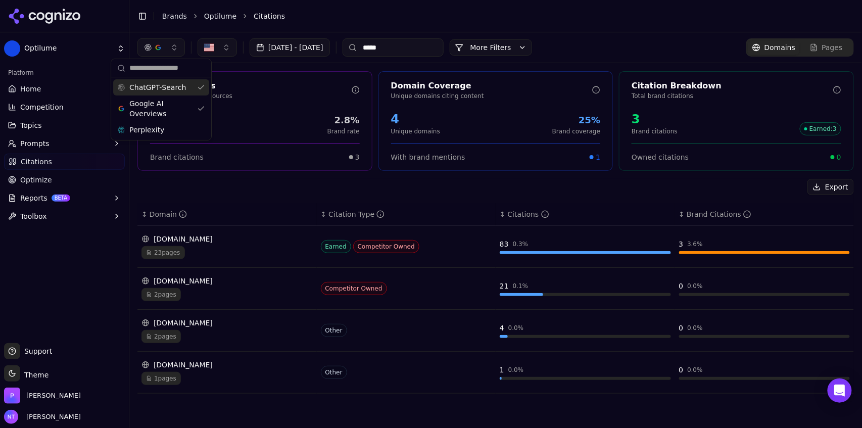
click at [164, 92] on div "ChatGPT-Search" at bounding box center [161, 87] width 96 height 16
click at [166, 90] on span "ChatGPT-Search" at bounding box center [152, 87] width 57 height 10
click at [164, 111] on span "Google AI Overviews" at bounding box center [161, 108] width 64 height 20
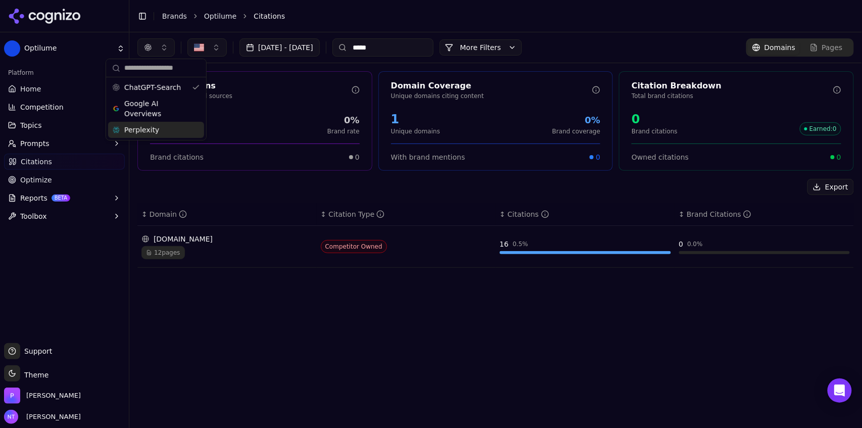
click at [161, 131] on div "Perplexity" at bounding box center [156, 130] width 96 height 16
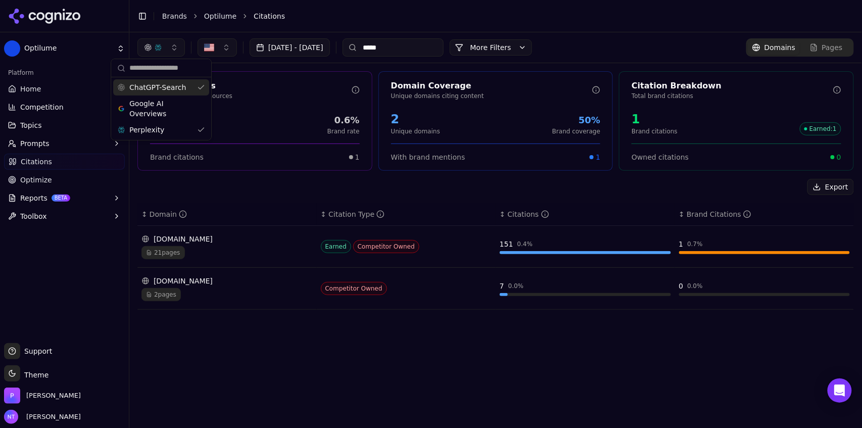
click at [169, 84] on span "ChatGPT-Search" at bounding box center [157, 87] width 57 height 10
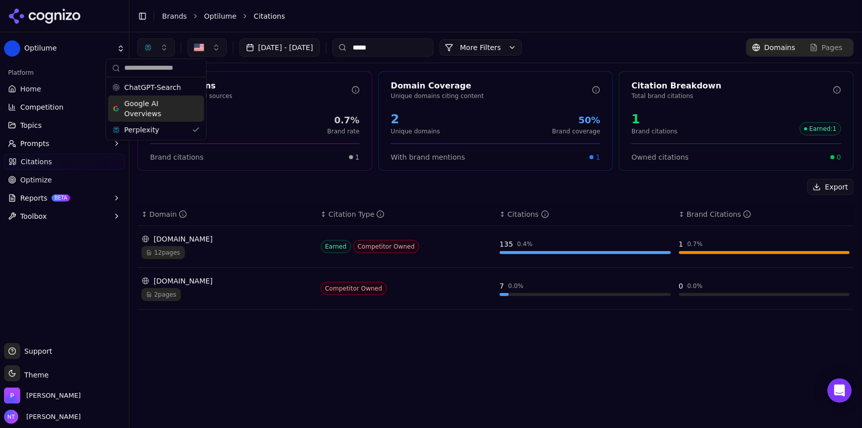
click at [206, 244] on div "urolift.com 12 pages" at bounding box center [226, 246] width 171 height 25
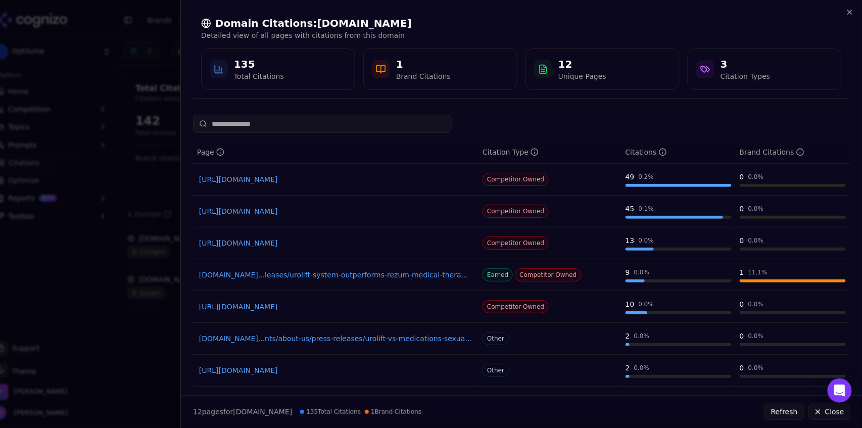
click at [377, 181] on link "https://urolift.com/physicians/clinical-results/durability-and-patient-experien…" at bounding box center [335, 179] width 273 height 10
click at [355, 277] on link "urolift.com...leases/urolift-system-outperforms-rezum-medical-therapy-bph-trials" at bounding box center [335, 275] width 273 height 10
click at [312, 306] on link "https://urolift.com/patients/getting-started/patient-resources/faqs" at bounding box center [335, 307] width 273 height 10
click at [850, 8] on icon "button" at bounding box center [849, 12] width 8 height 8
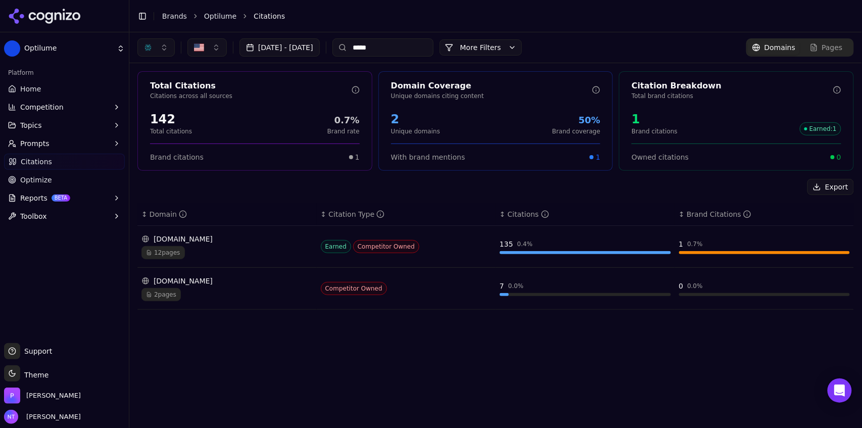
click at [214, 18] on link "Optilume" at bounding box center [220, 16] width 32 height 10
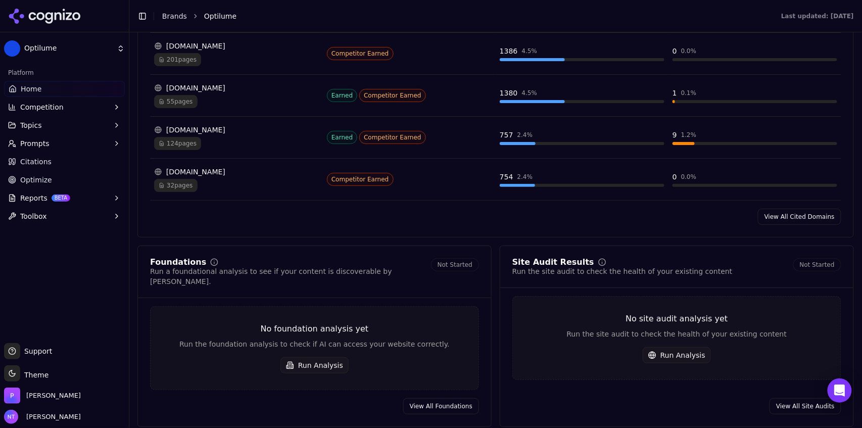
scroll to position [1133, 0]
click at [776, 211] on link "View All Cited Domains" at bounding box center [799, 215] width 83 height 16
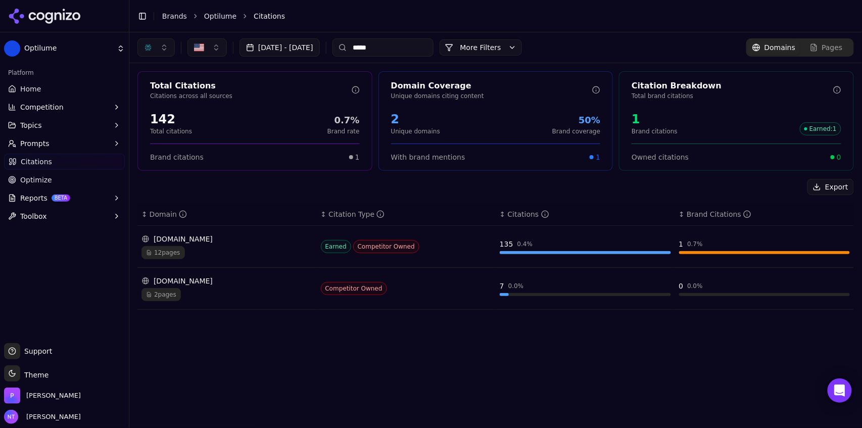
click at [408, 51] on input "*****" at bounding box center [382, 47] width 101 height 18
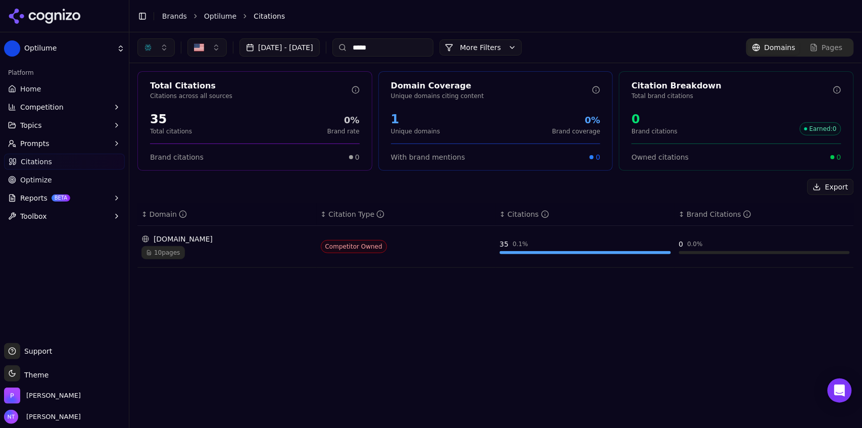
type input "*****"
click at [155, 49] on button "button" at bounding box center [155, 47] width 37 height 18
click at [158, 96] on div "Google AI Overviews" at bounding box center [156, 108] width 96 height 26
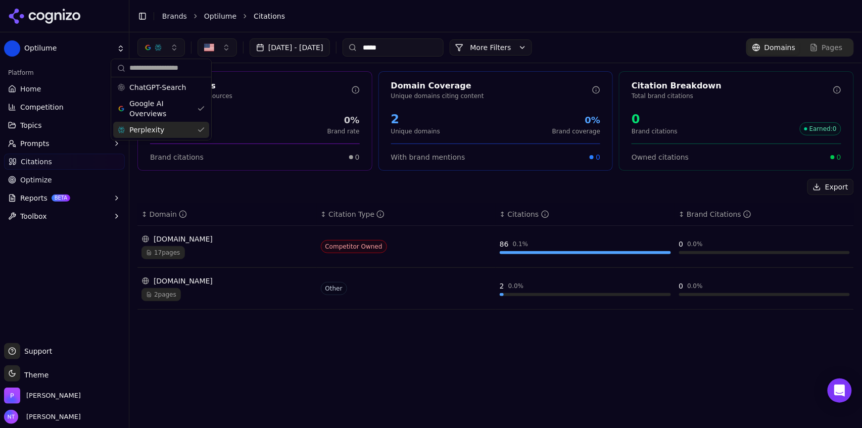
click at [157, 132] on span "Perplexity" at bounding box center [146, 130] width 35 height 10
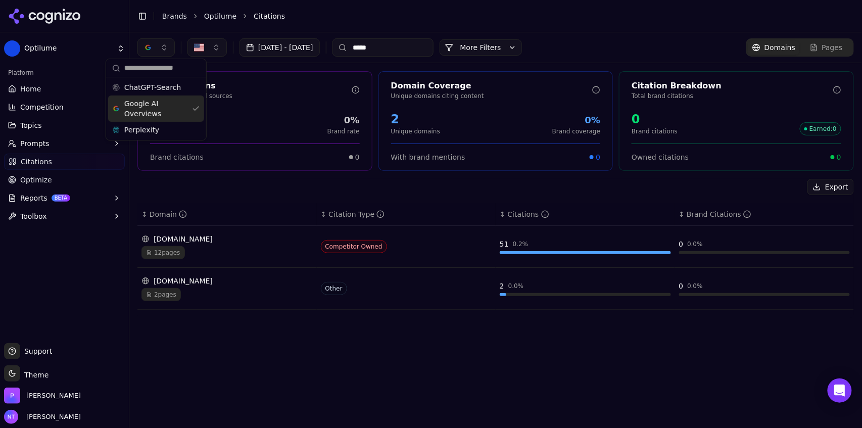
click at [164, 107] on span "Google AI Overviews" at bounding box center [156, 108] width 64 height 20
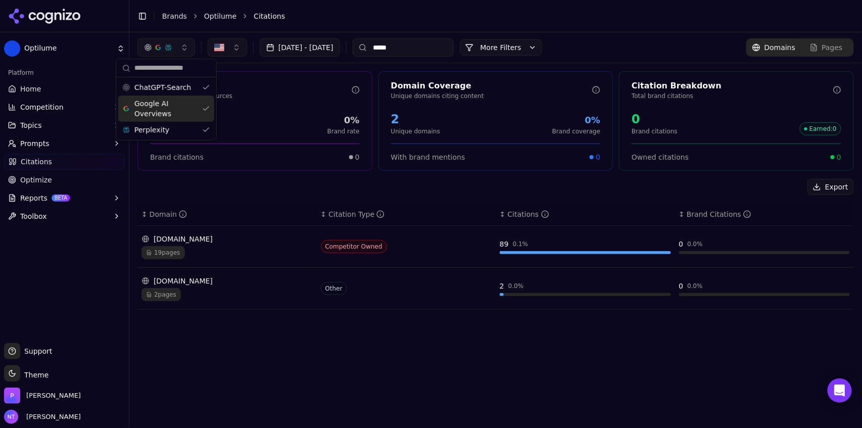
click at [170, 104] on span "Google AI Overviews" at bounding box center [166, 108] width 64 height 20
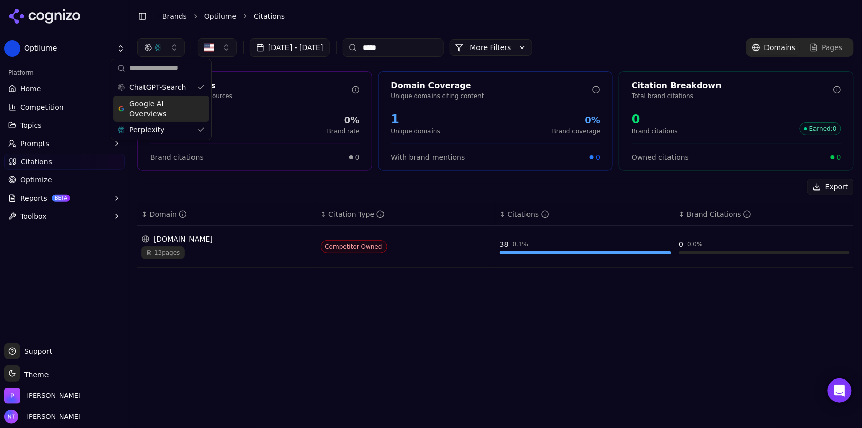
click at [162, 125] on div "Perplexity" at bounding box center [161, 130] width 96 height 16
